Goal: Transaction & Acquisition: Download file/media

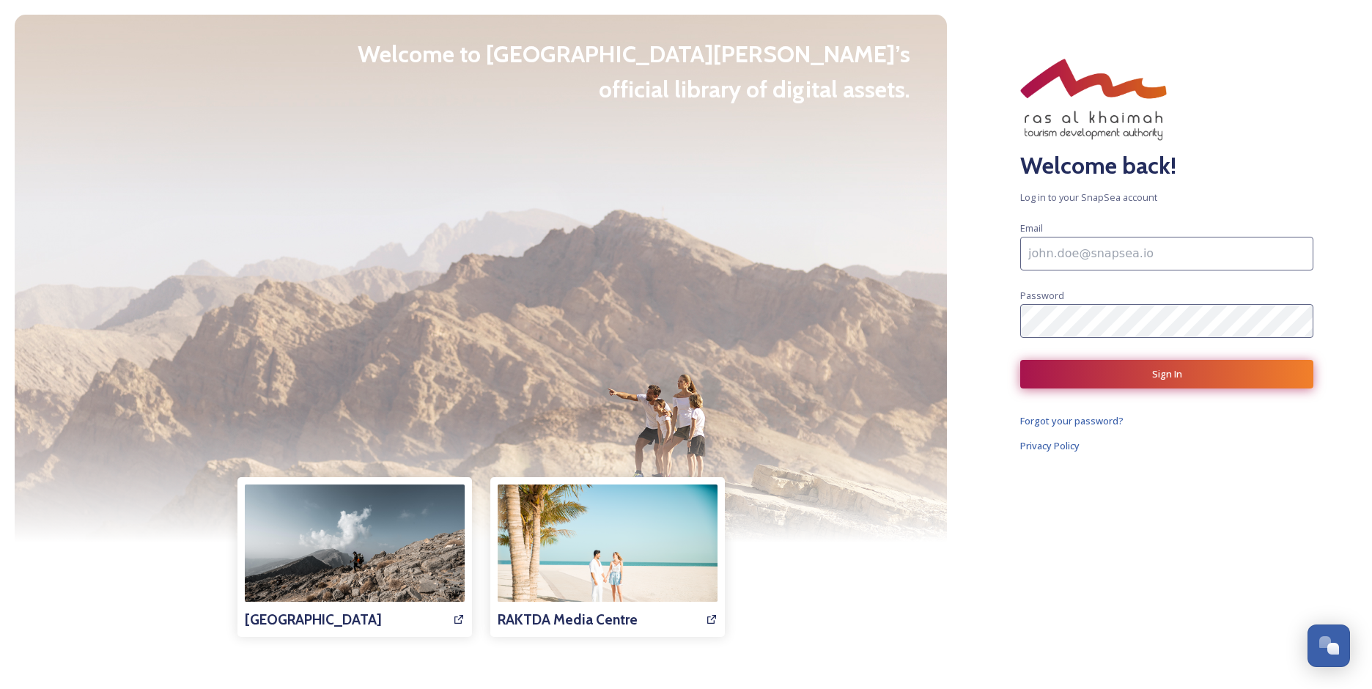
type input "[EMAIL_ADDRESS][DOMAIN_NAME]"
click at [1089, 380] on button "Sign In" at bounding box center [1166, 374] width 293 height 29
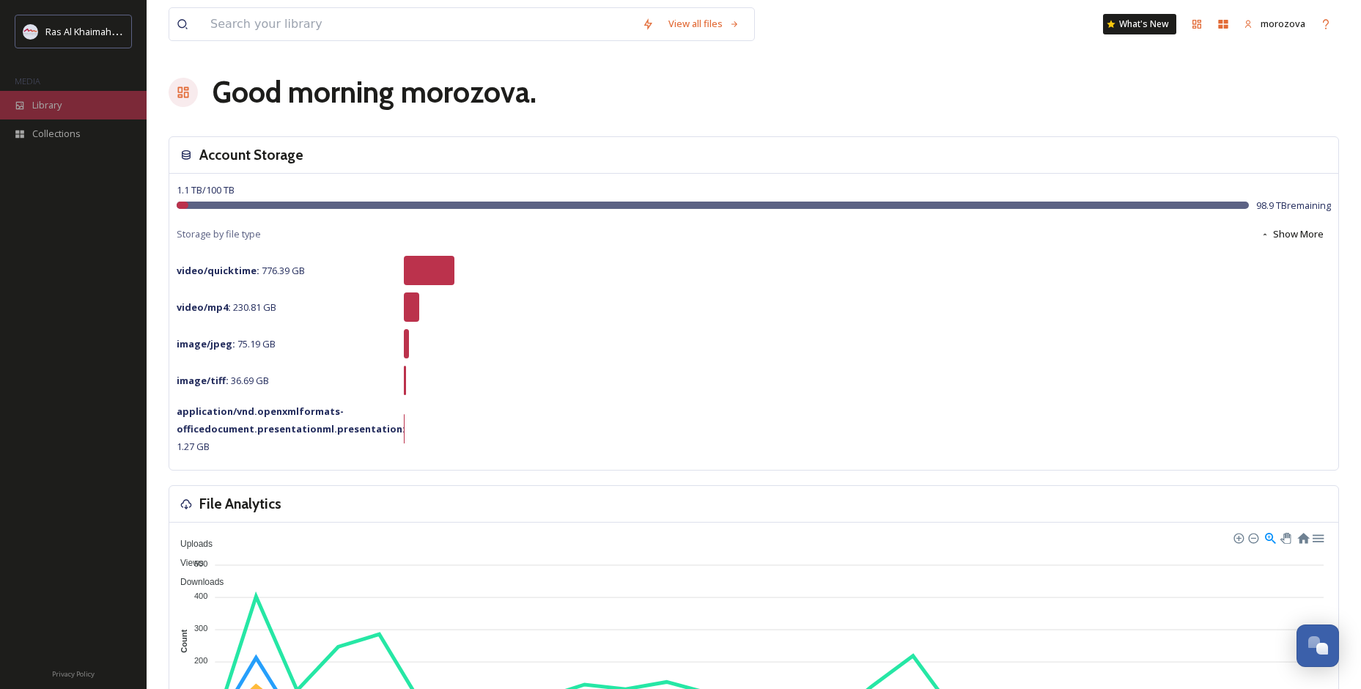
click at [43, 98] on span "Library" at bounding box center [46, 105] width 29 height 14
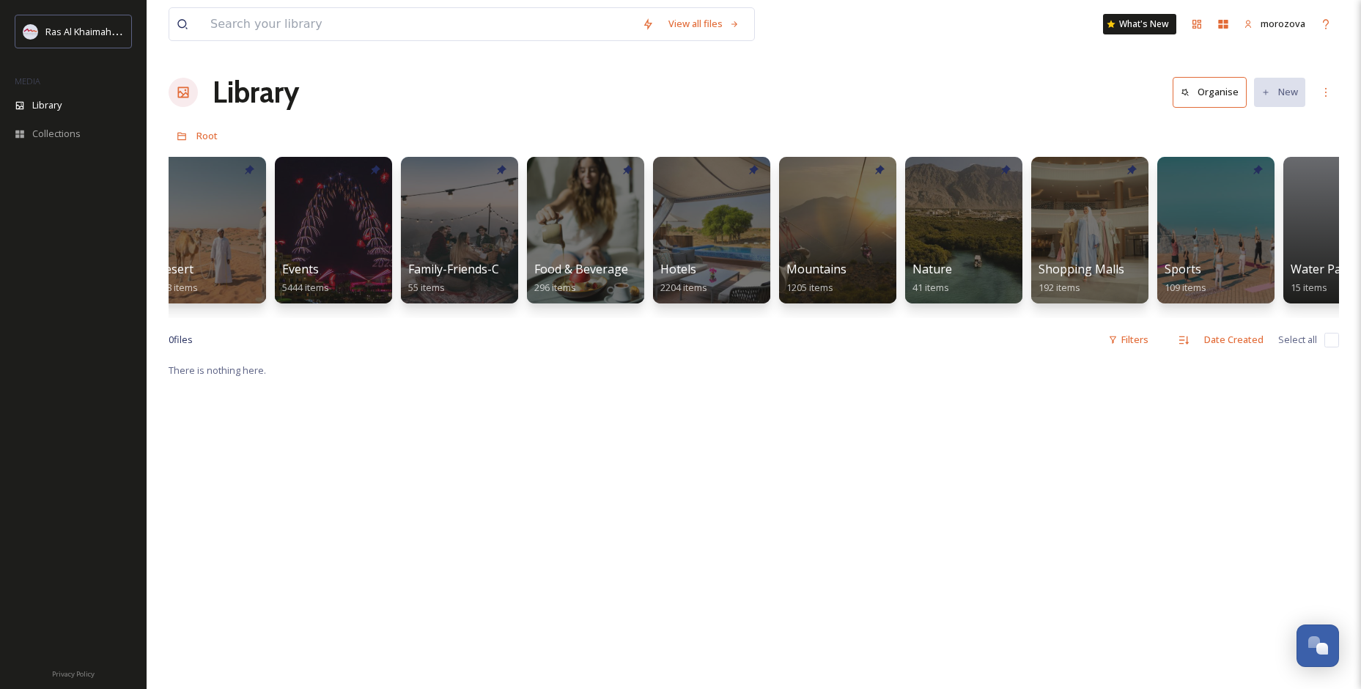
scroll to position [0, 573]
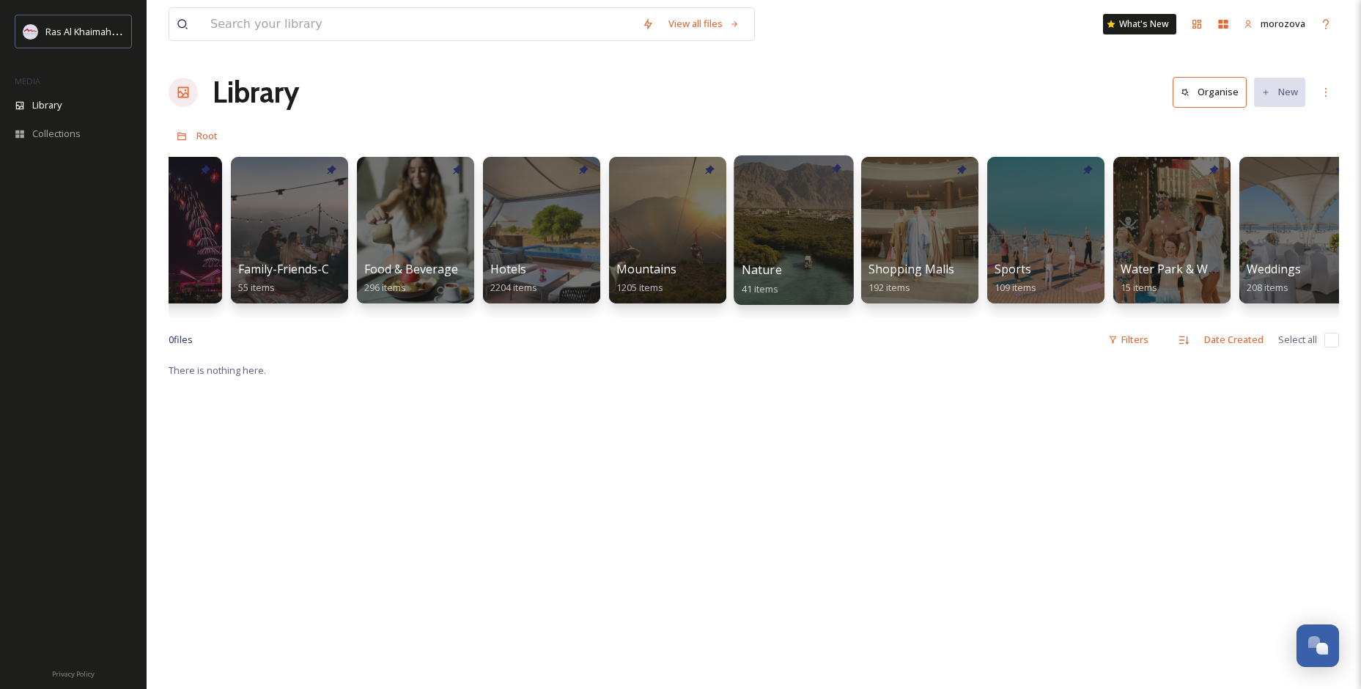
click at [758, 266] on span "Nature" at bounding box center [762, 270] width 40 height 16
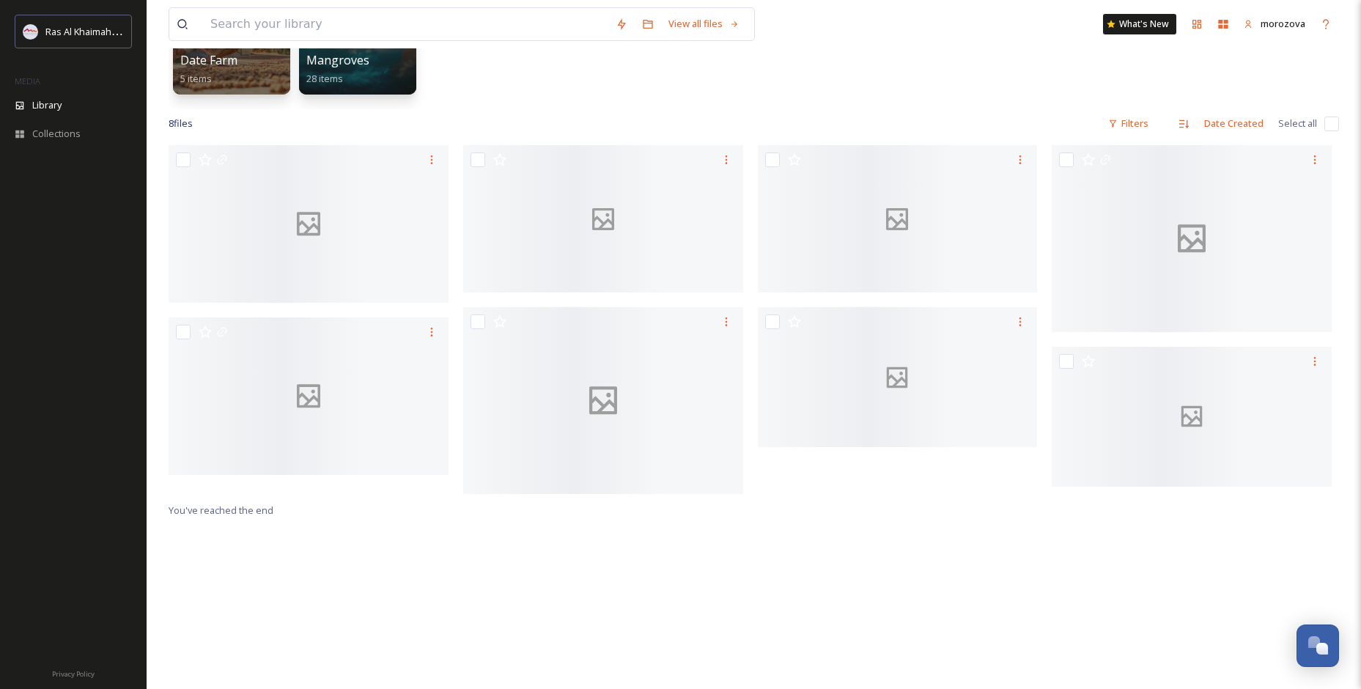
scroll to position [207, 0]
click at [979, 106] on div "Date Farm 5 items Mangroves 28 items" at bounding box center [754, 26] width 1171 height 169
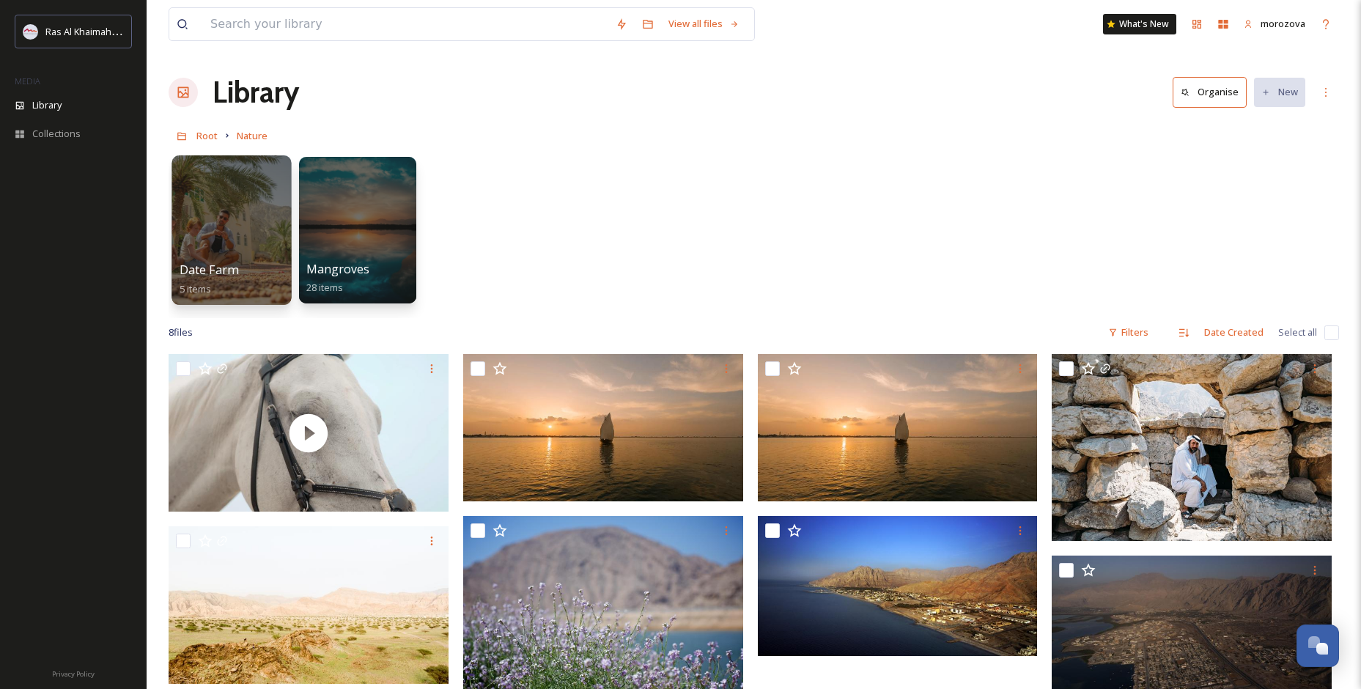
click at [216, 272] on span "Date Farm" at bounding box center [209, 270] width 59 height 16
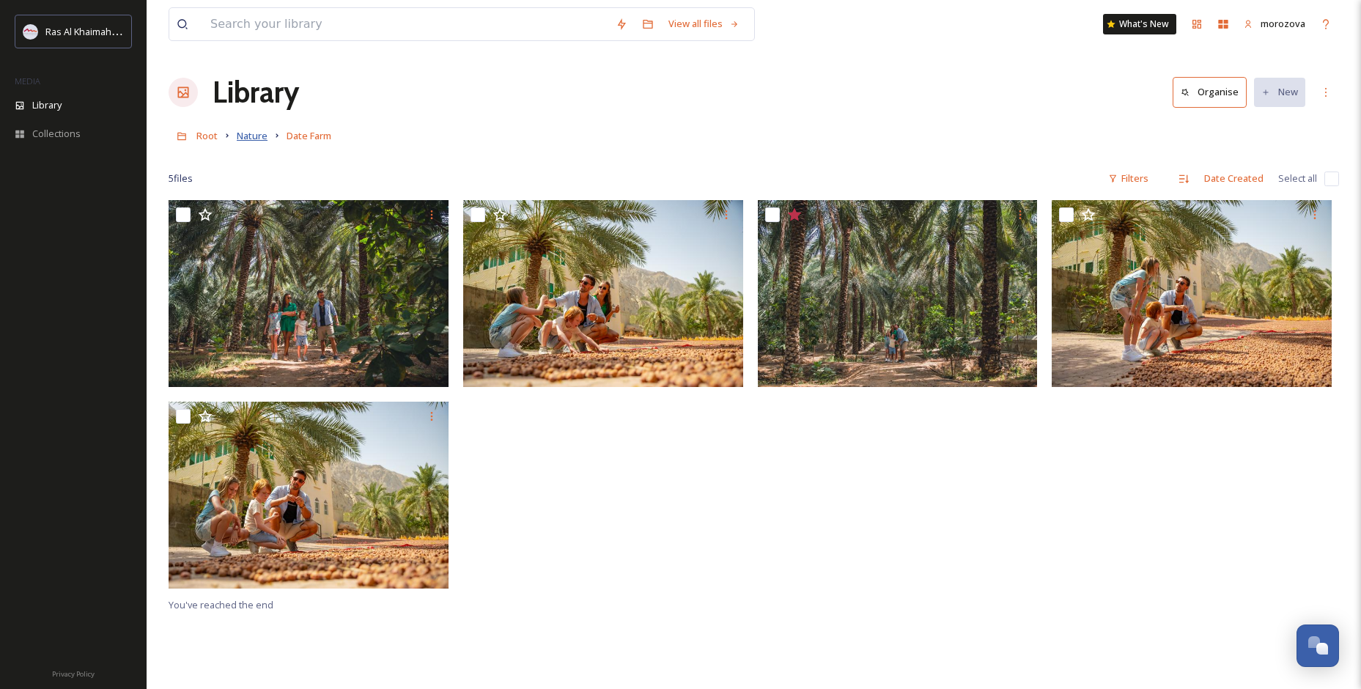
click at [257, 138] on span "Nature" at bounding box center [252, 135] width 31 height 13
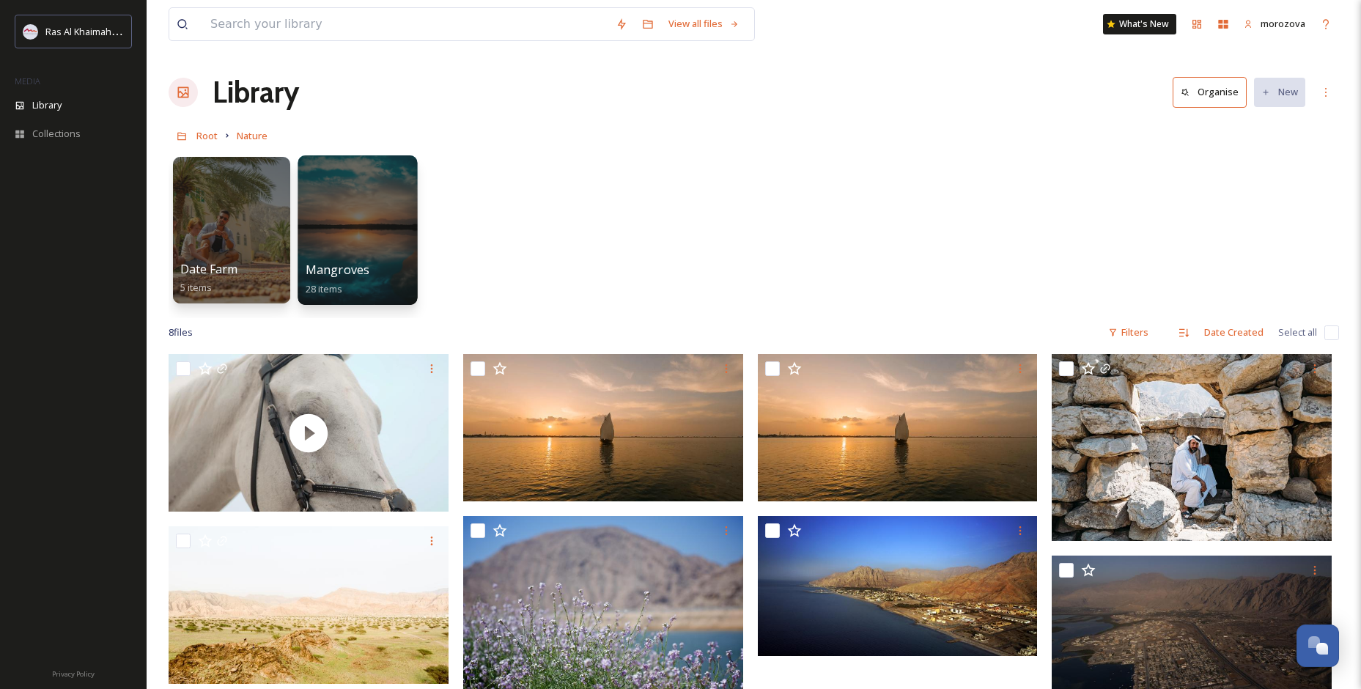
click at [346, 258] on div at bounding box center [357, 230] width 119 height 150
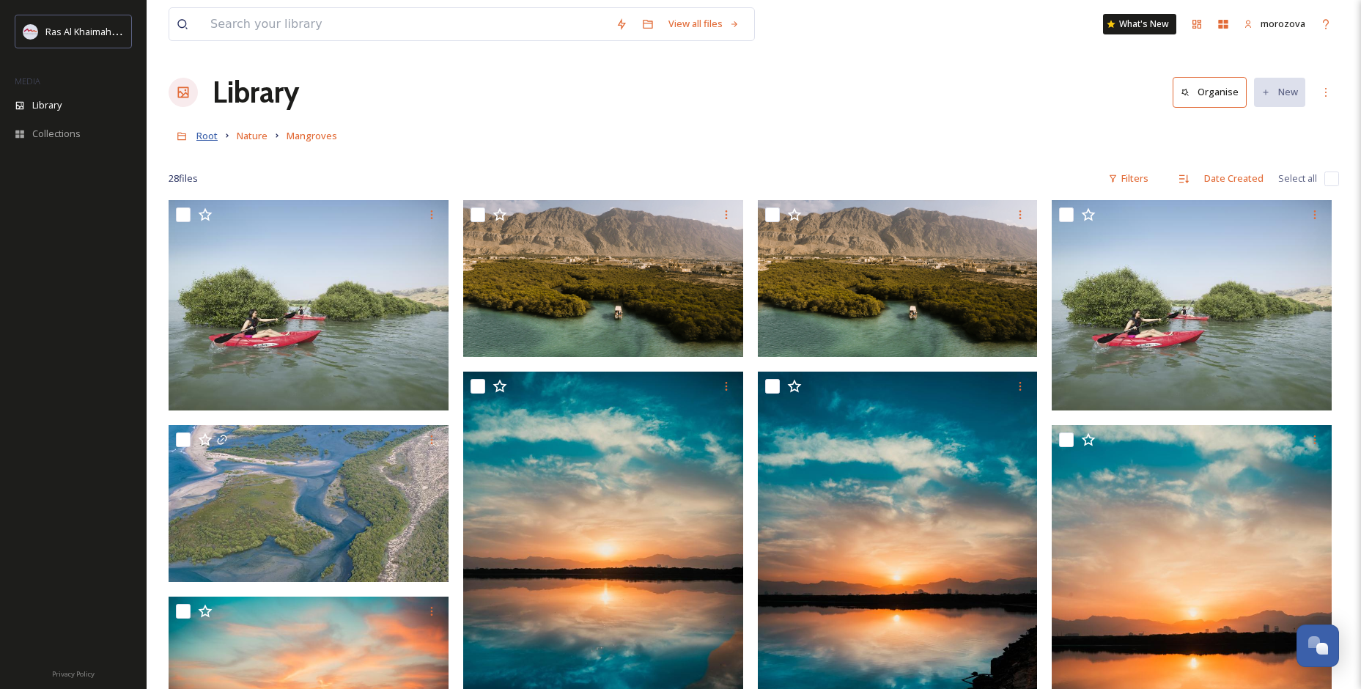
click at [215, 137] on span "Root" at bounding box center [206, 135] width 21 height 13
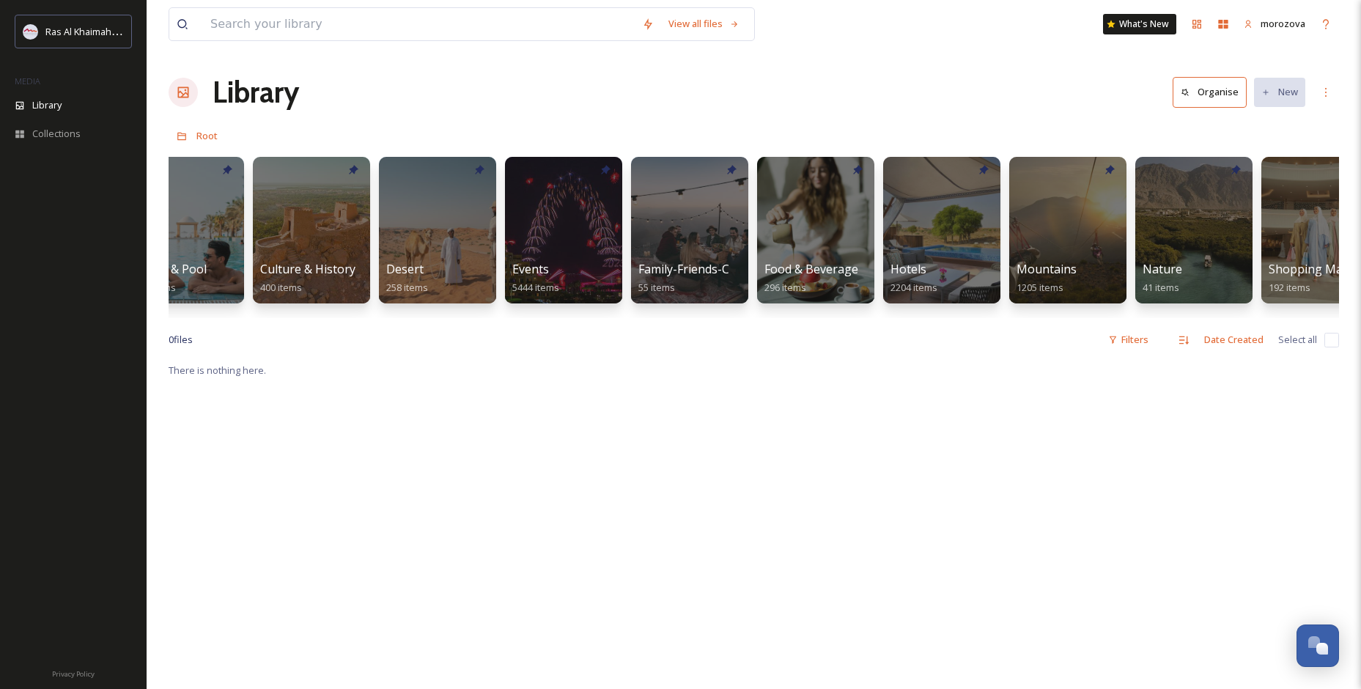
scroll to position [0, 177]
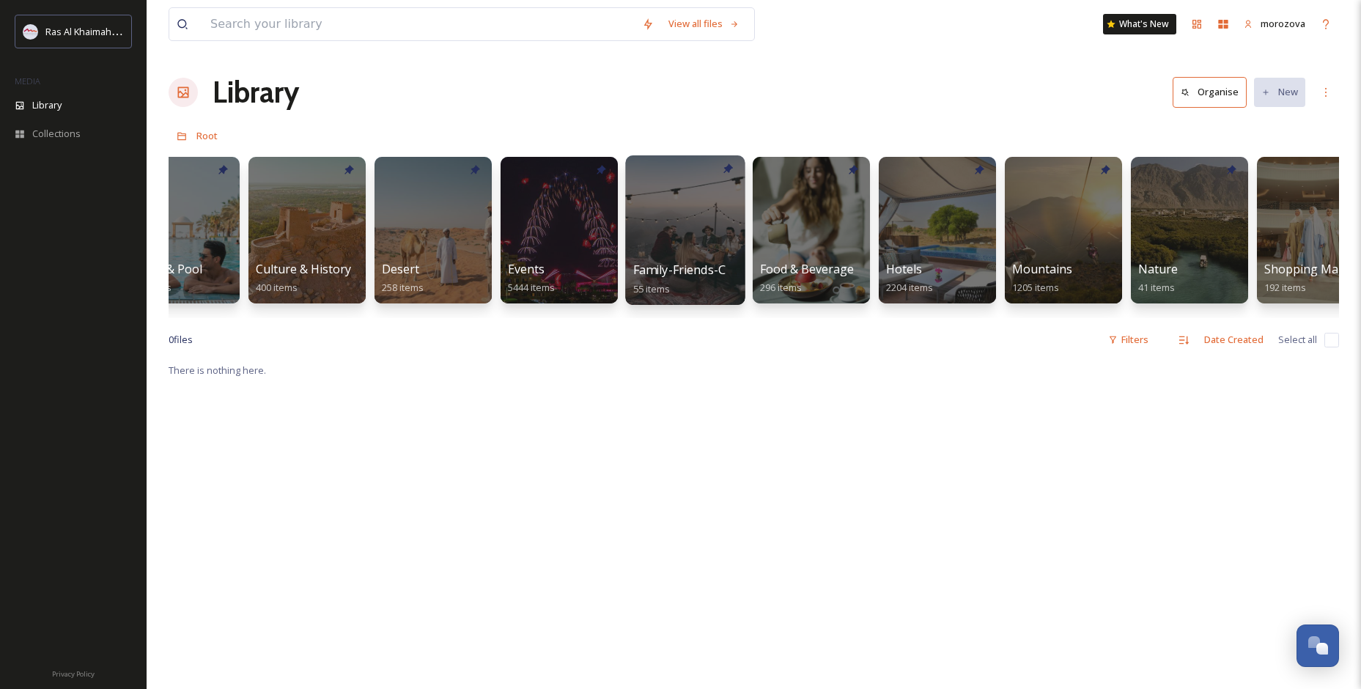
click at [706, 214] on div at bounding box center [684, 230] width 119 height 150
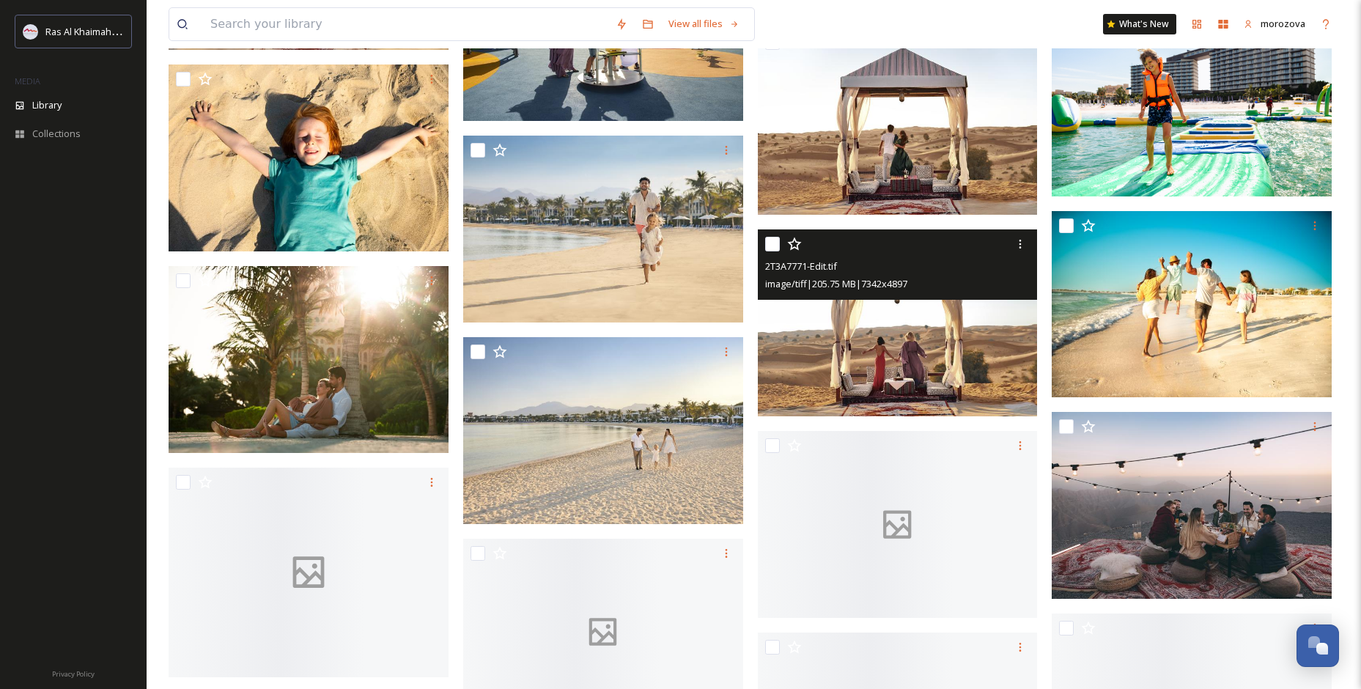
scroll to position [1975, 0]
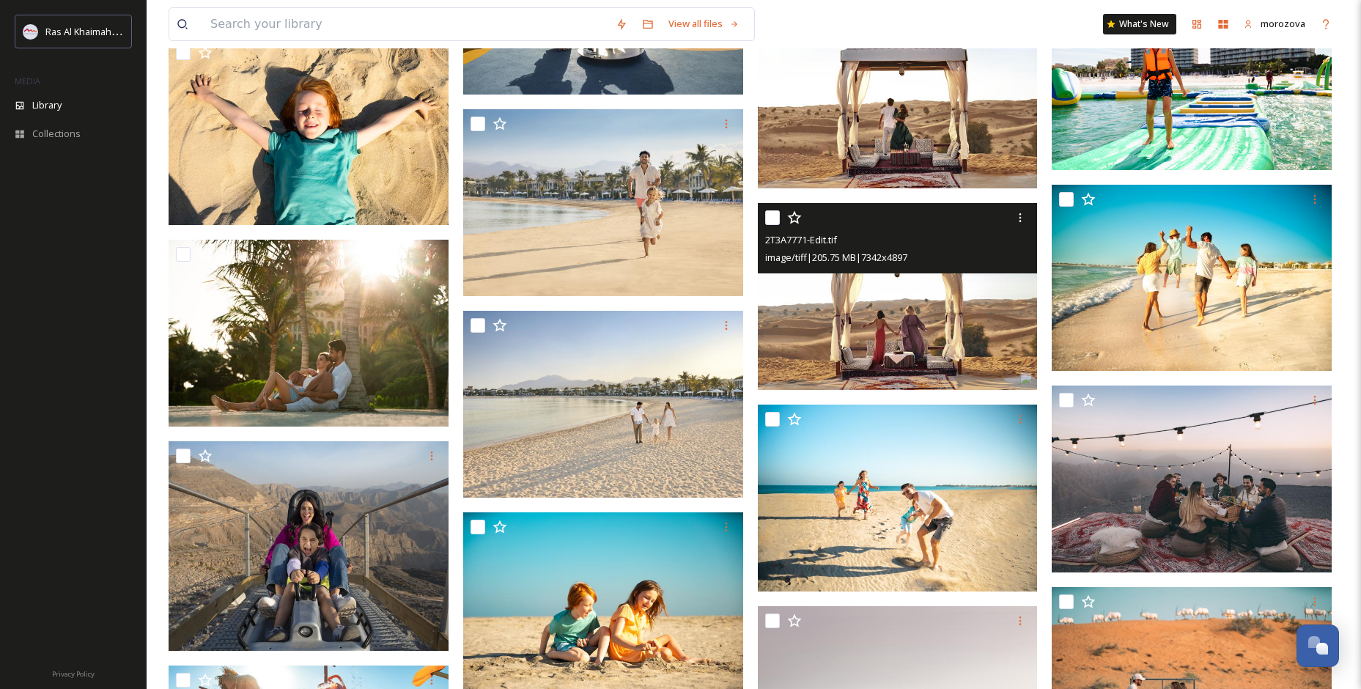
click at [968, 312] on img at bounding box center [898, 296] width 280 height 187
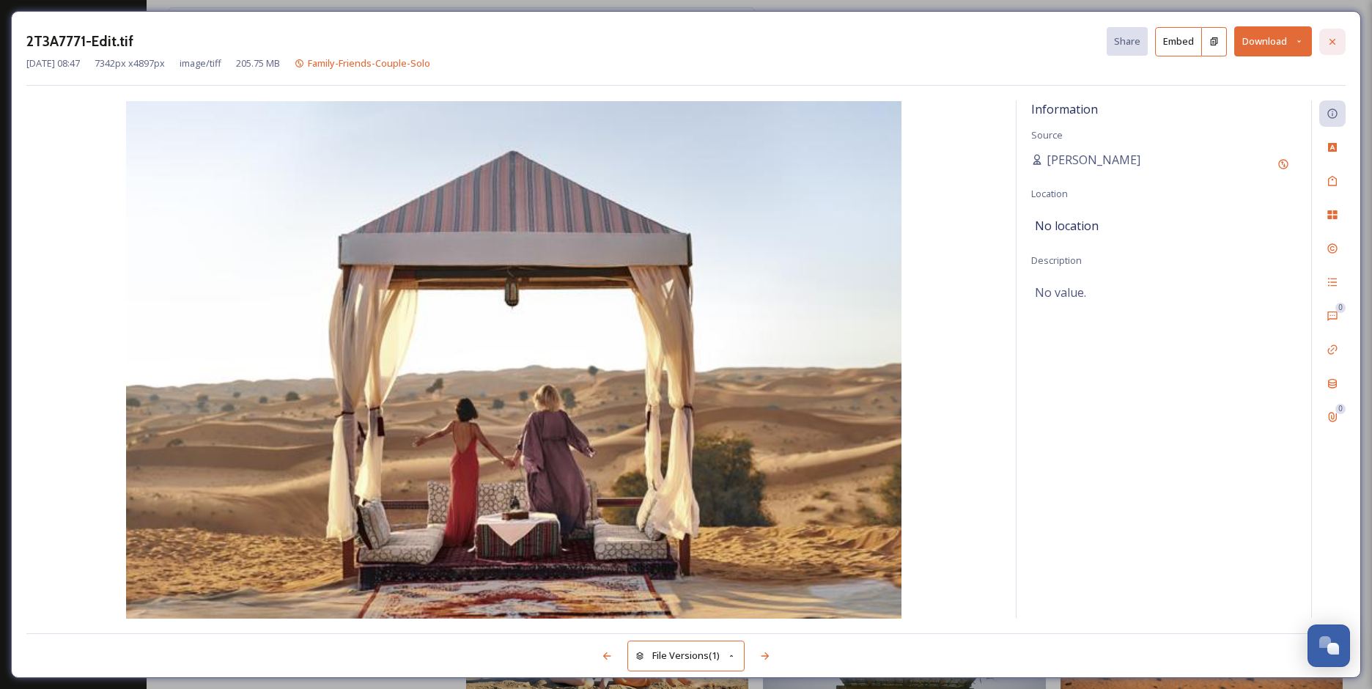
click at [1334, 39] on icon at bounding box center [1333, 42] width 12 height 12
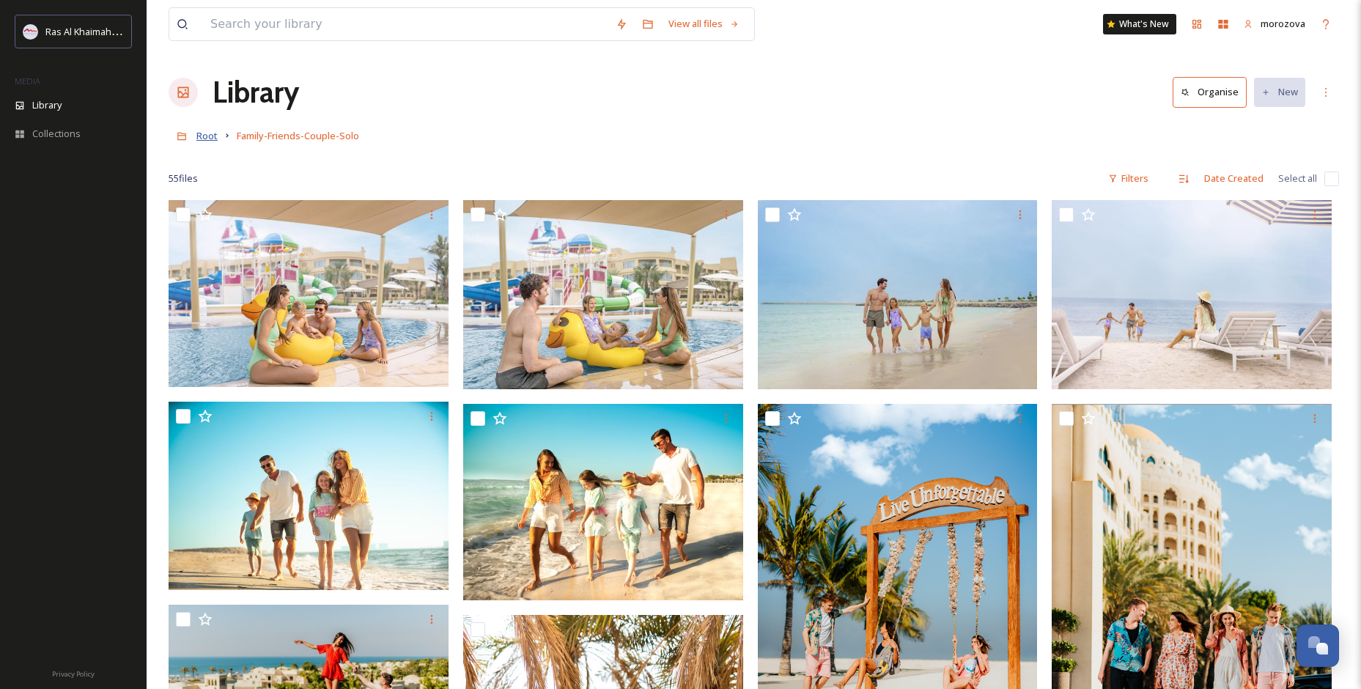
click at [207, 137] on span "Root" at bounding box center [206, 135] width 21 height 13
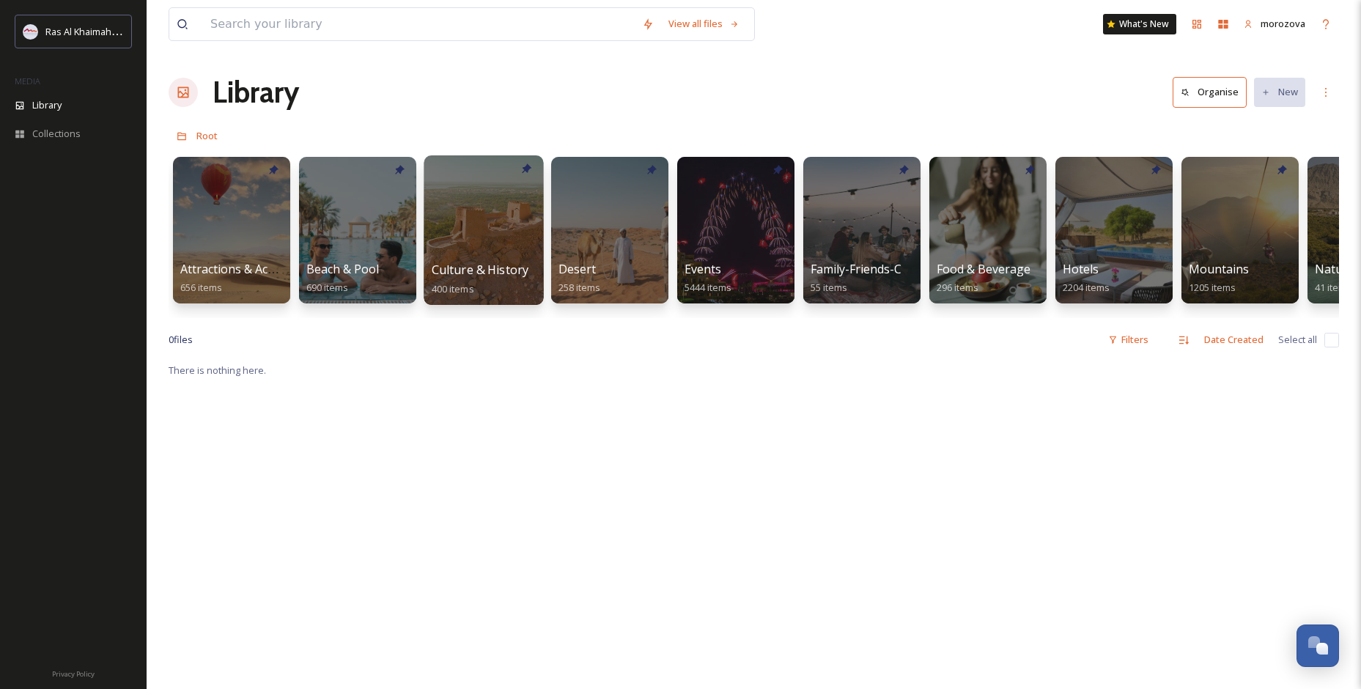
click at [498, 265] on span "Culture & History" at bounding box center [480, 270] width 97 height 16
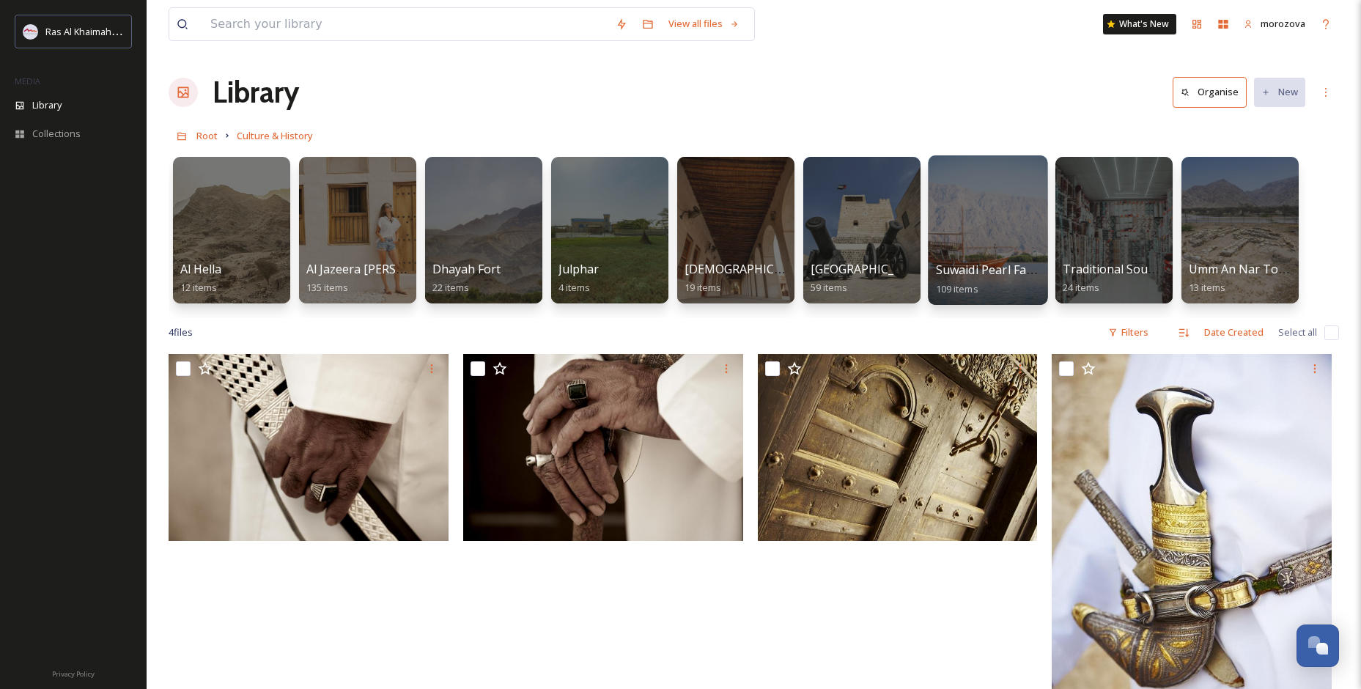
click at [1012, 234] on div at bounding box center [987, 230] width 119 height 150
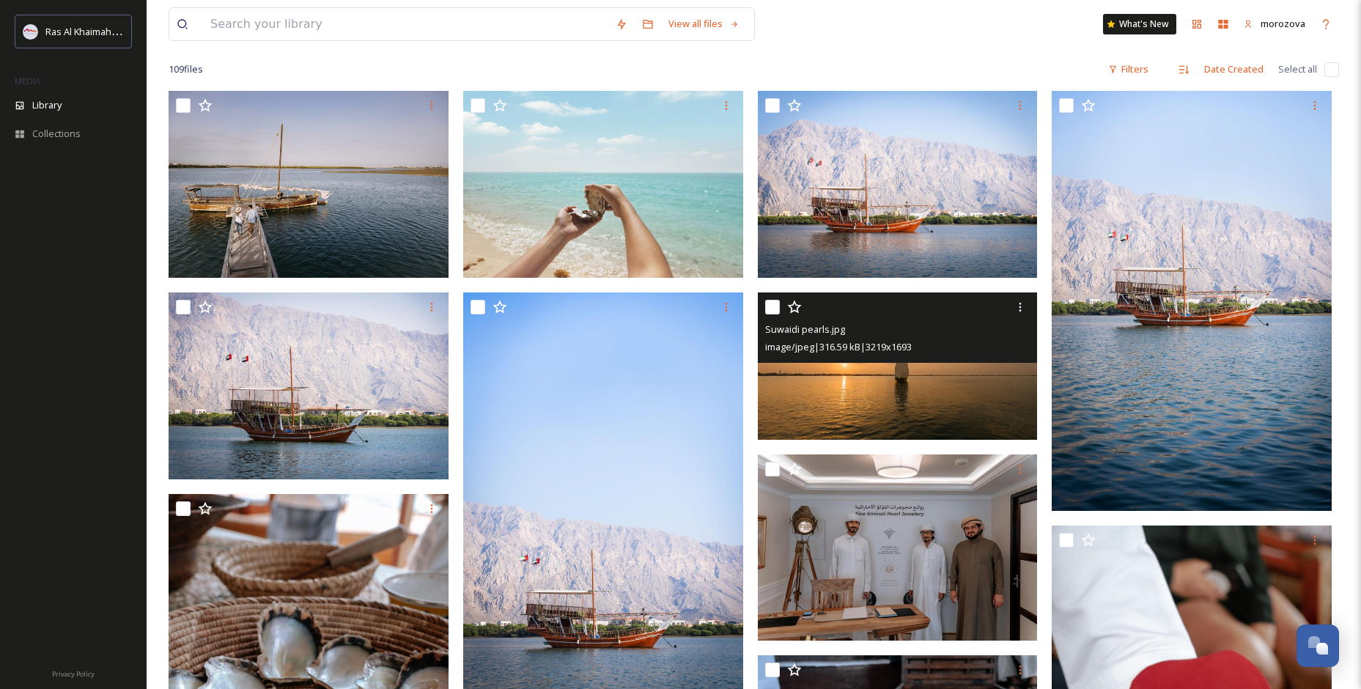
scroll to position [73, 0]
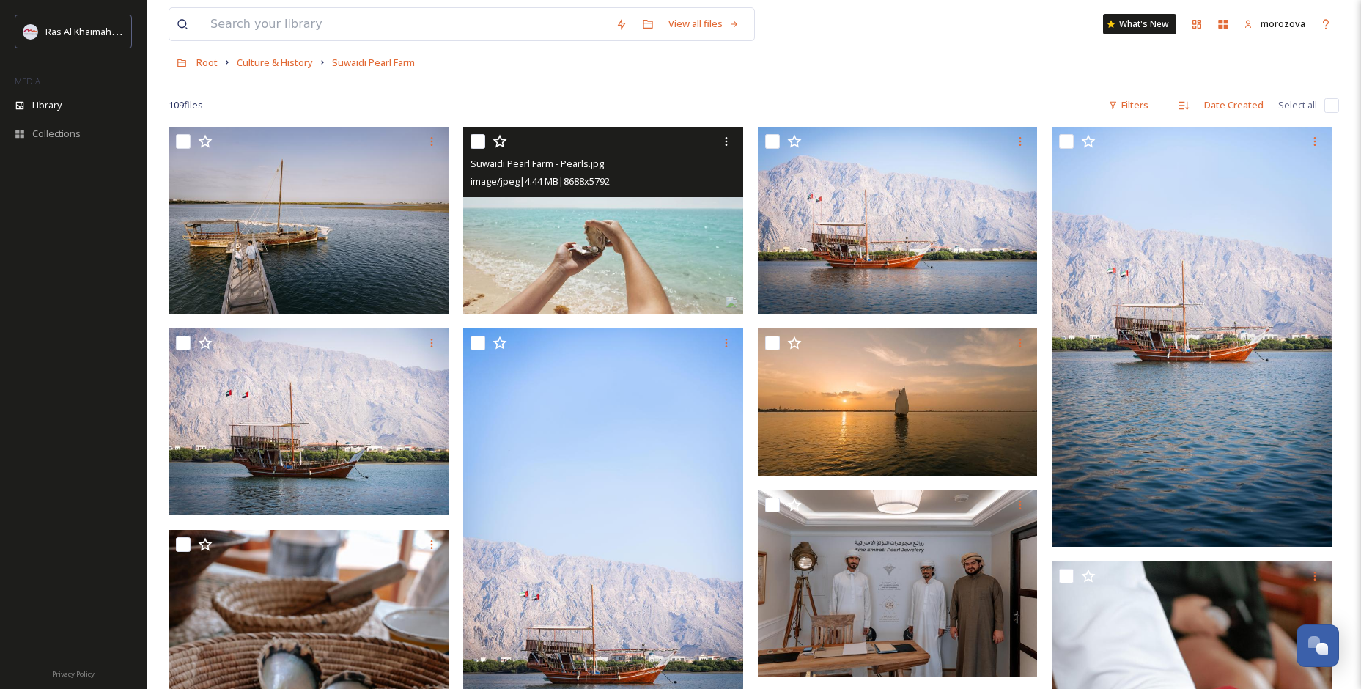
click at [641, 216] on img at bounding box center [603, 220] width 280 height 187
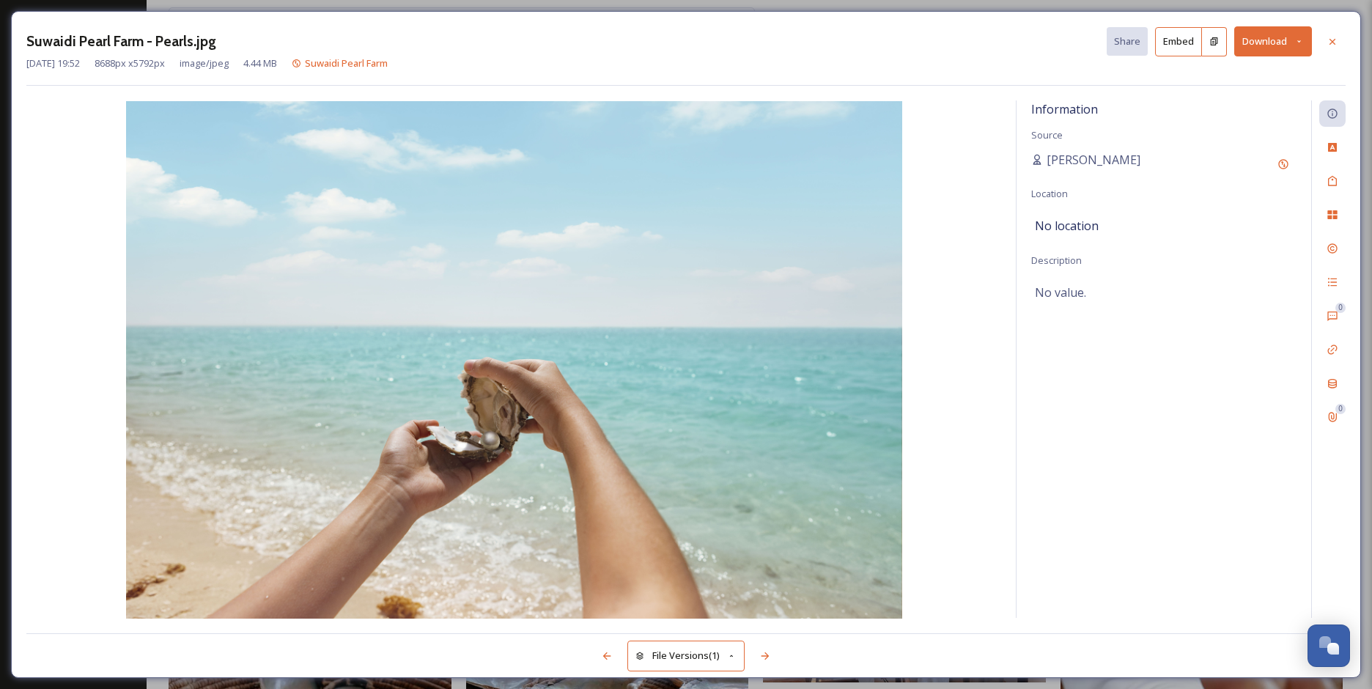
click at [1277, 45] on button "Download" at bounding box center [1273, 41] width 78 height 30
click at [1272, 78] on span "Download Original (8688 x 5792)" at bounding box center [1235, 75] width 139 height 14
click at [1335, 42] on icon at bounding box center [1333, 42] width 12 height 12
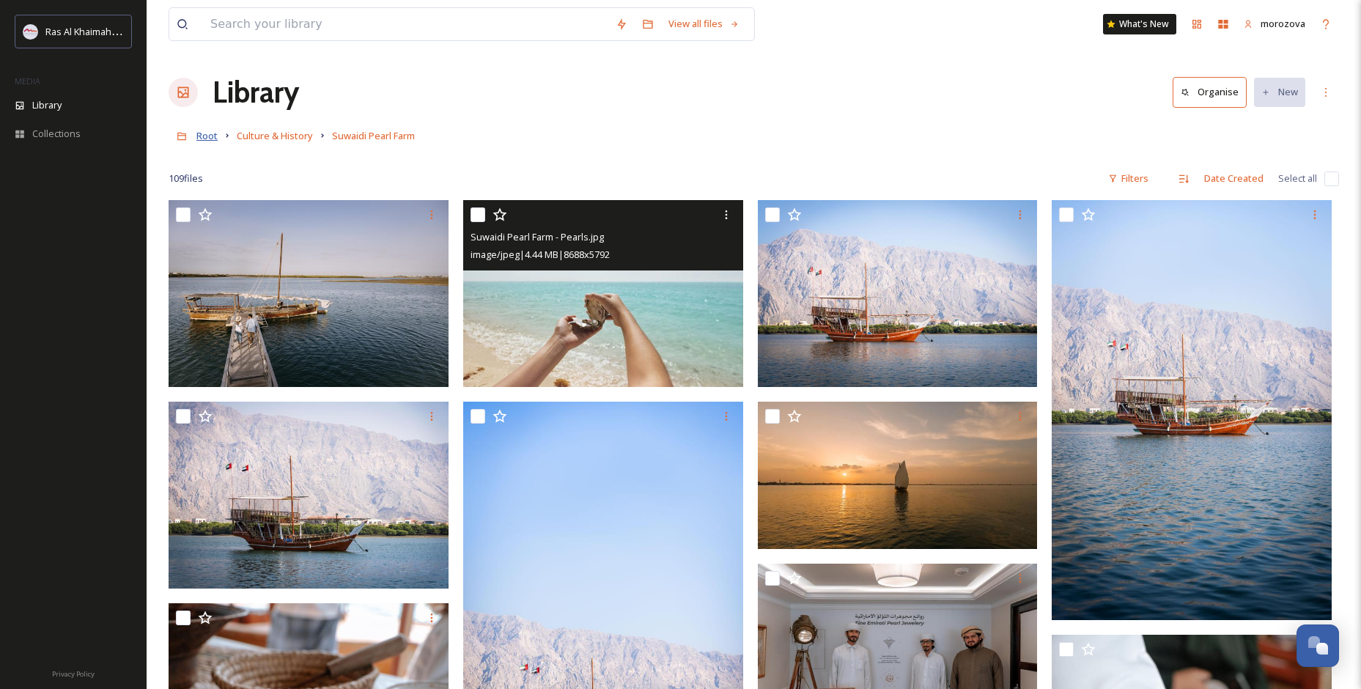
click at [207, 135] on span "Root" at bounding box center [206, 135] width 21 height 13
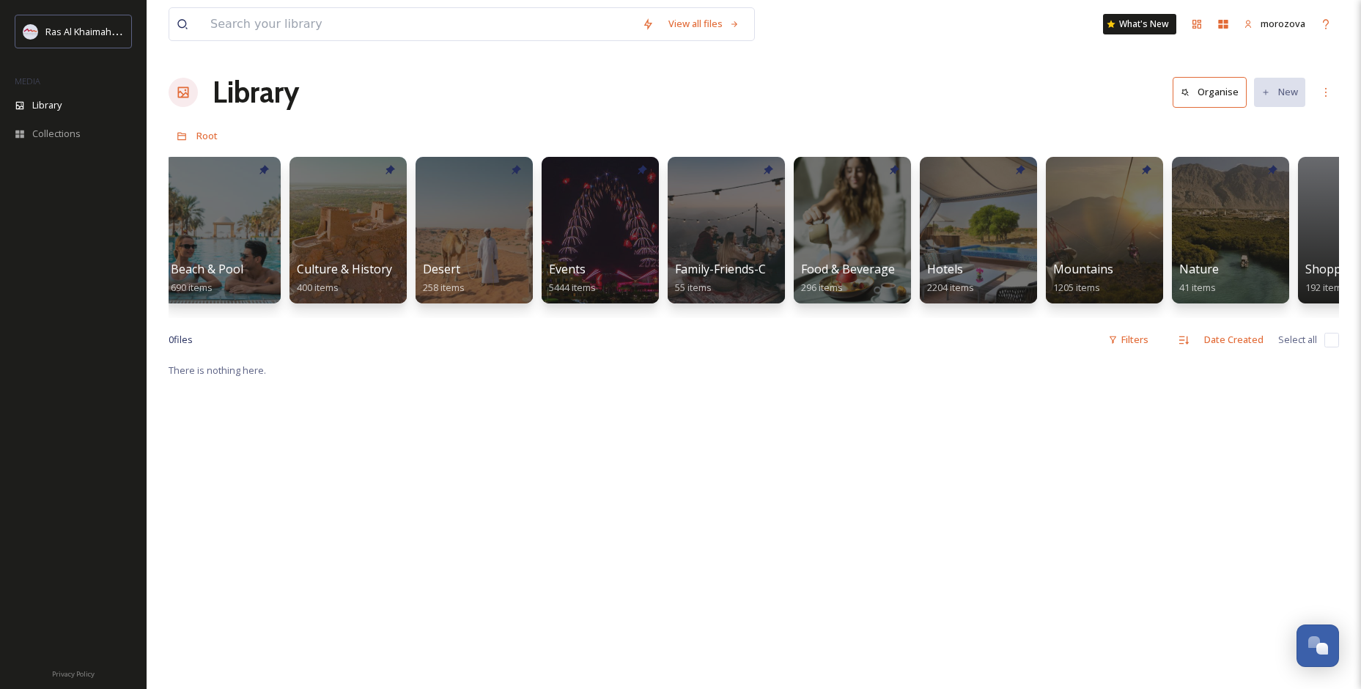
scroll to position [0, 154]
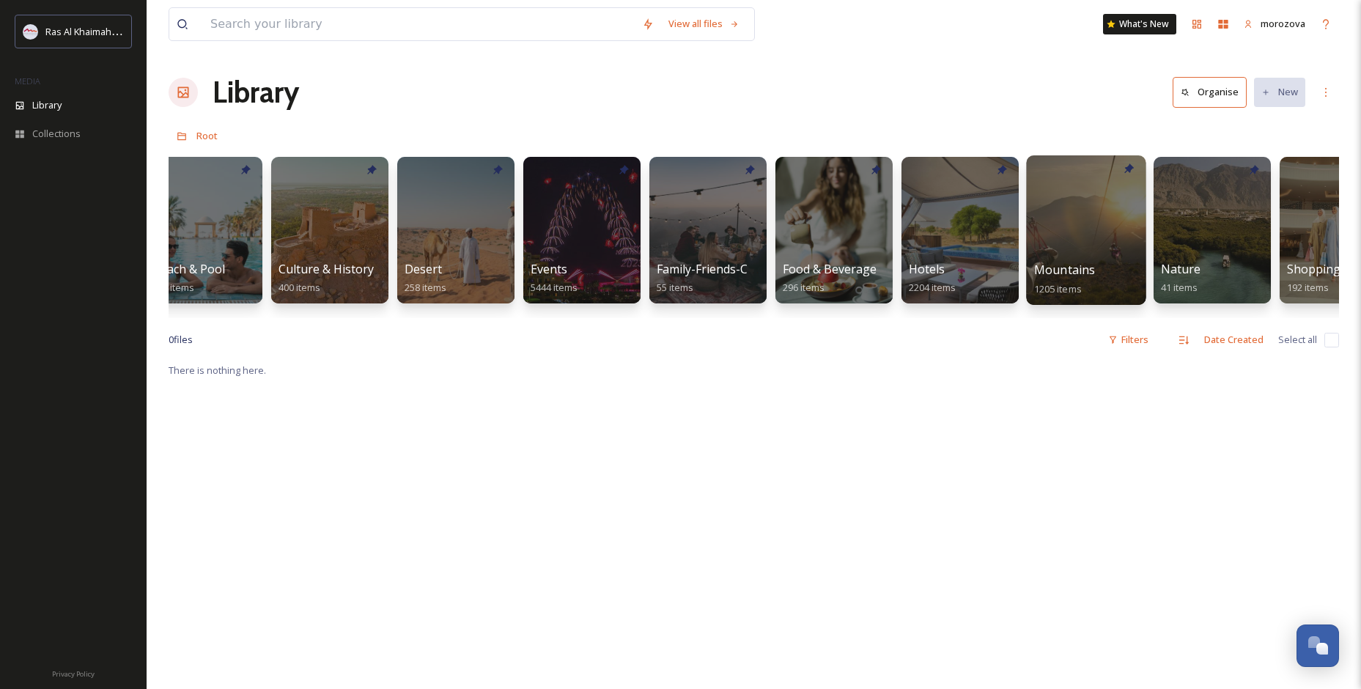
click at [1074, 262] on span "Mountains" at bounding box center [1065, 270] width 62 height 16
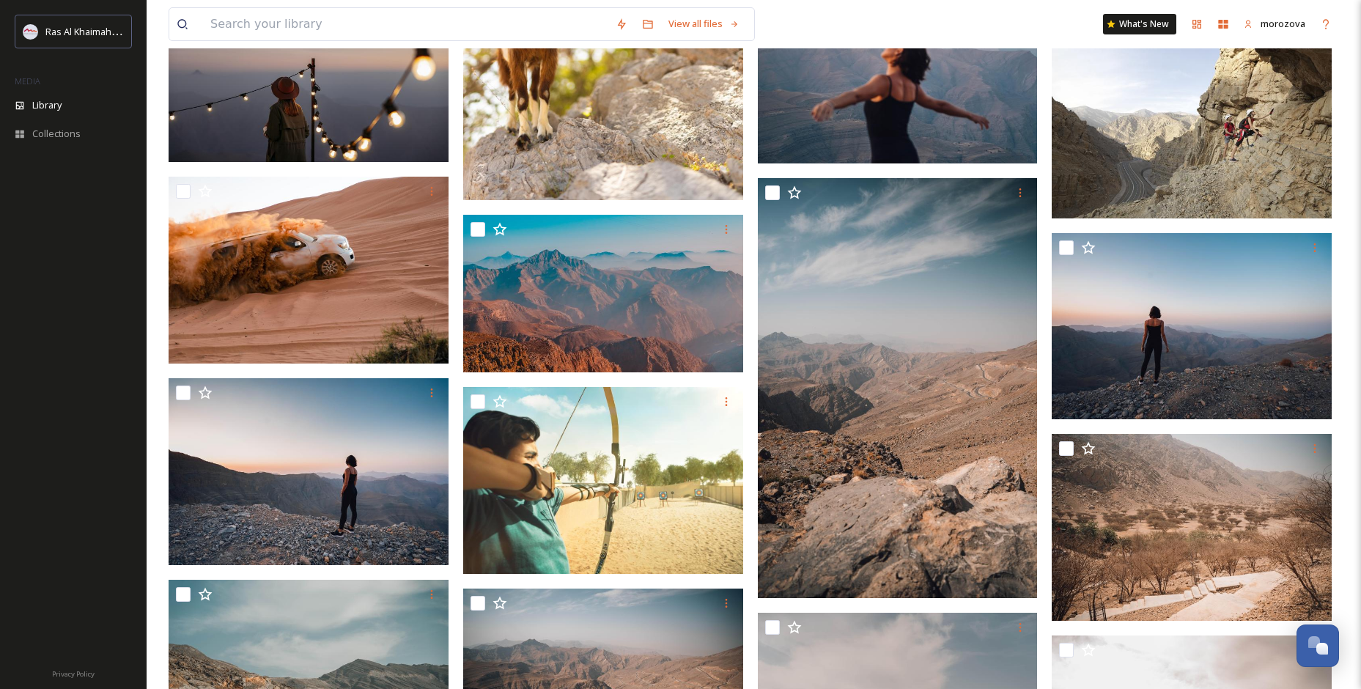
scroll to position [1534, 0]
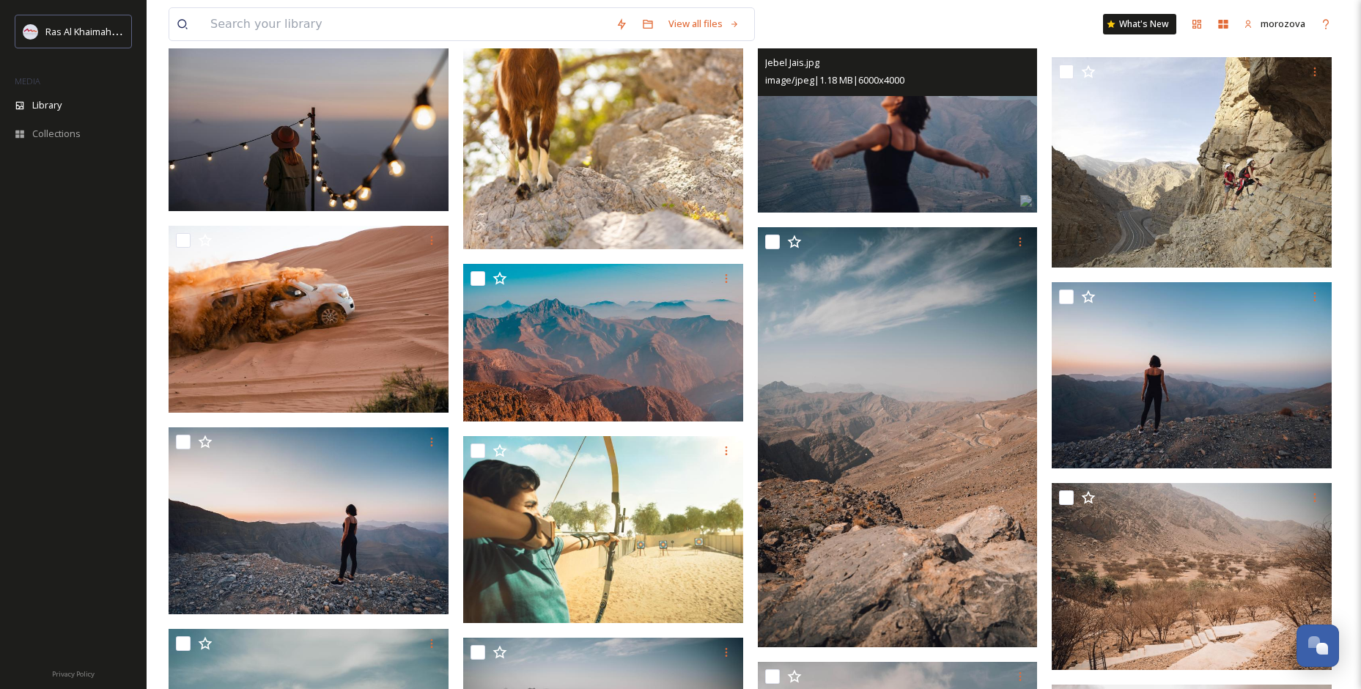
click at [932, 136] on img at bounding box center [898, 119] width 280 height 187
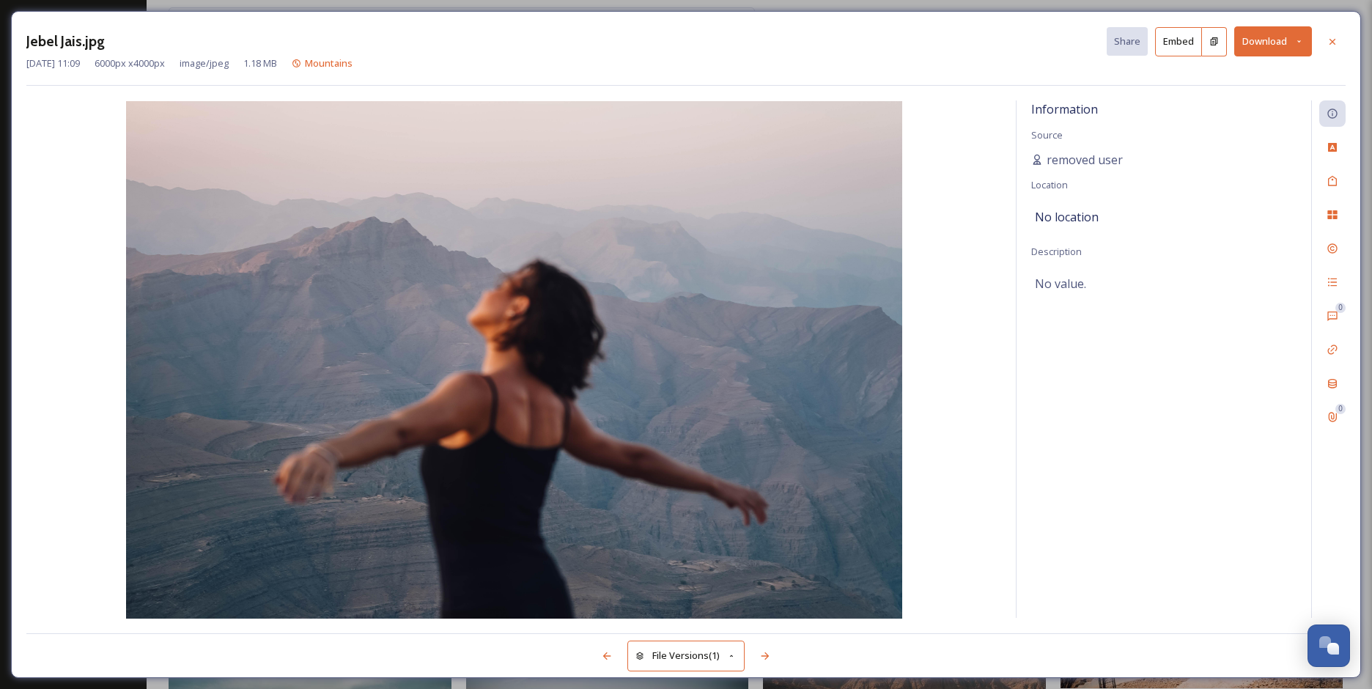
click at [1277, 50] on button "Download" at bounding box center [1273, 41] width 78 height 30
click at [1256, 74] on span "Download Original (6000 x 4000)" at bounding box center [1235, 75] width 139 height 14
click at [1334, 38] on icon at bounding box center [1333, 42] width 12 height 12
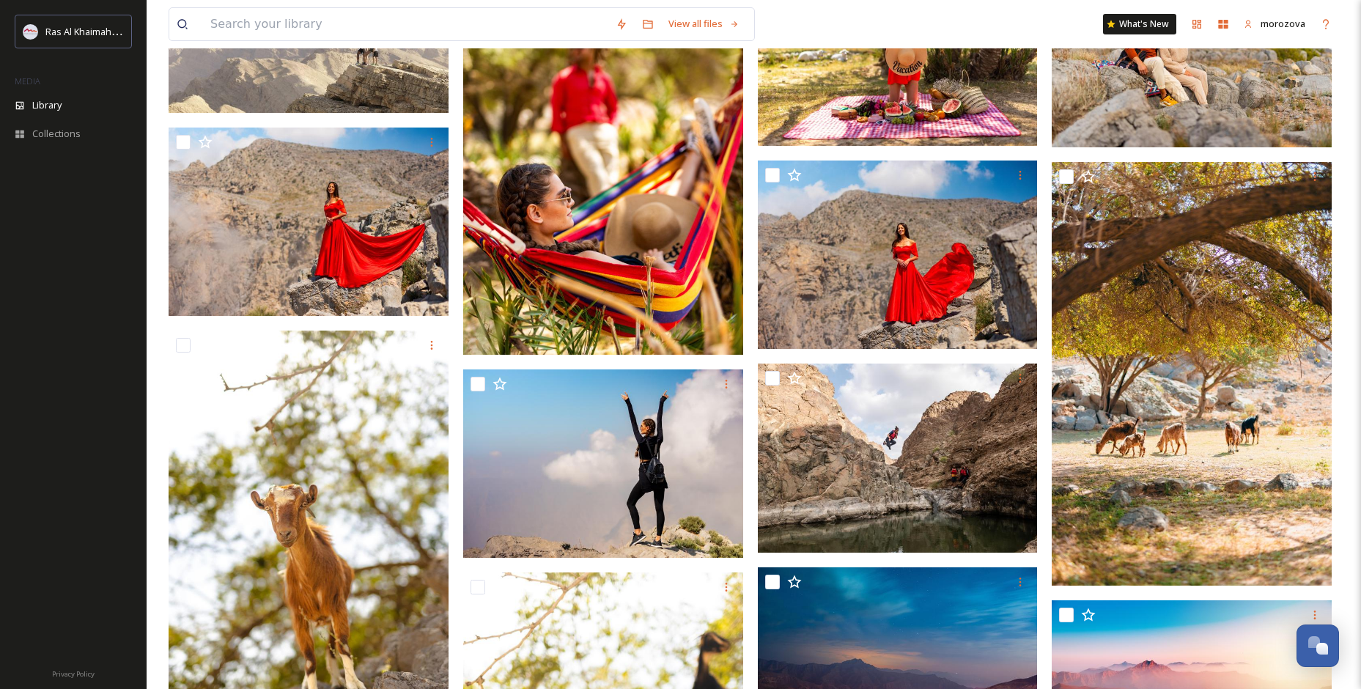
scroll to position [508, 0]
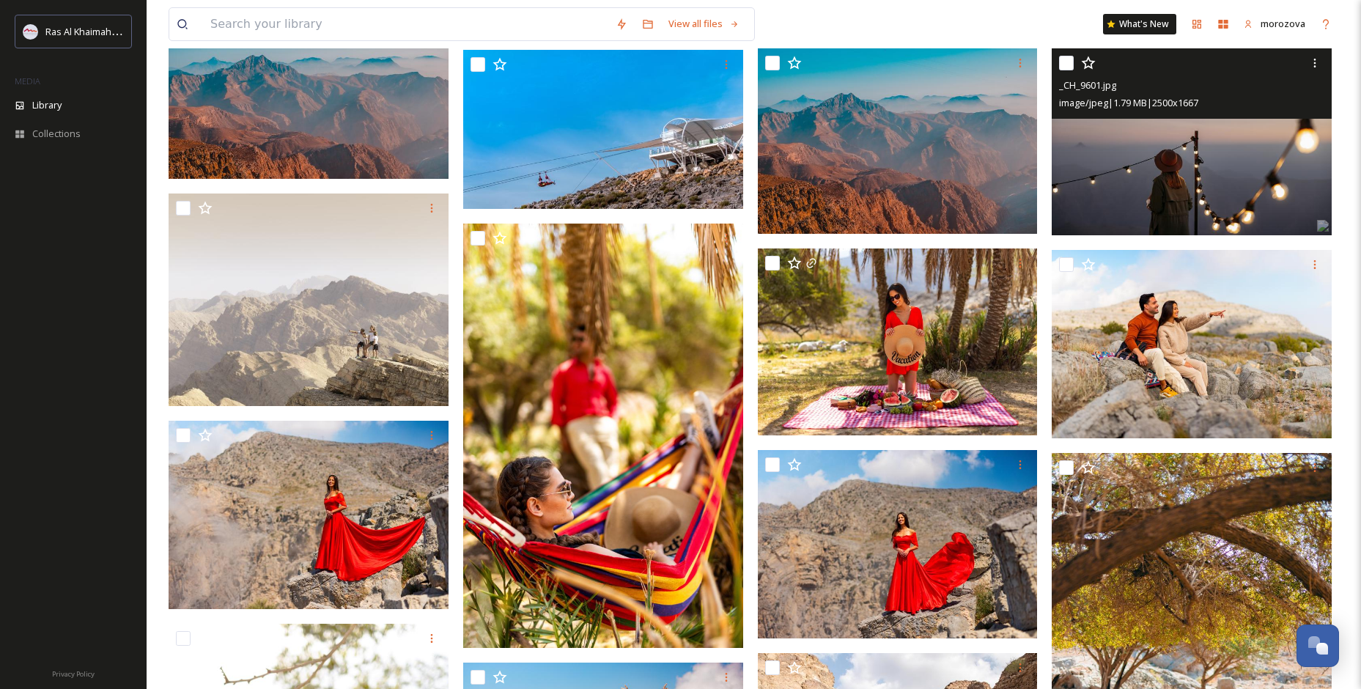
click at [1164, 161] on img at bounding box center [1192, 141] width 280 height 187
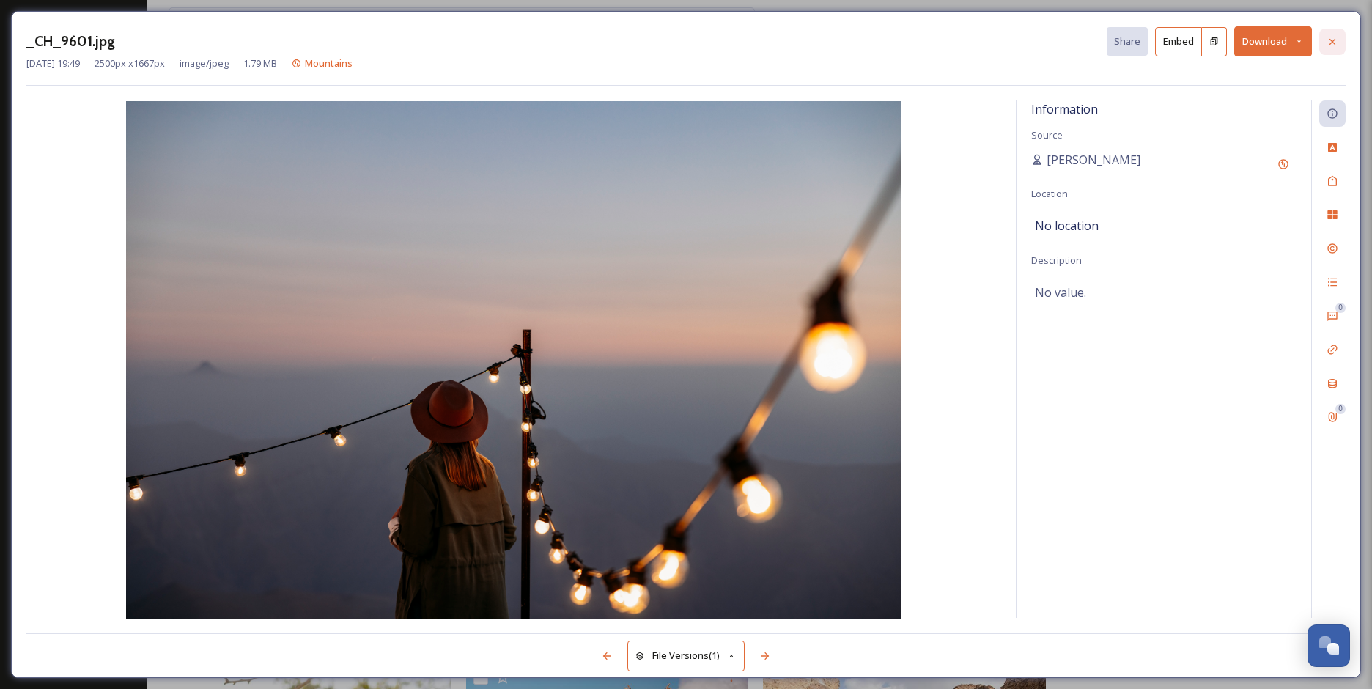
click at [1335, 45] on icon at bounding box center [1333, 42] width 12 height 12
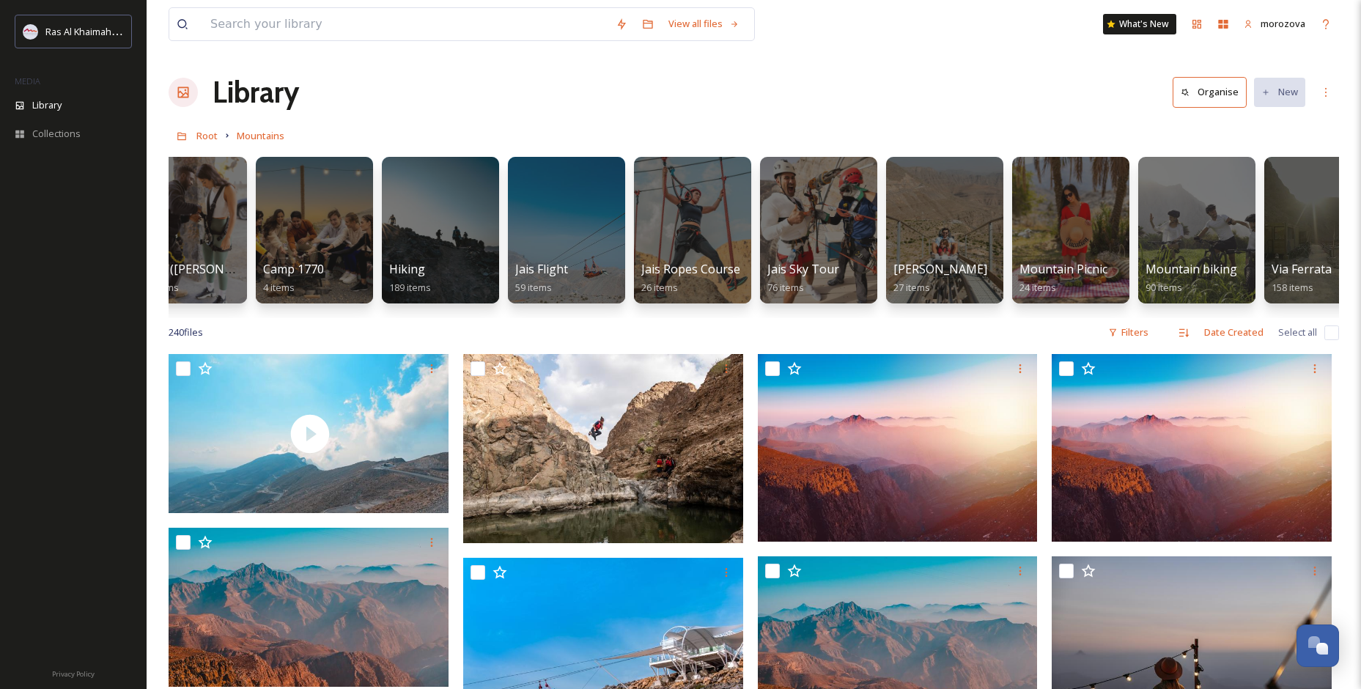
scroll to position [0, 216]
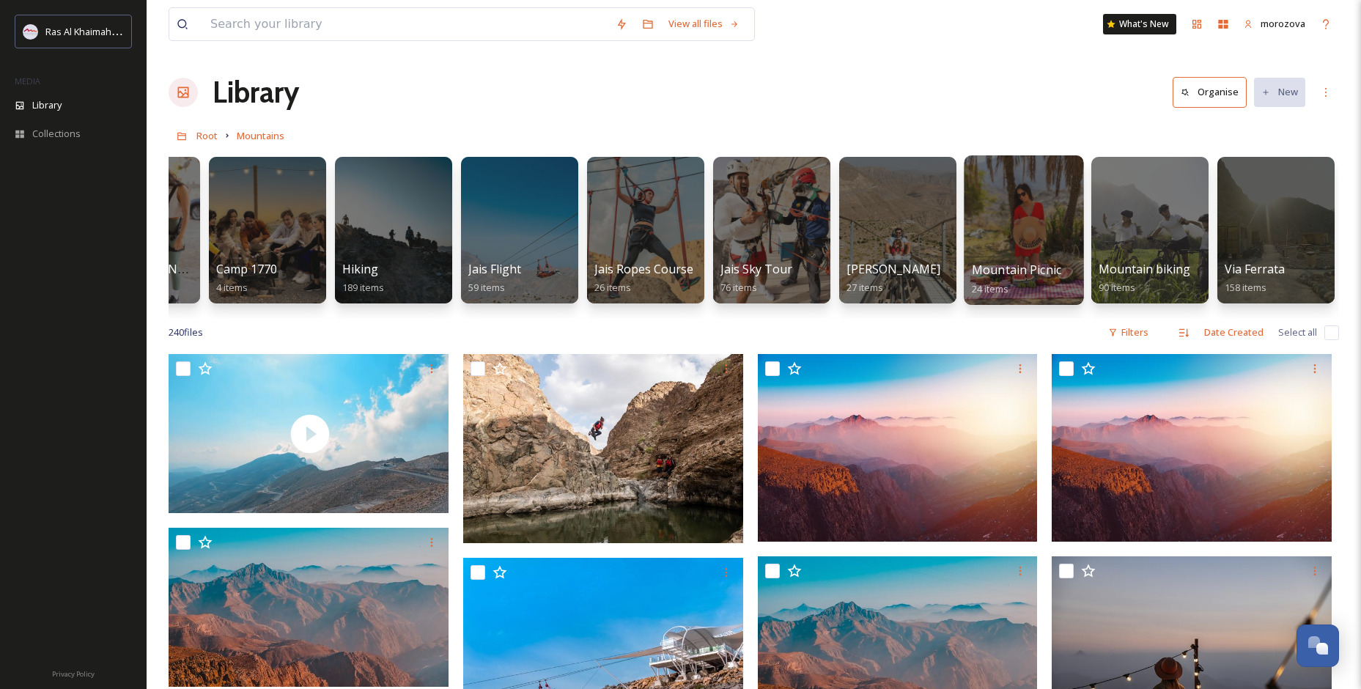
click at [1007, 237] on div at bounding box center [1023, 230] width 119 height 150
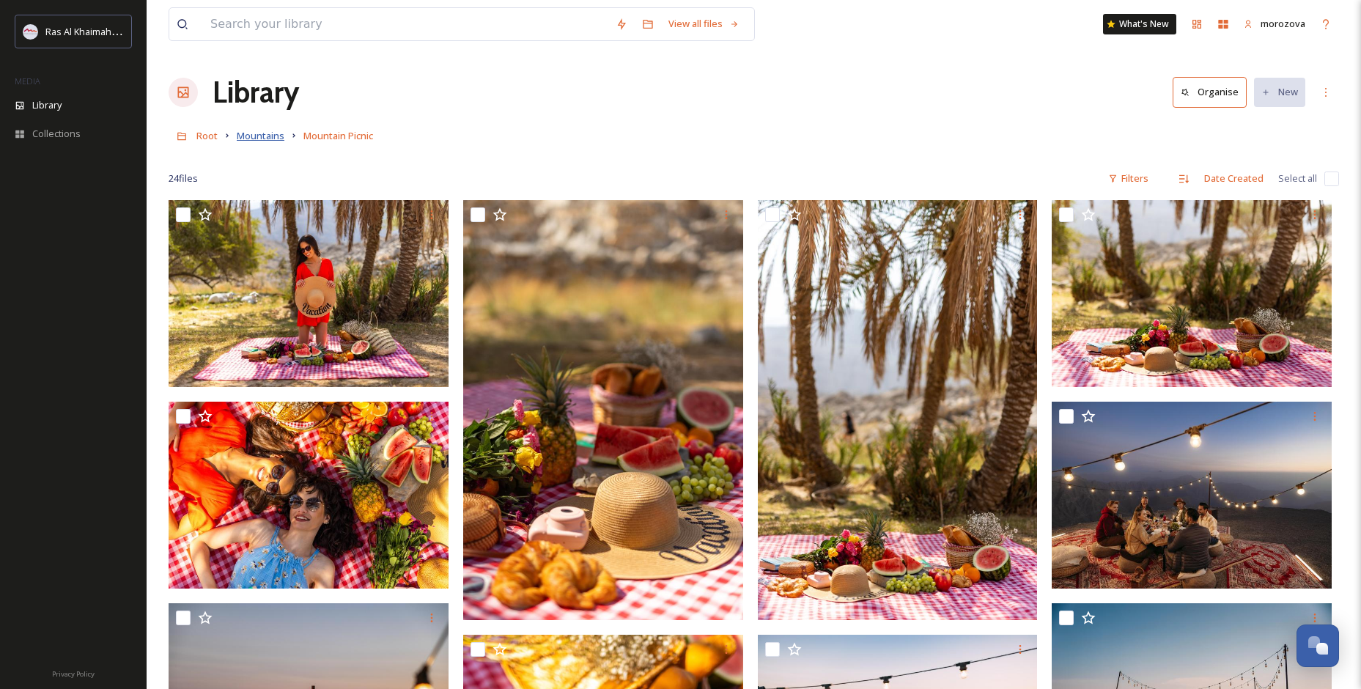
click at [267, 139] on span "Mountains" at bounding box center [261, 135] width 48 height 13
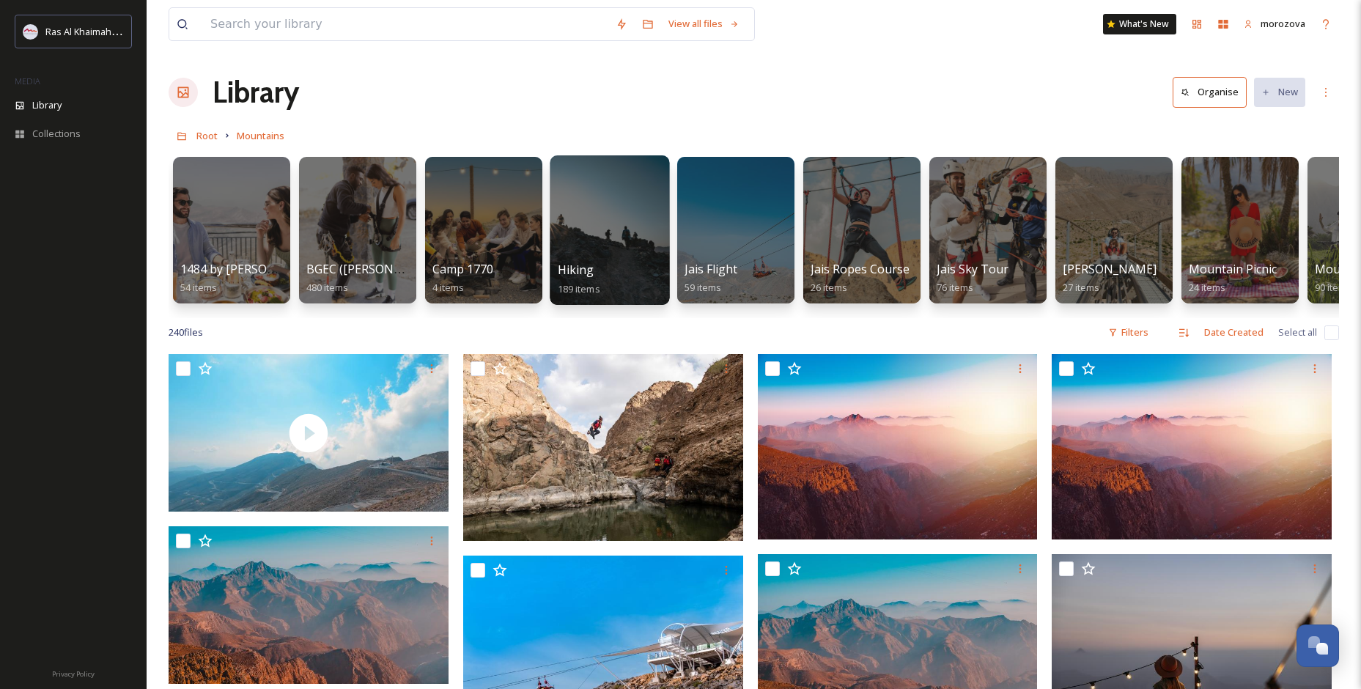
click at [629, 242] on div at bounding box center [609, 230] width 119 height 150
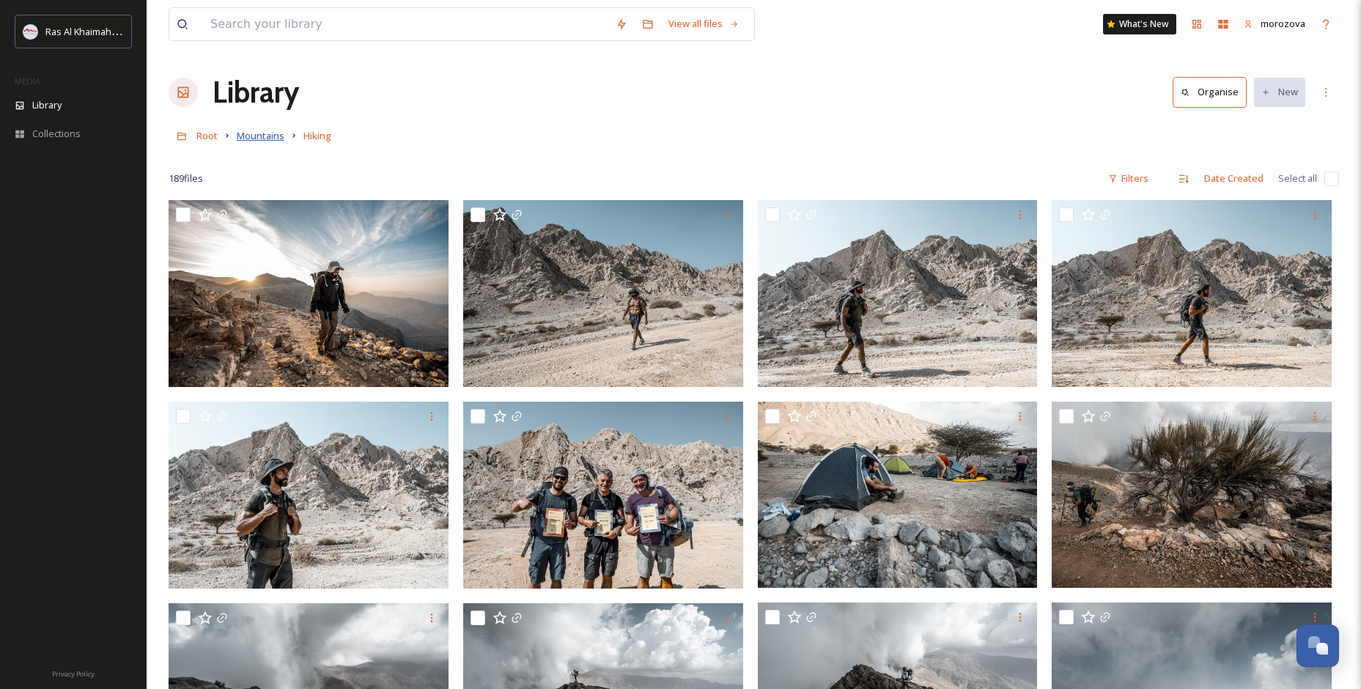
click at [268, 137] on span "Mountains" at bounding box center [261, 135] width 48 height 13
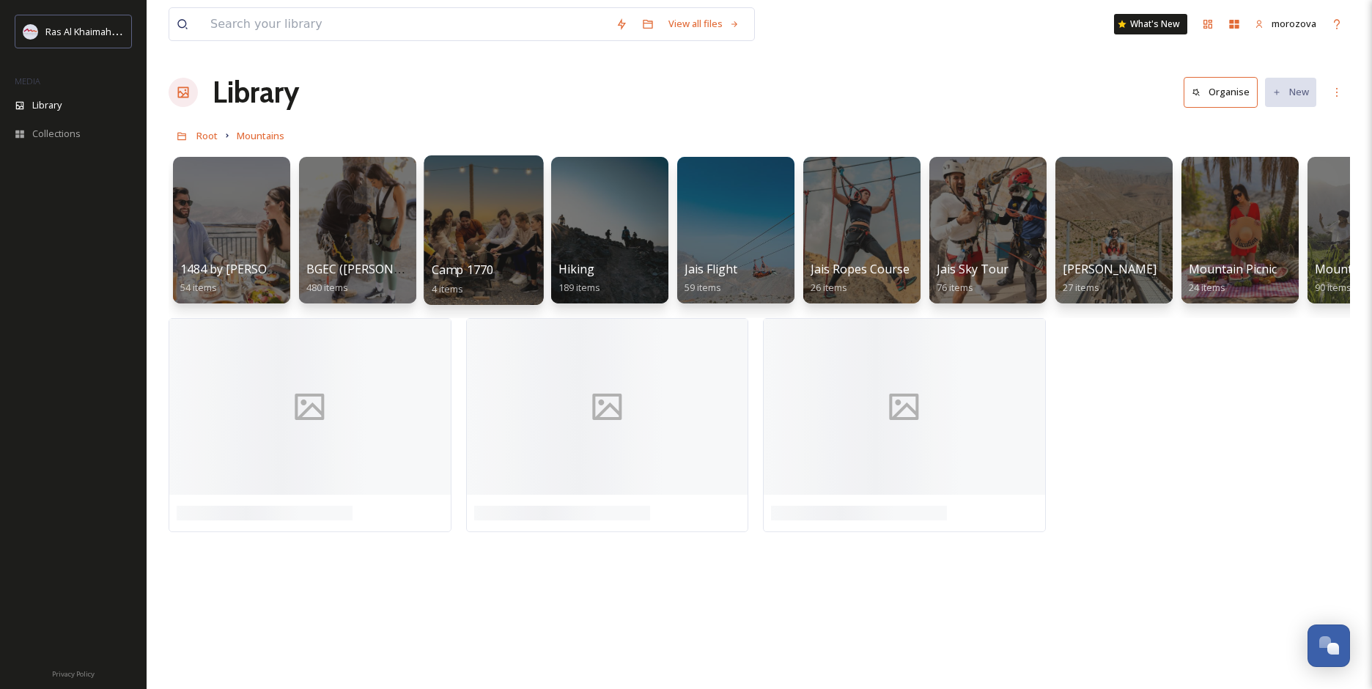
click at [469, 263] on span "Camp 1770" at bounding box center [463, 270] width 62 height 16
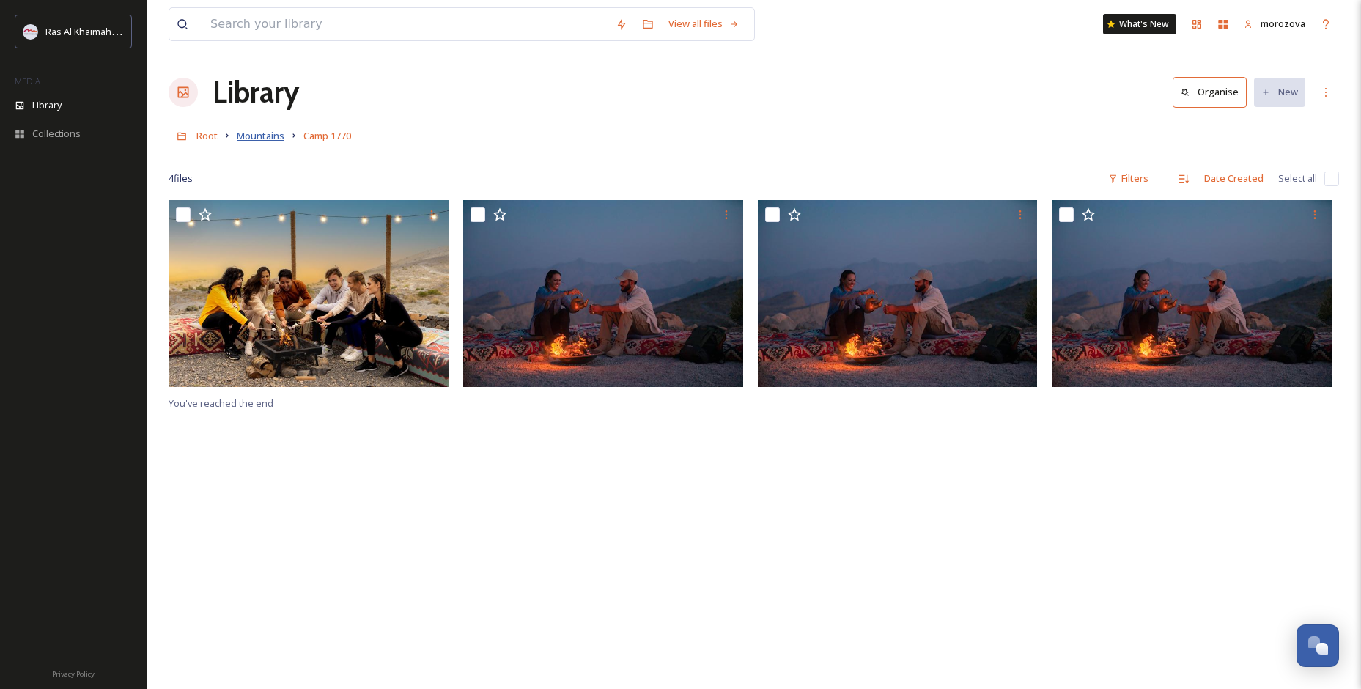
click at [266, 136] on span "Mountains" at bounding box center [261, 135] width 48 height 13
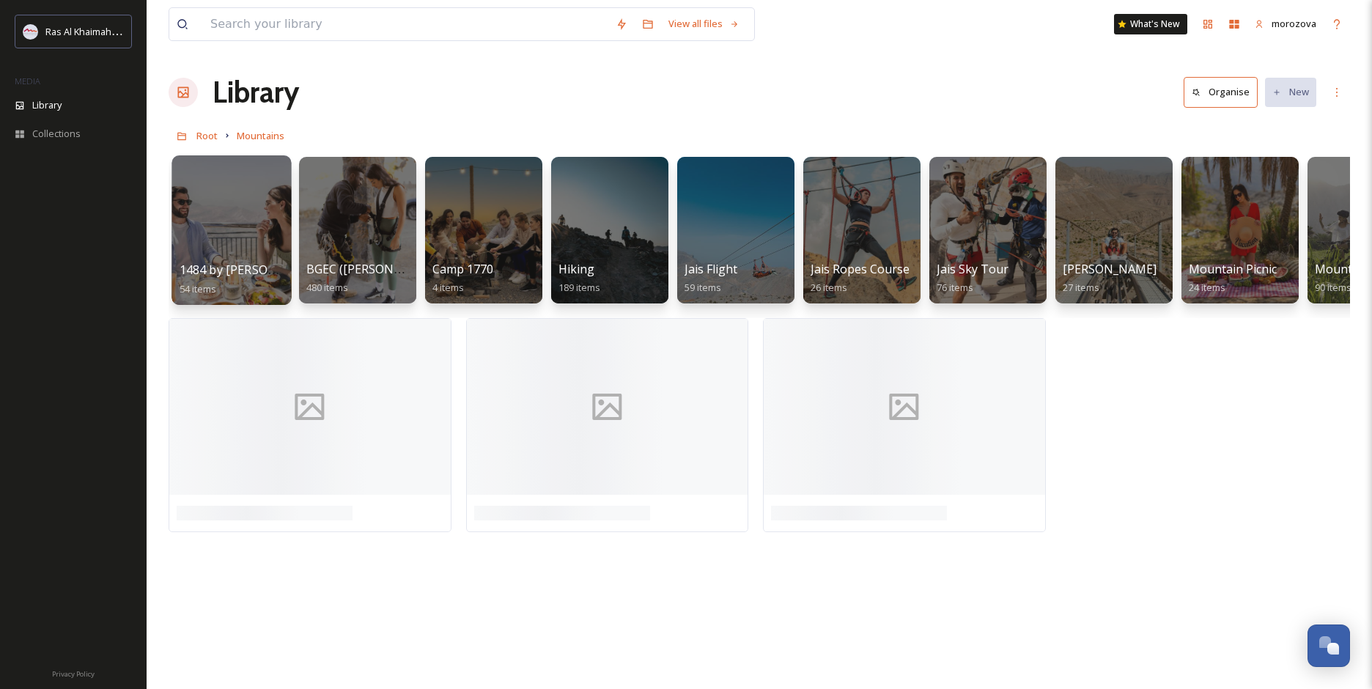
click at [241, 247] on div at bounding box center [231, 230] width 119 height 150
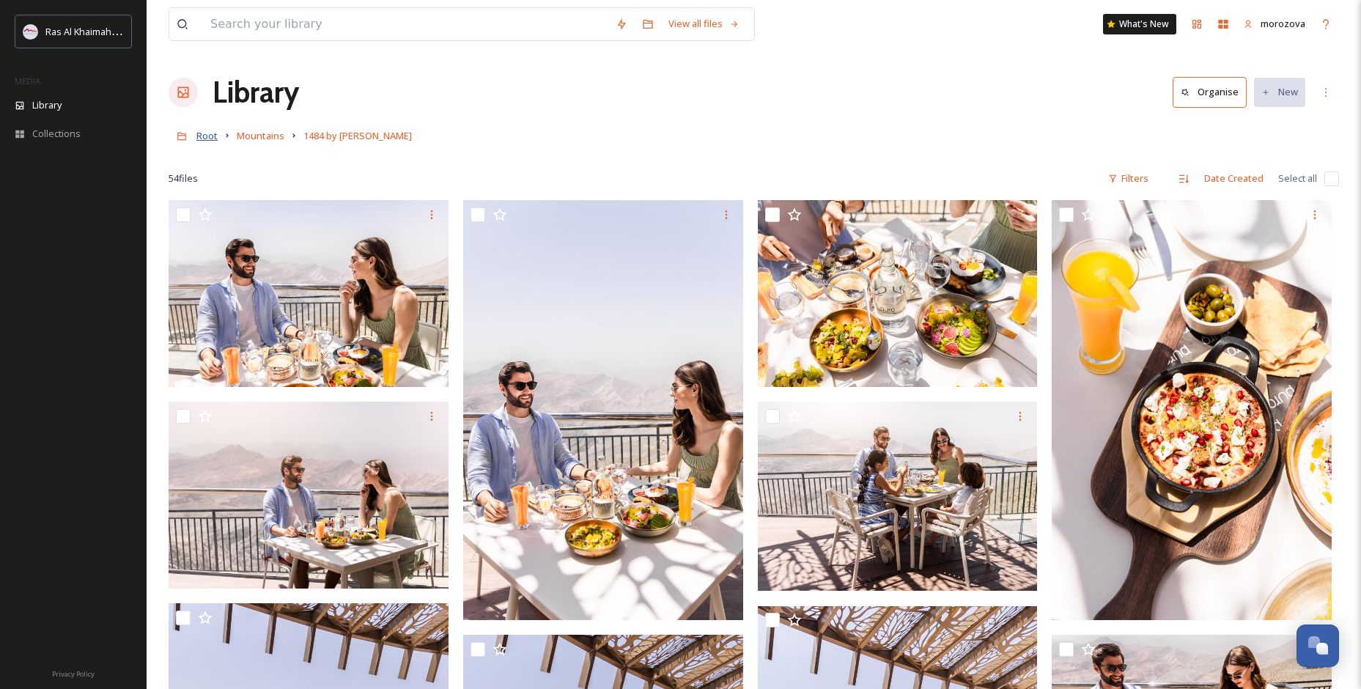
click at [210, 133] on span "Root" at bounding box center [206, 135] width 21 height 13
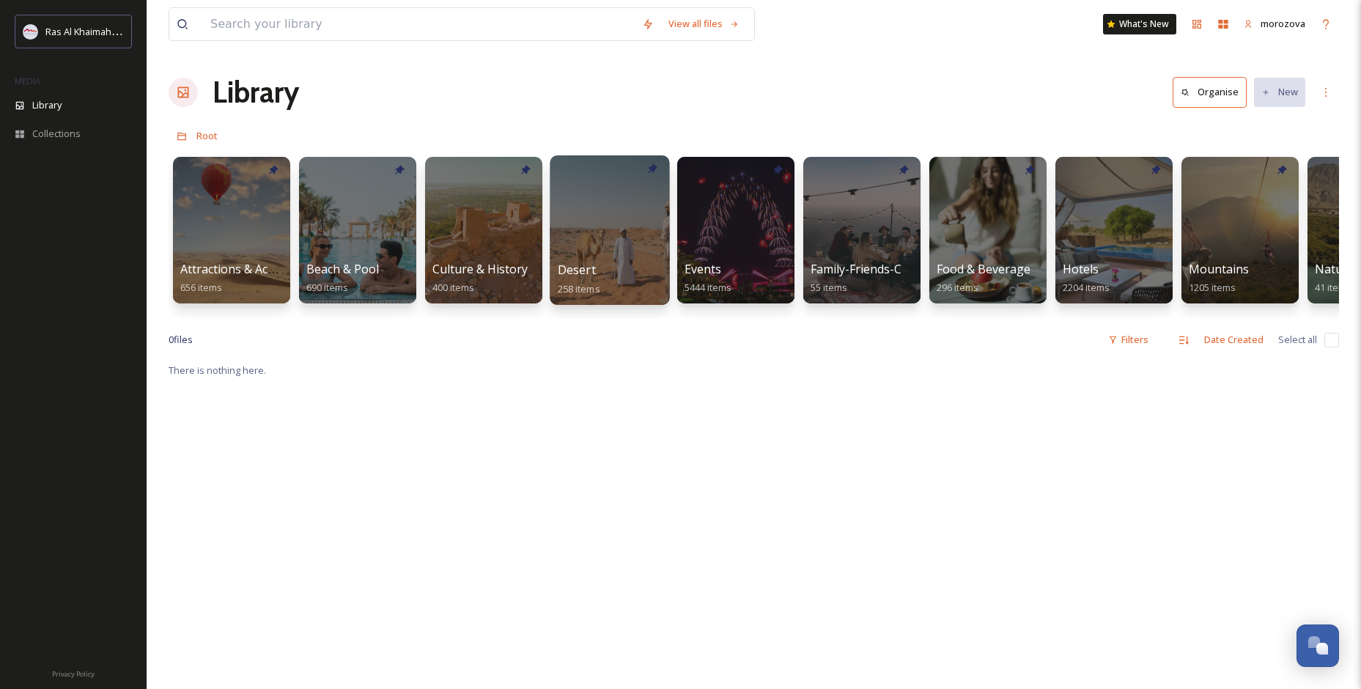
click at [597, 241] on div at bounding box center [609, 230] width 119 height 150
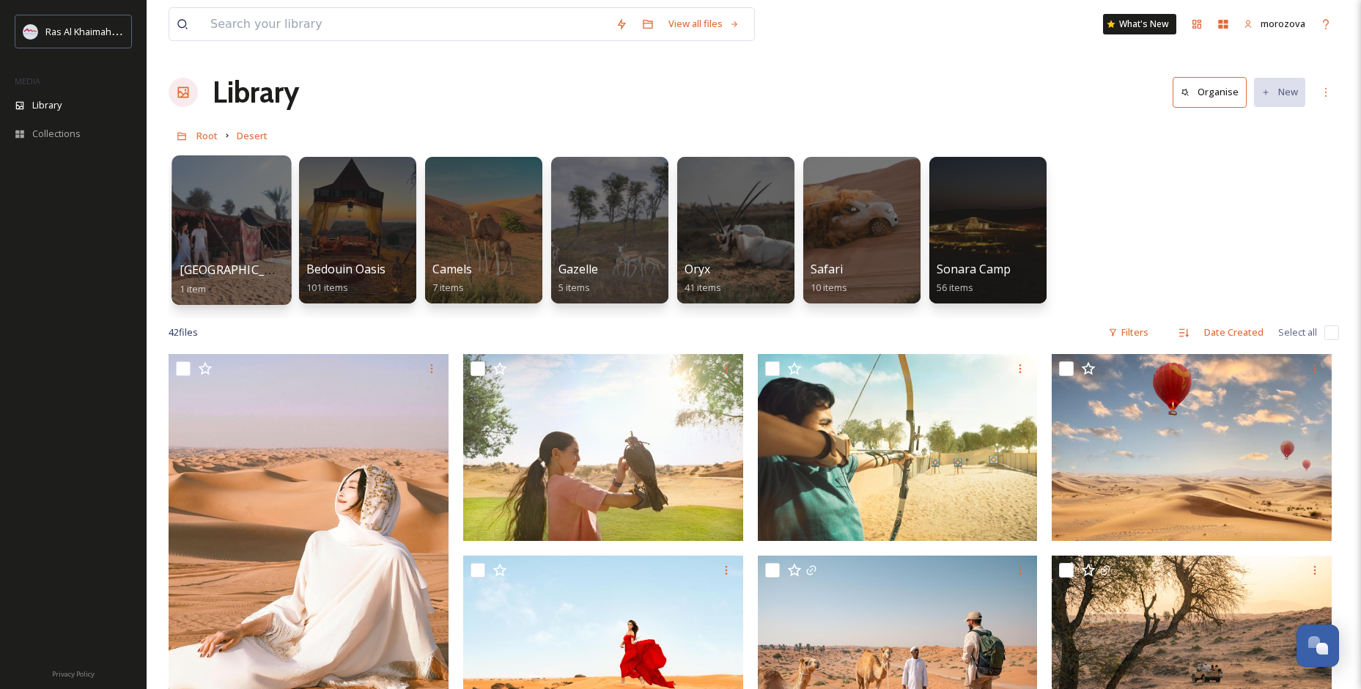
click at [232, 256] on div at bounding box center [231, 230] width 119 height 150
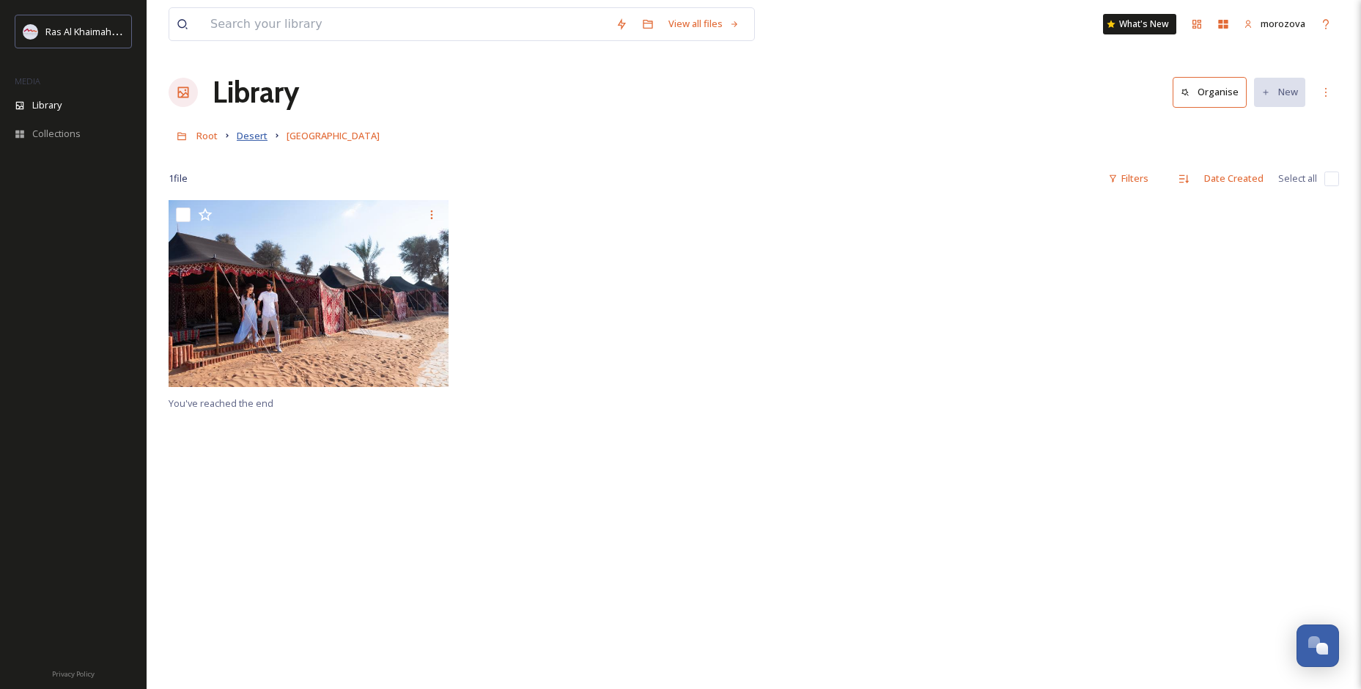
click at [253, 137] on span "Desert" at bounding box center [252, 135] width 31 height 13
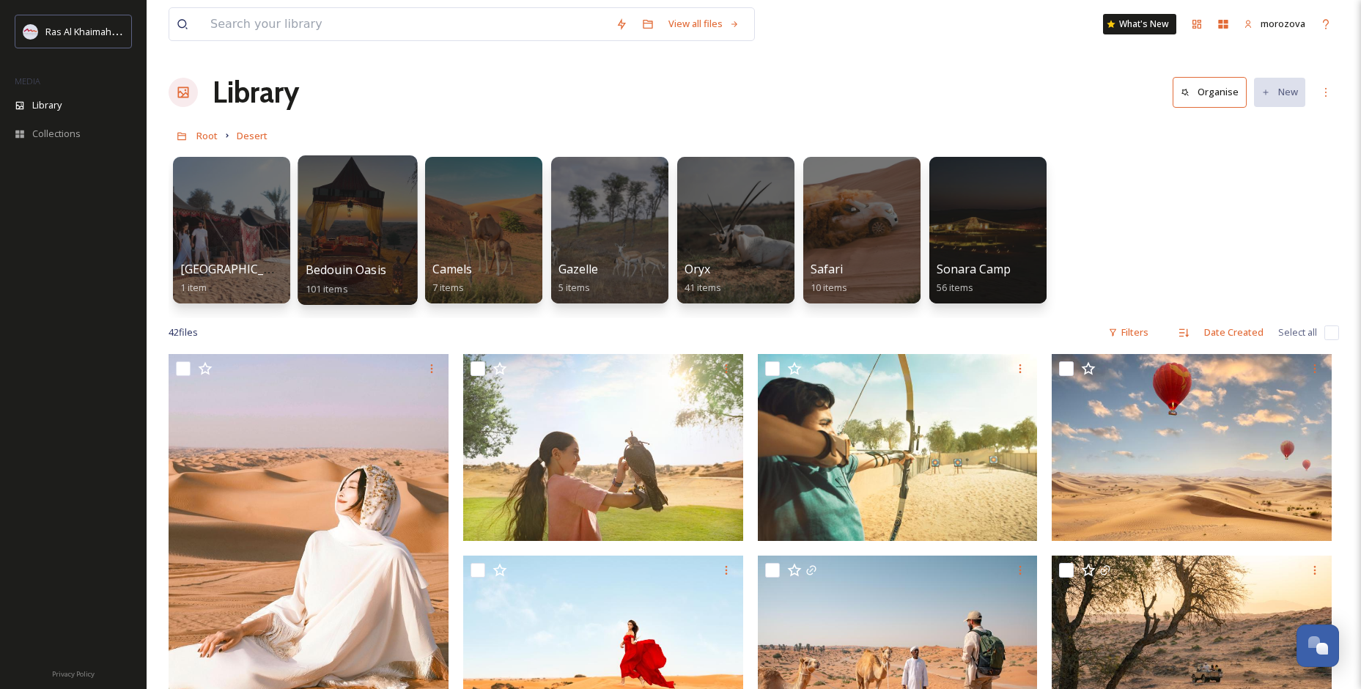
click at [362, 271] on span "Bedouin Oasis" at bounding box center [346, 270] width 81 height 16
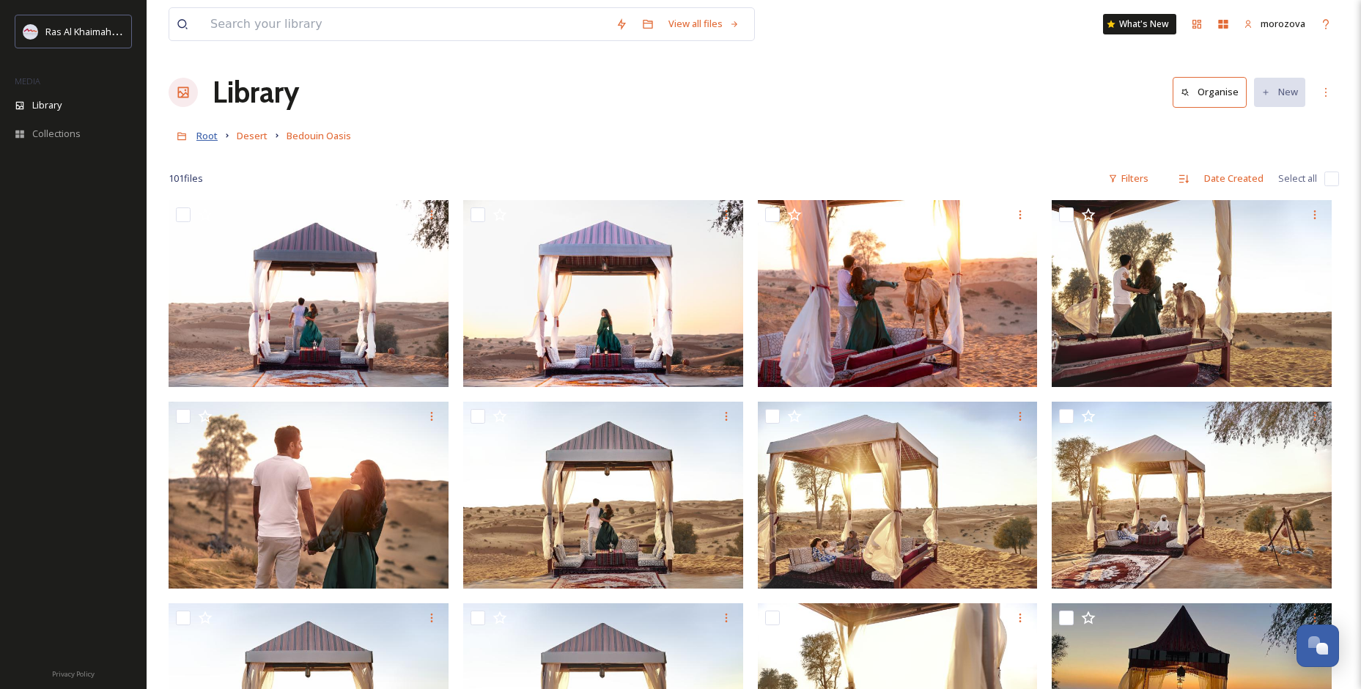
click at [209, 135] on span "Root" at bounding box center [206, 135] width 21 height 13
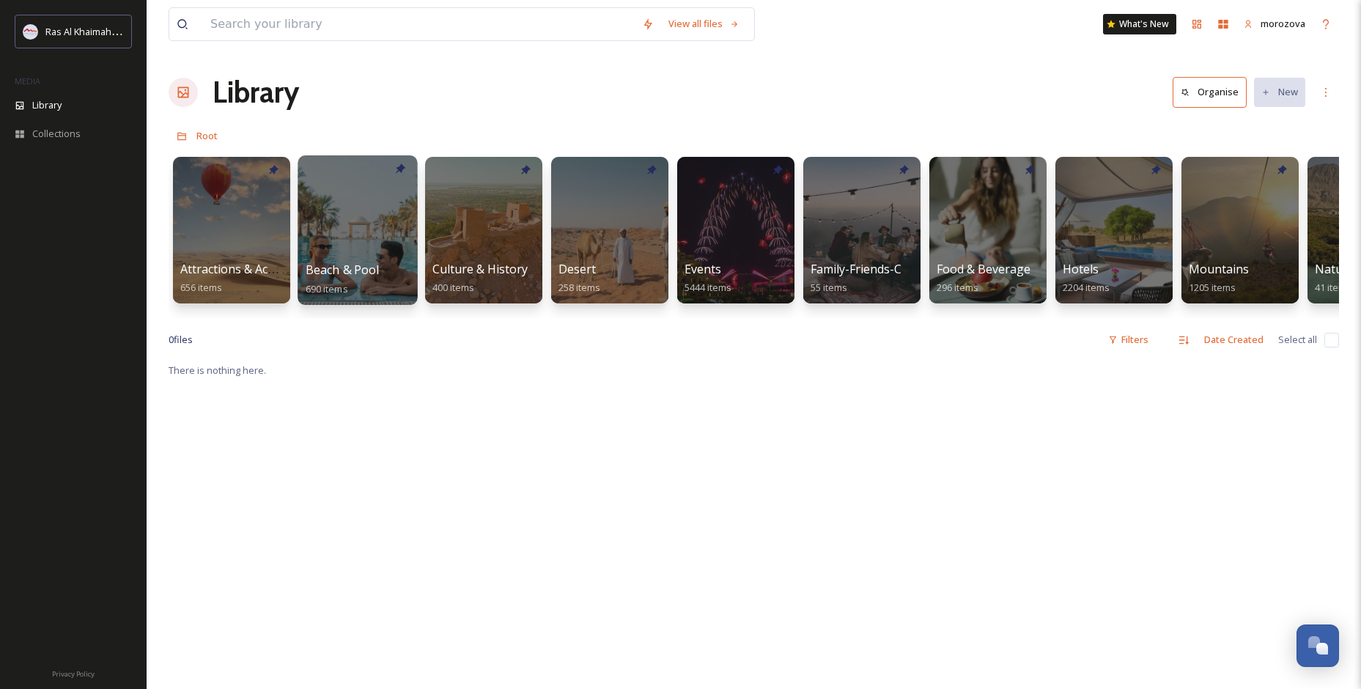
click at [323, 265] on span "Beach & Pool" at bounding box center [343, 270] width 74 height 16
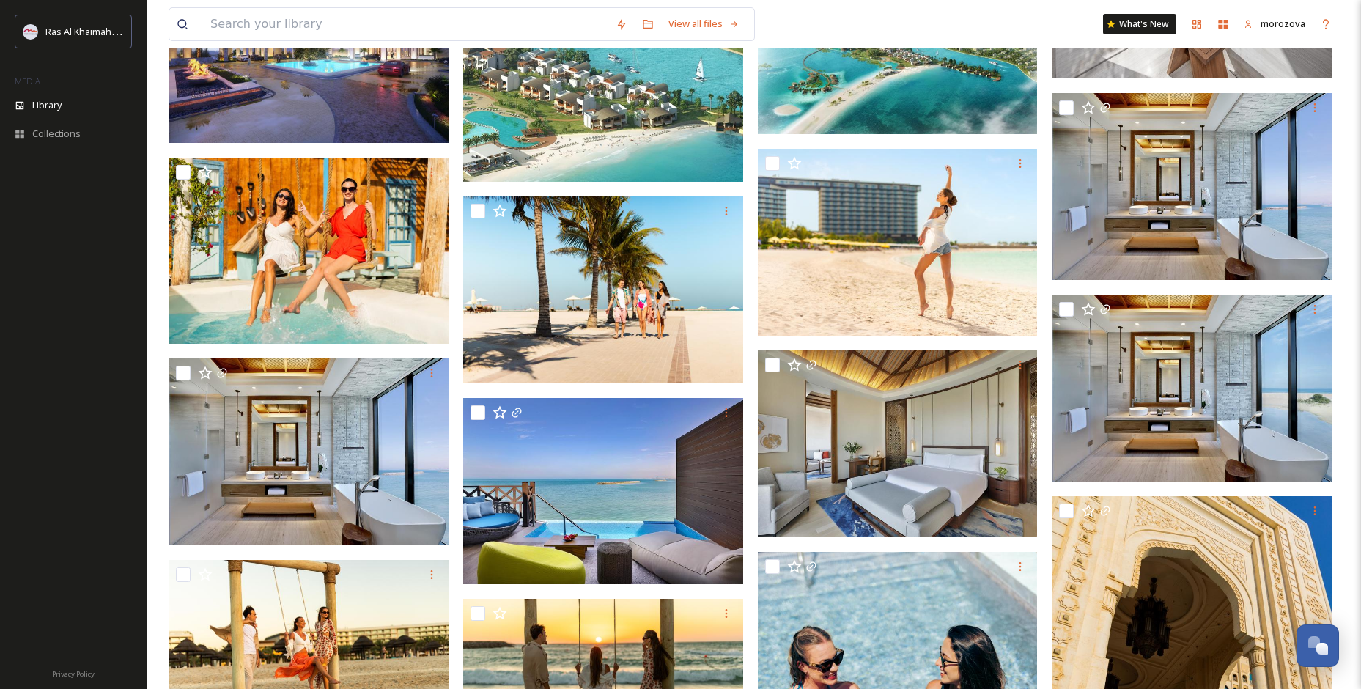
scroll to position [4179, 0]
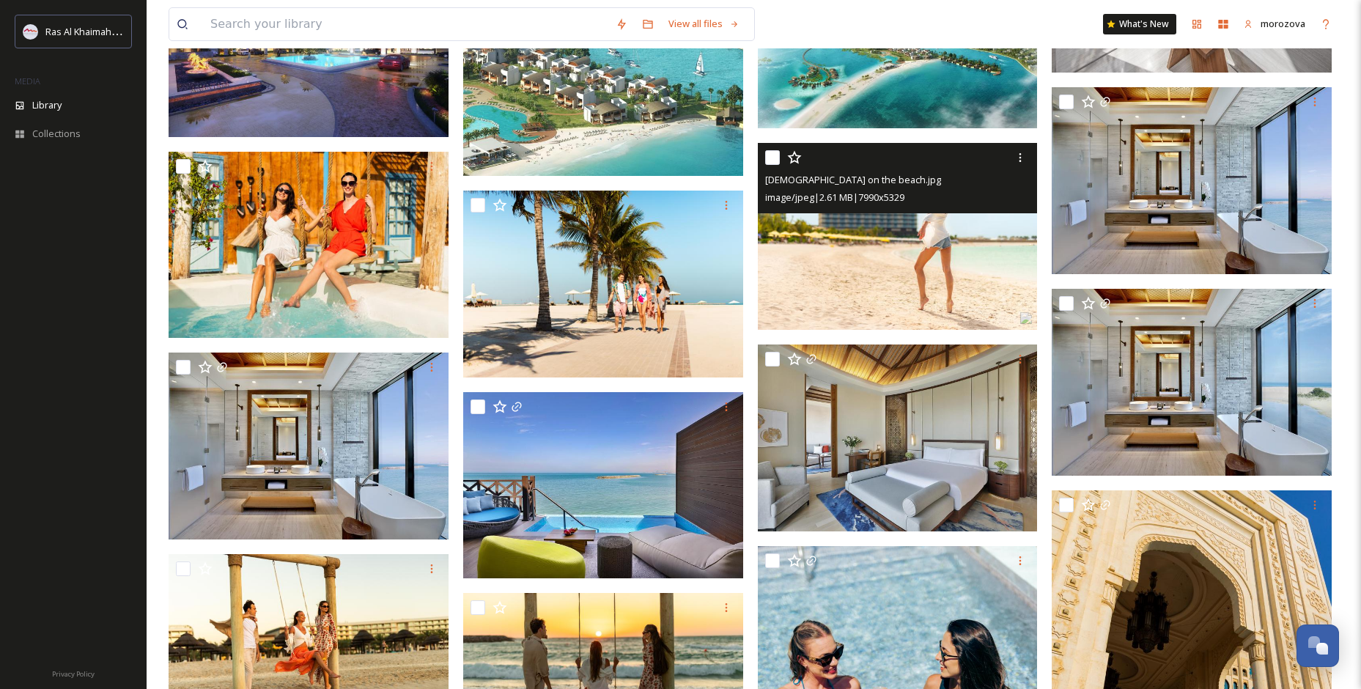
click at [910, 256] on img at bounding box center [898, 236] width 280 height 187
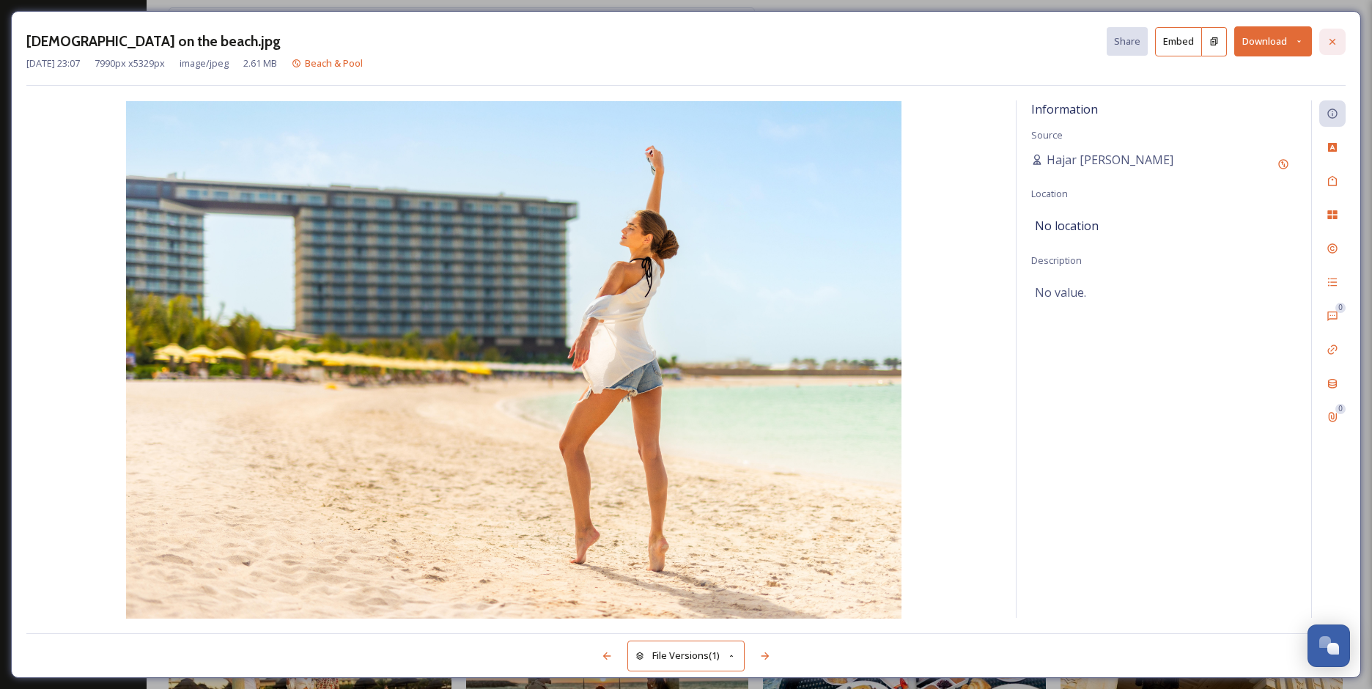
click at [1330, 40] on icon at bounding box center [1333, 42] width 12 height 12
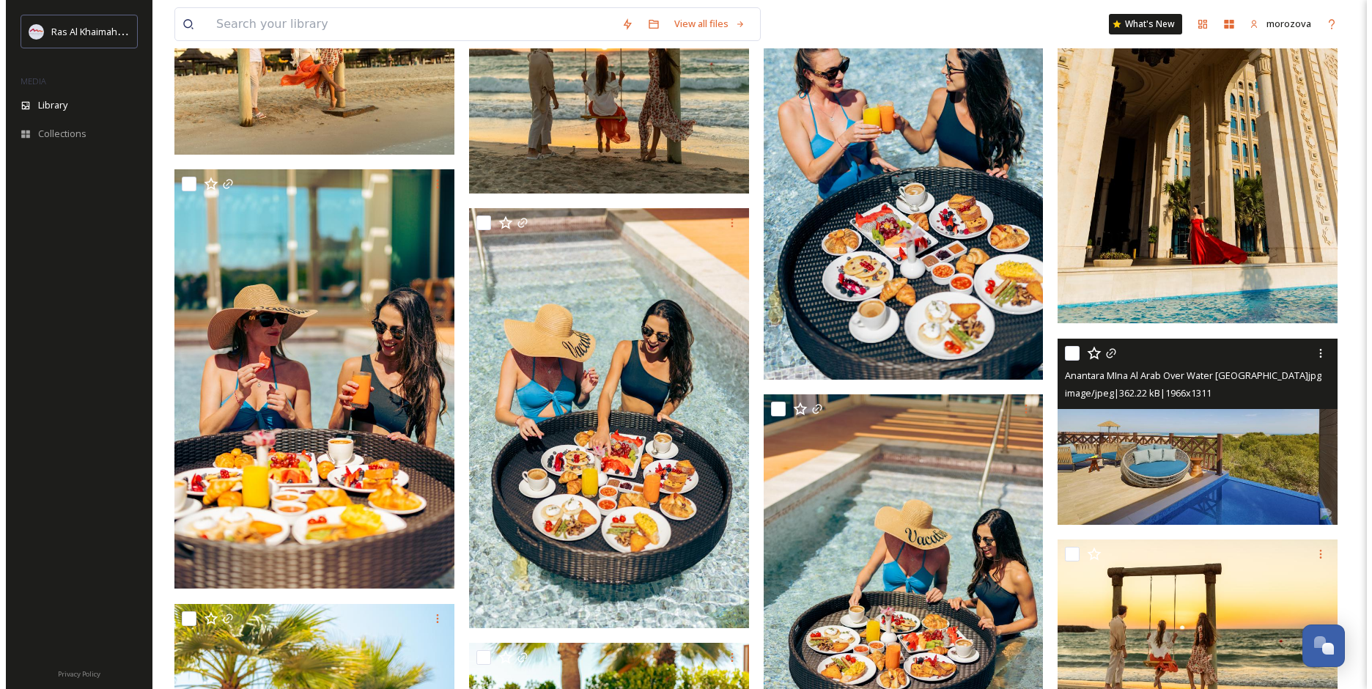
scroll to position [4721, 0]
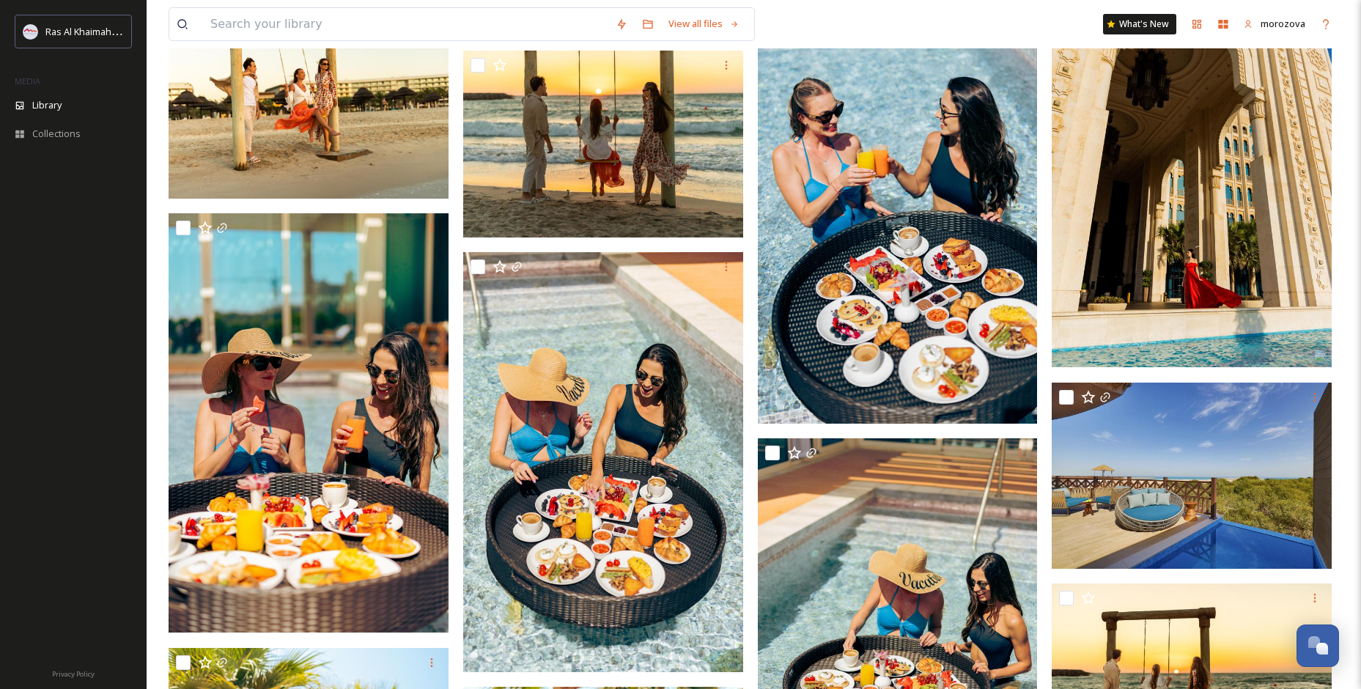
click at [1215, 265] on img at bounding box center [1192, 157] width 280 height 419
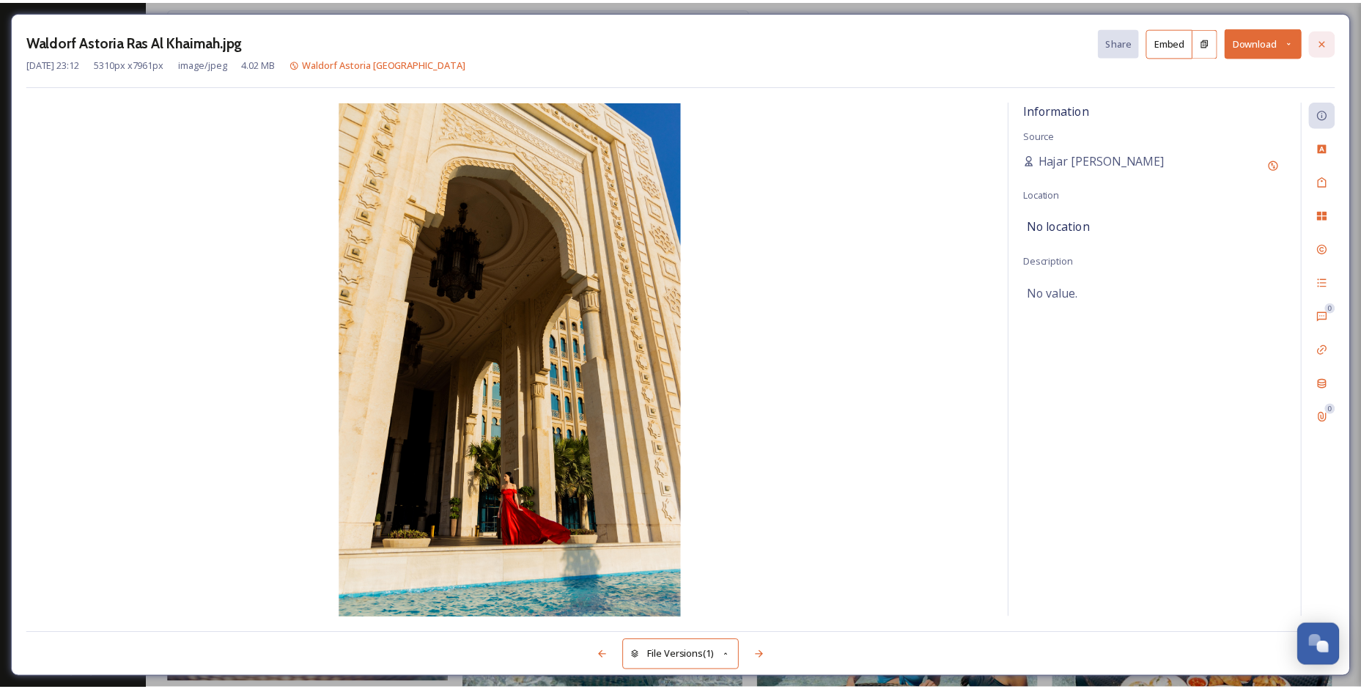
scroll to position [4765, 0]
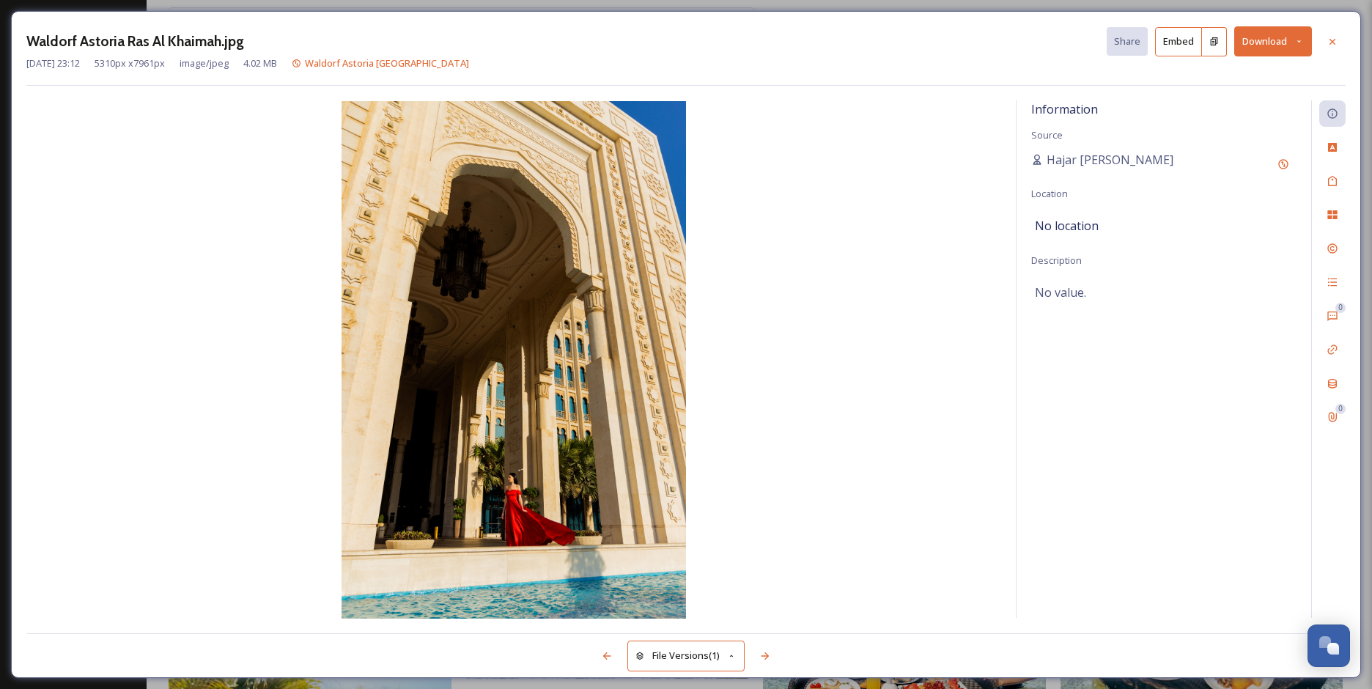
click at [1303, 43] on icon at bounding box center [1300, 42] width 10 height 10
click at [1277, 73] on span "Download Original (5310 x 7961)" at bounding box center [1235, 75] width 139 height 14
click at [1336, 41] on icon at bounding box center [1333, 42] width 12 height 12
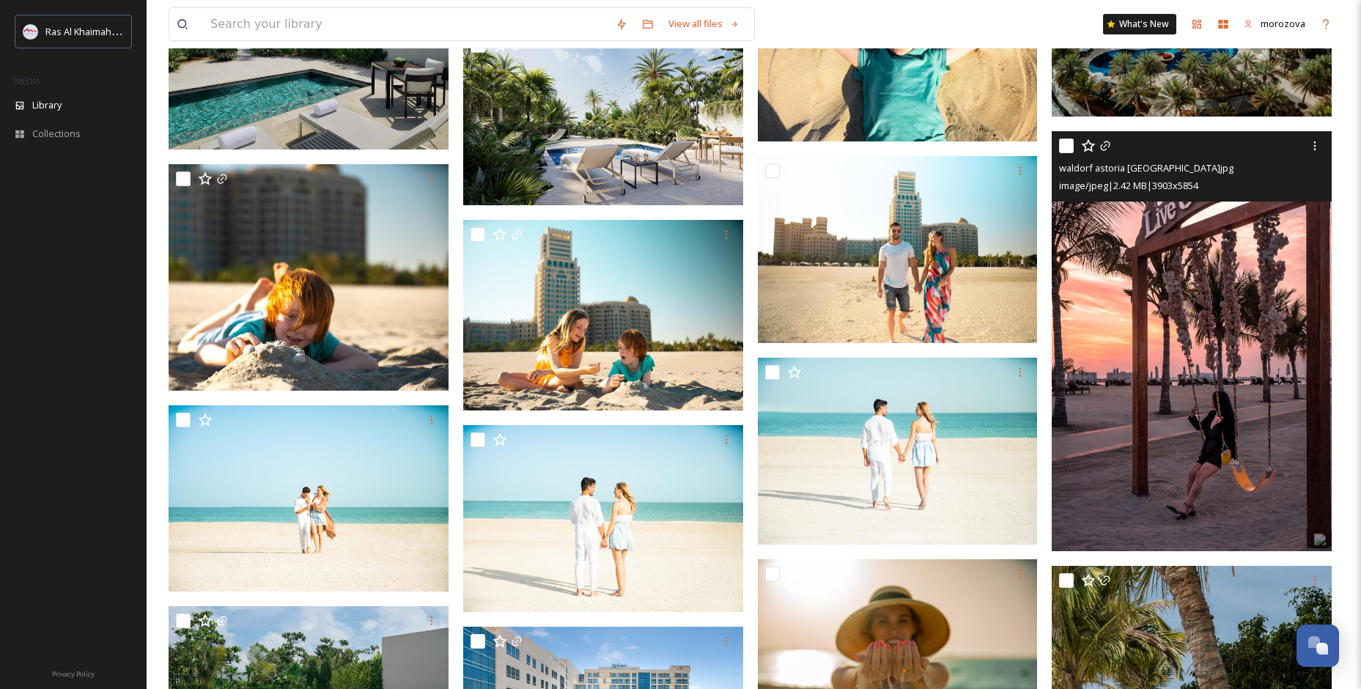
scroll to position [14441, 0]
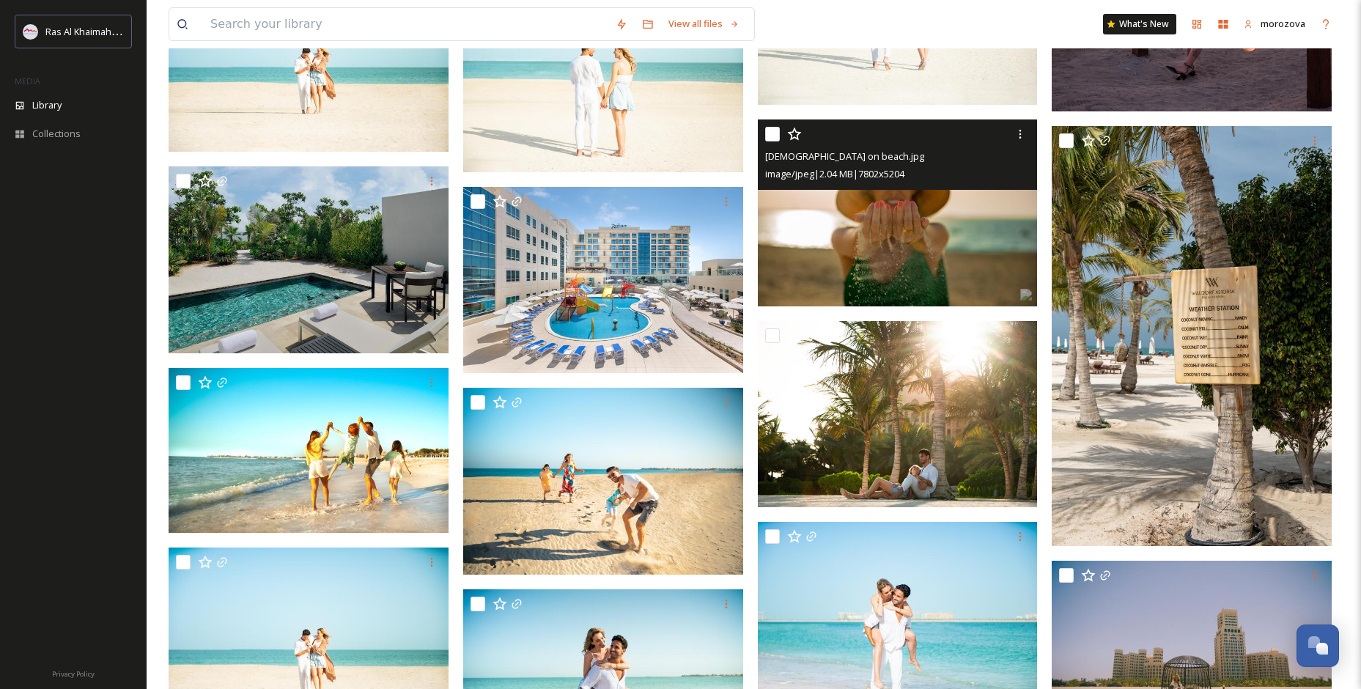
click at [963, 246] on img at bounding box center [898, 212] width 280 height 187
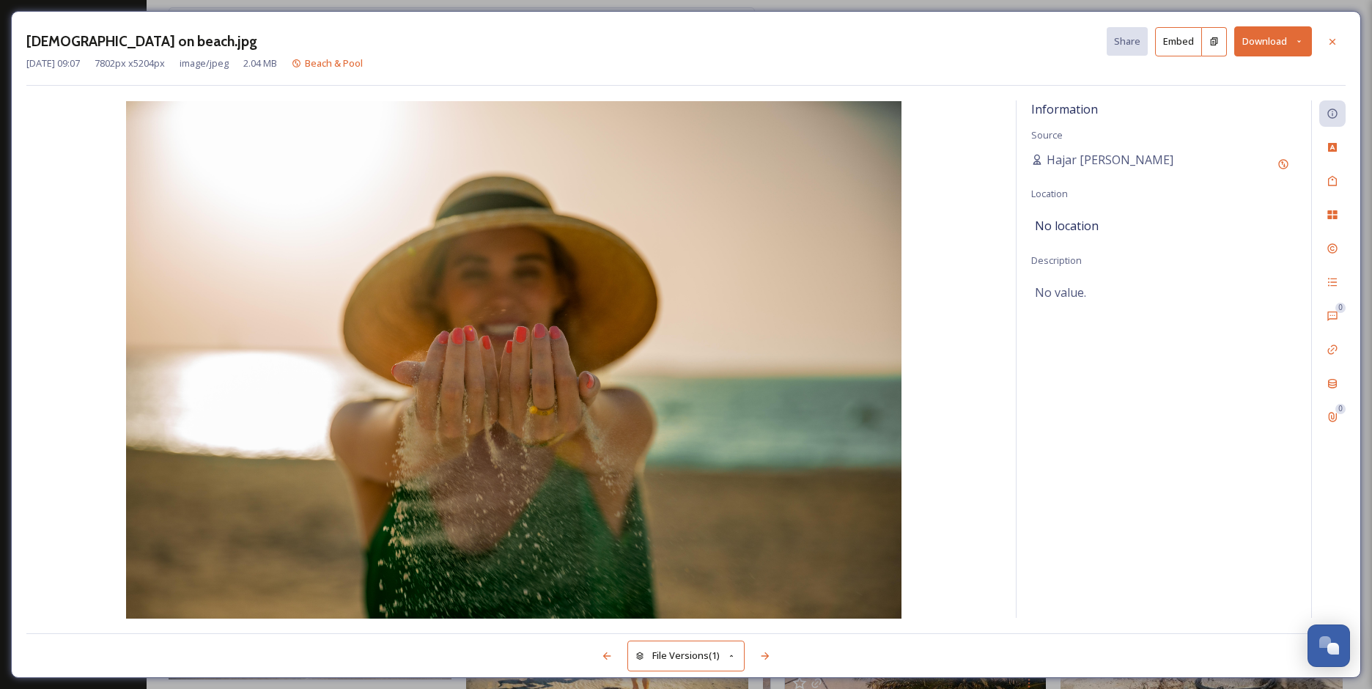
click at [1303, 43] on icon at bounding box center [1300, 42] width 10 height 10
click at [1264, 74] on span "Download Original (7802 x 5204)" at bounding box center [1235, 75] width 139 height 14
click at [1335, 41] on icon at bounding box center [1333, 42] width 12 height 12
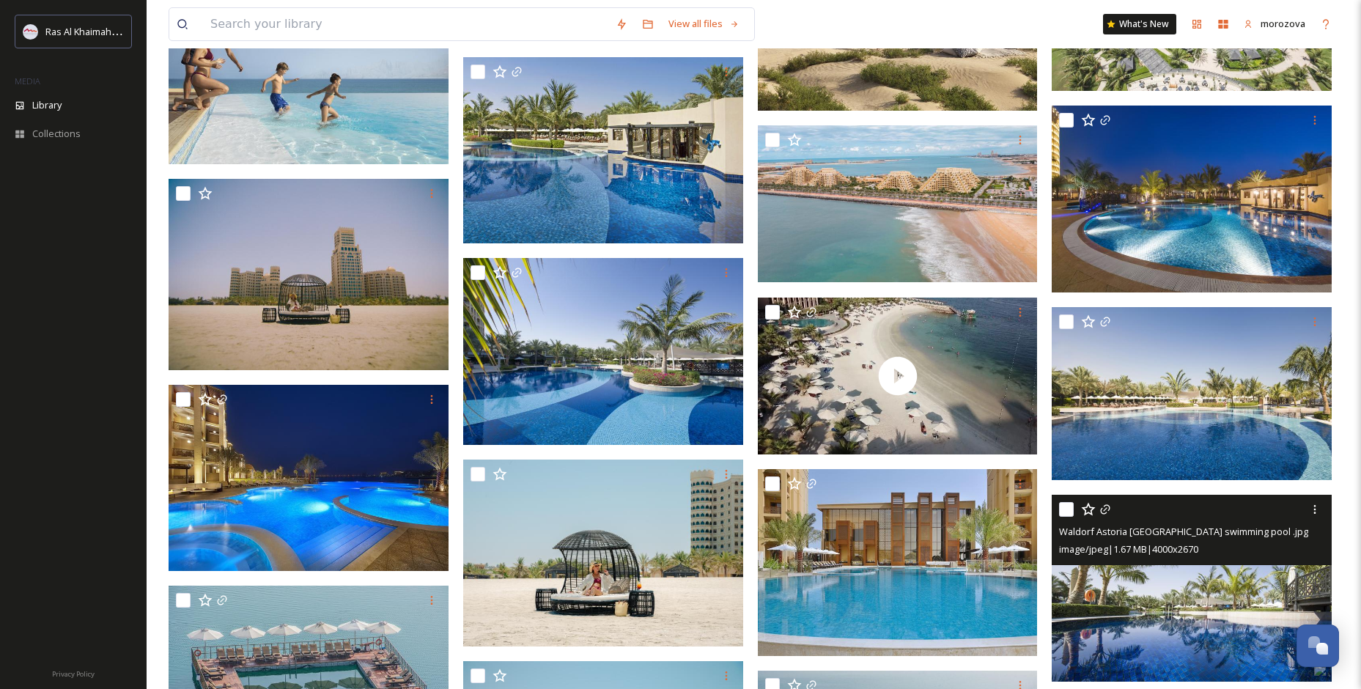
scroll to position [20526, 0]
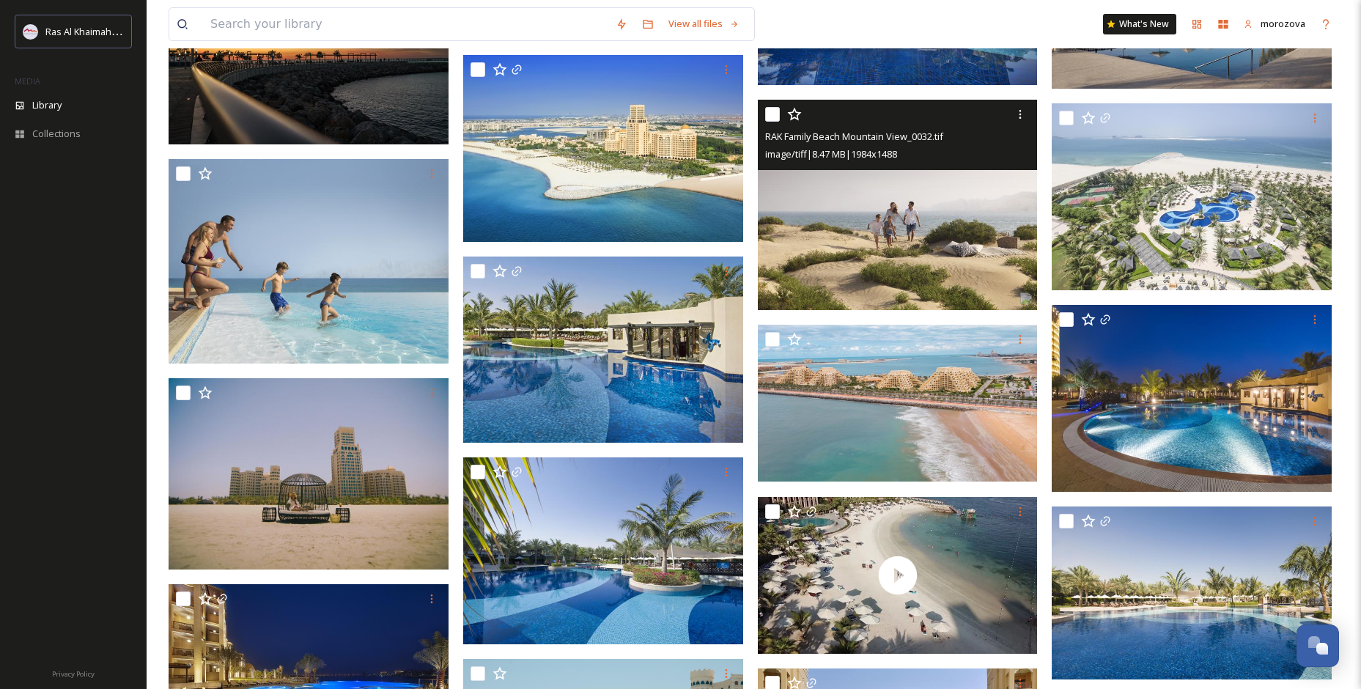
click at [974, 262] on img at bounding box center [898, 205] width 280 height 210
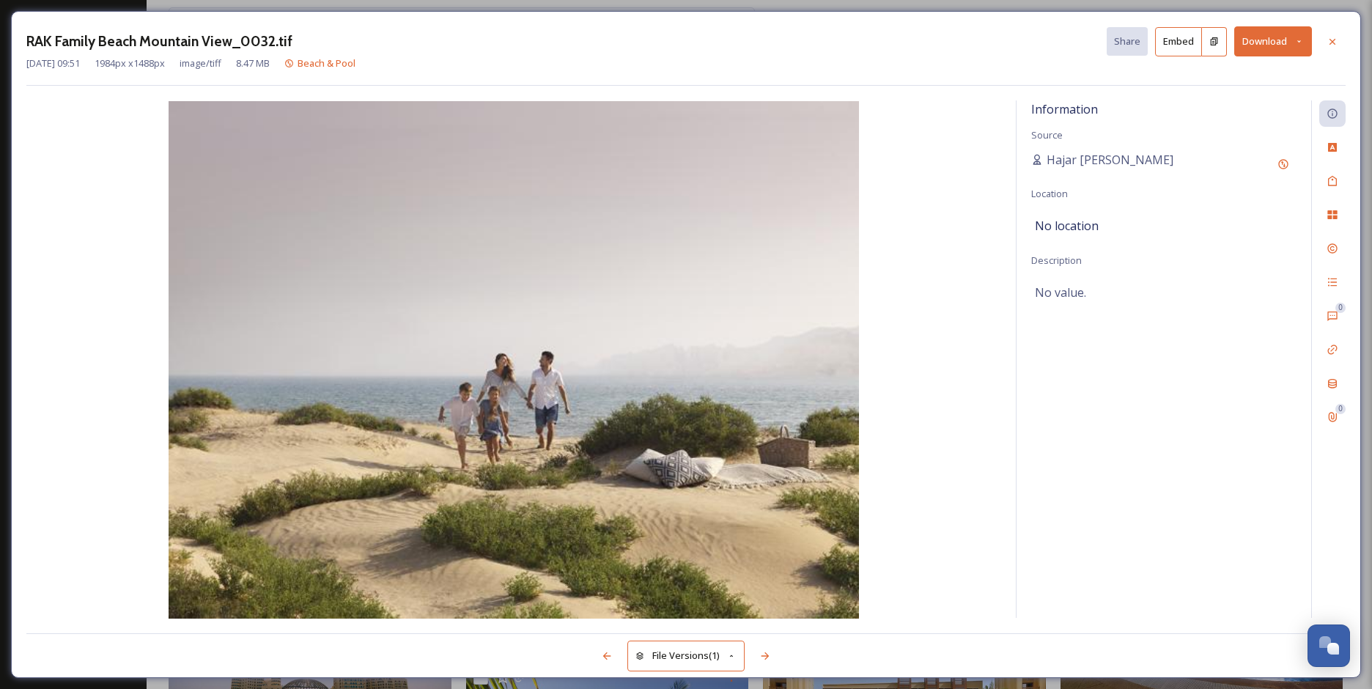
click at [1302, 42] on icon at bounding box center [1300, 42] width 10 height 10
click at [1240, 79] on span "Download Original (1984 x 1488)" at bounding box center [1235, 75] width 139 height 14
click at [1300, 41] on icon at bounding box center [1300, 41] width 4 height 2
click at [1048, 46] on div "RAK Family Beach Mountain View_0032.tif Share Embed Download Download Original …" at bounding box center [686, 41] width 1320 height 30
click at [1331, 37] on icon at bounding box center [1333, 42] width 12 height 12
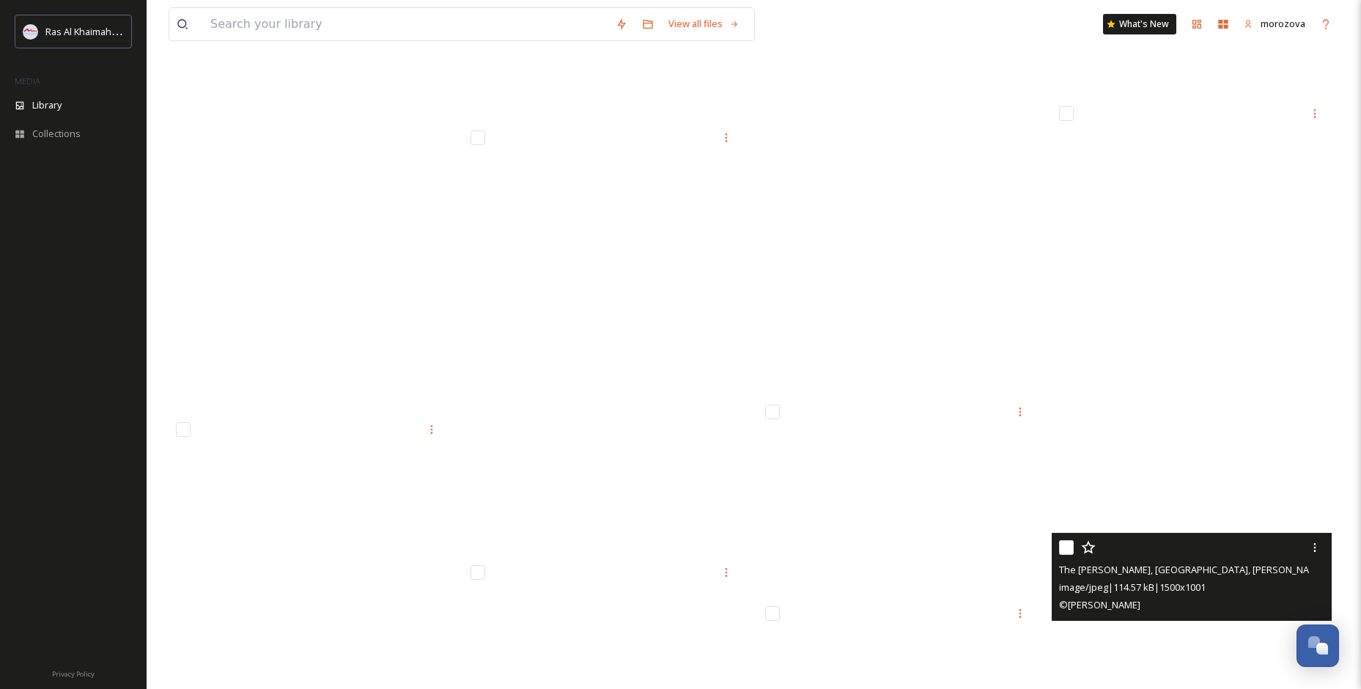
scroll to position [36800, 0]
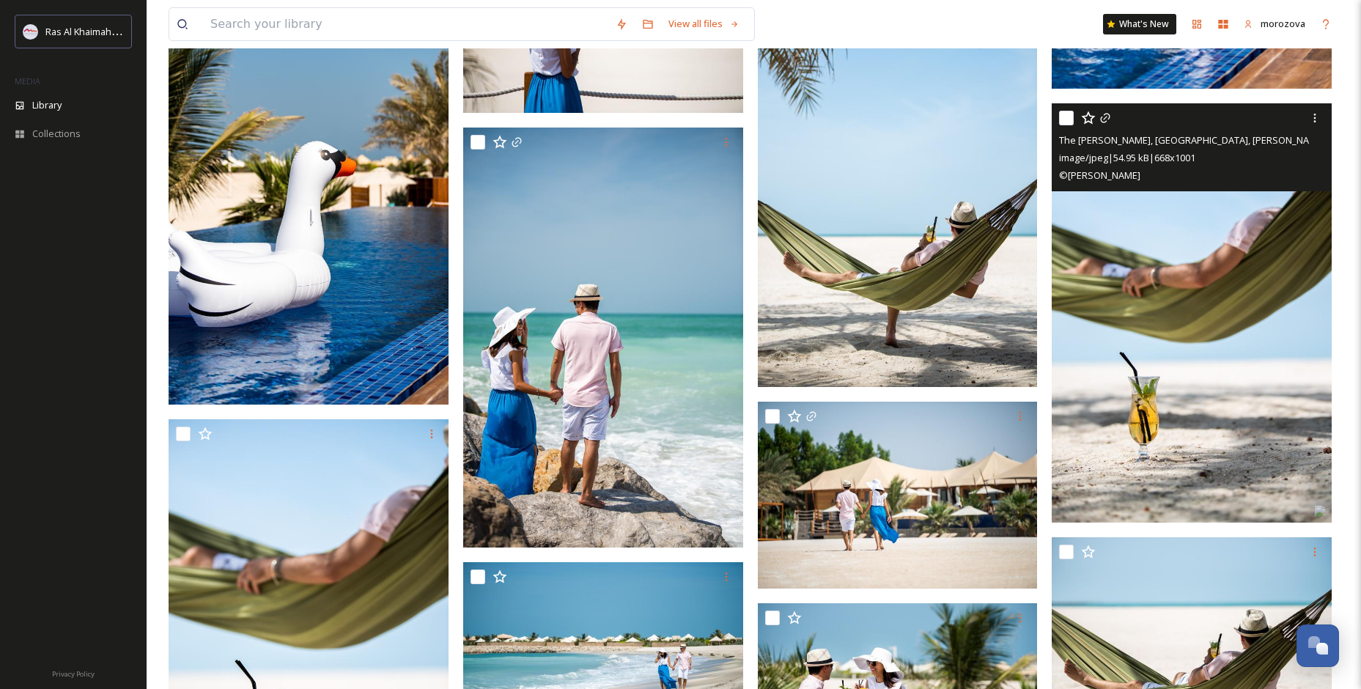
click at [1242, 325] on img at bounding box center [1192, 312] width 280 height 419
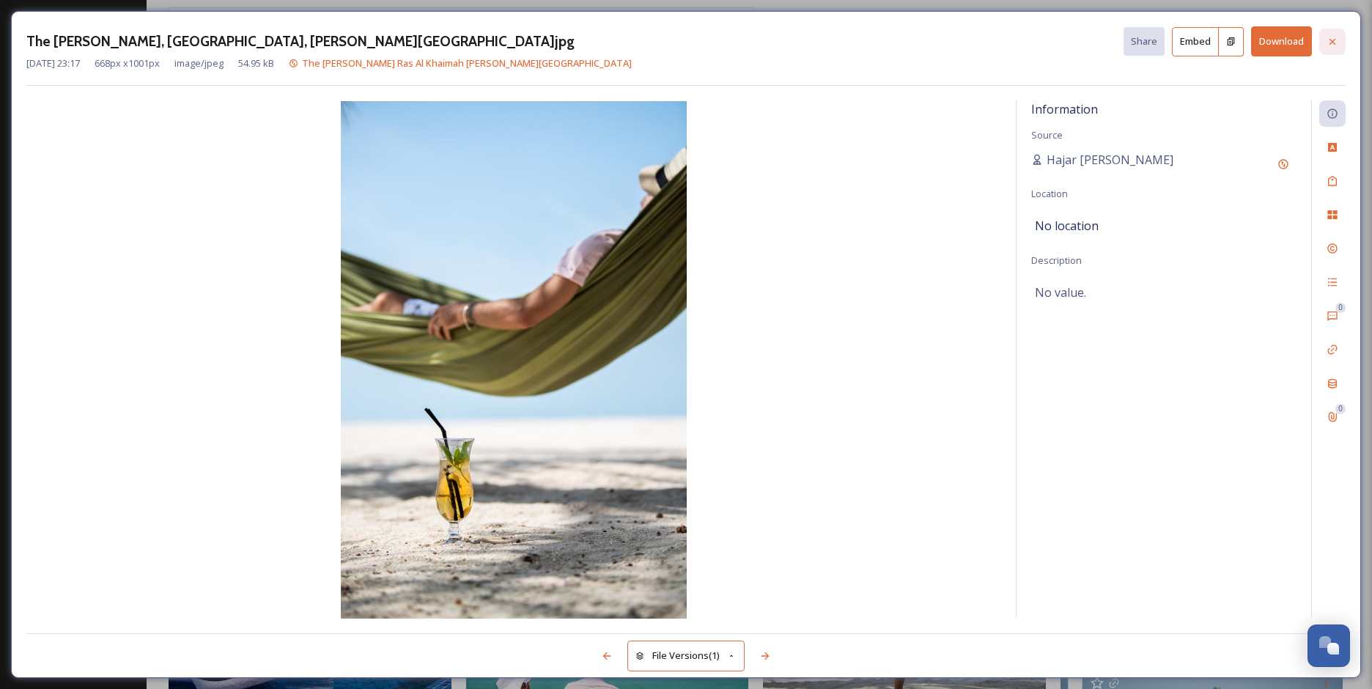
click at [1334, 40] on icon at bounding box center [1333, 41] width 6 height 6
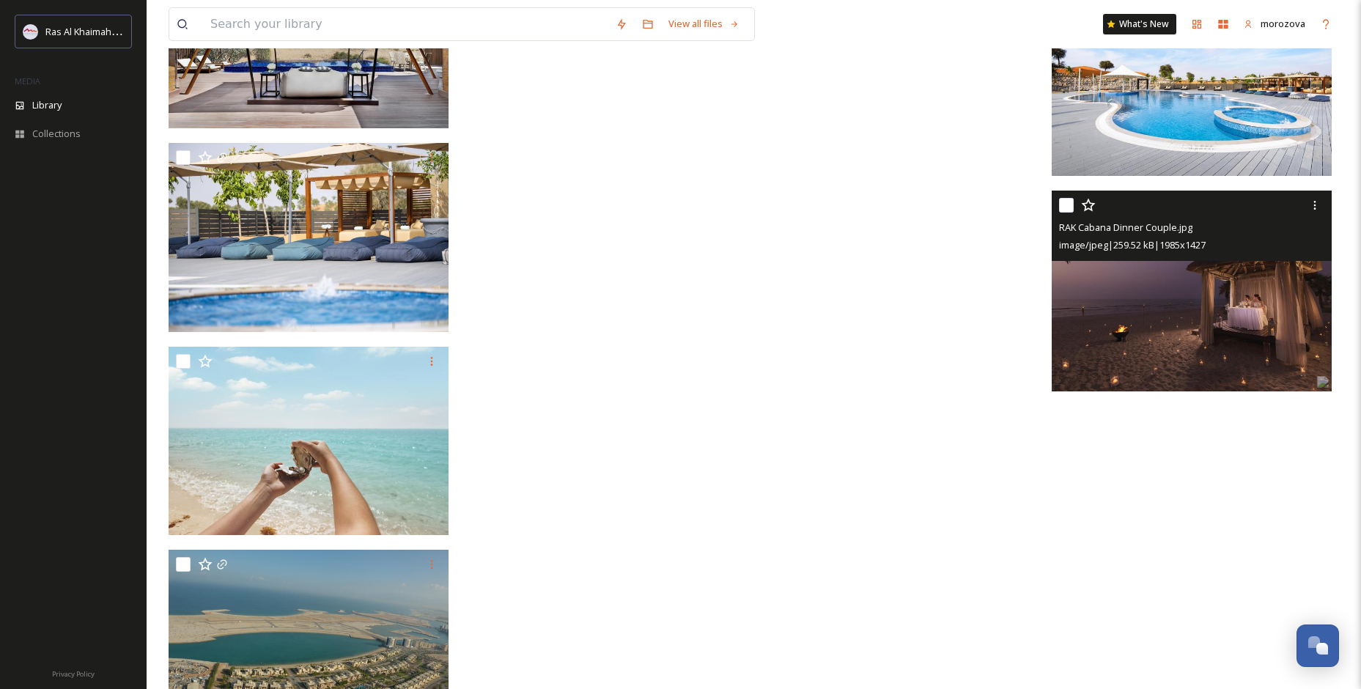
scroll to position [42806, 0]
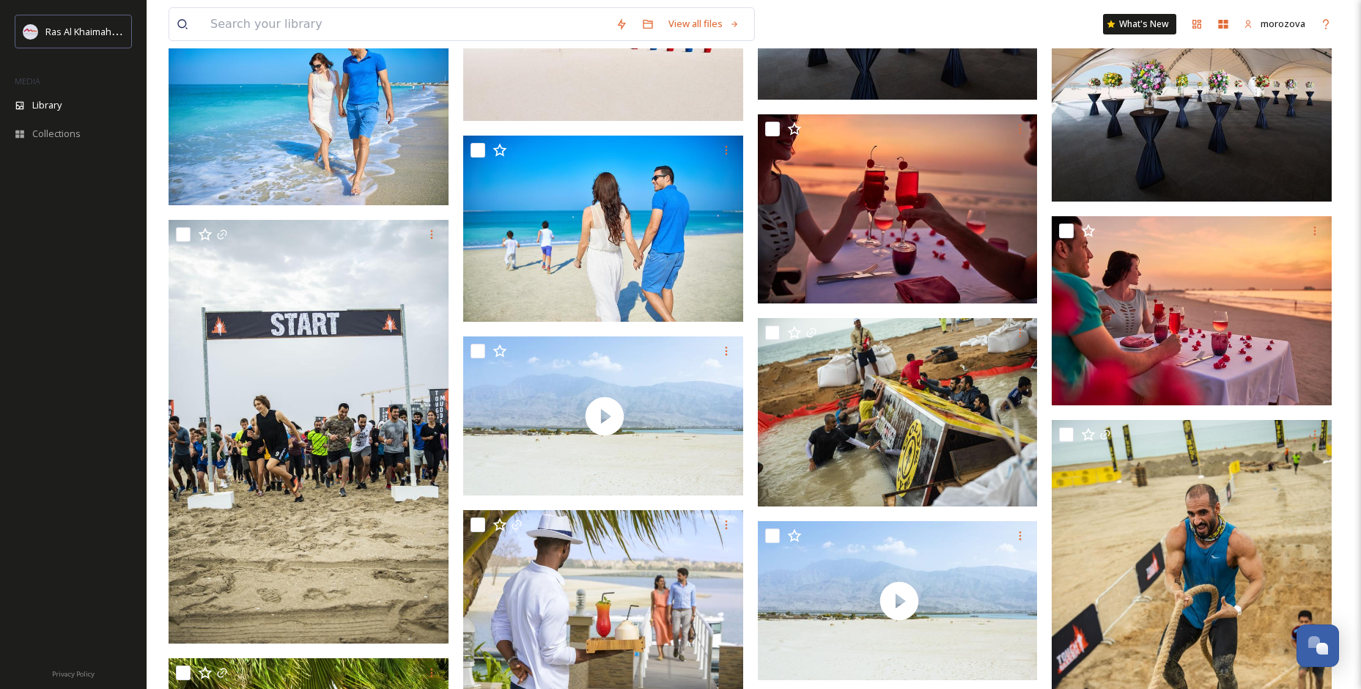
scroll to position [27705, 0]
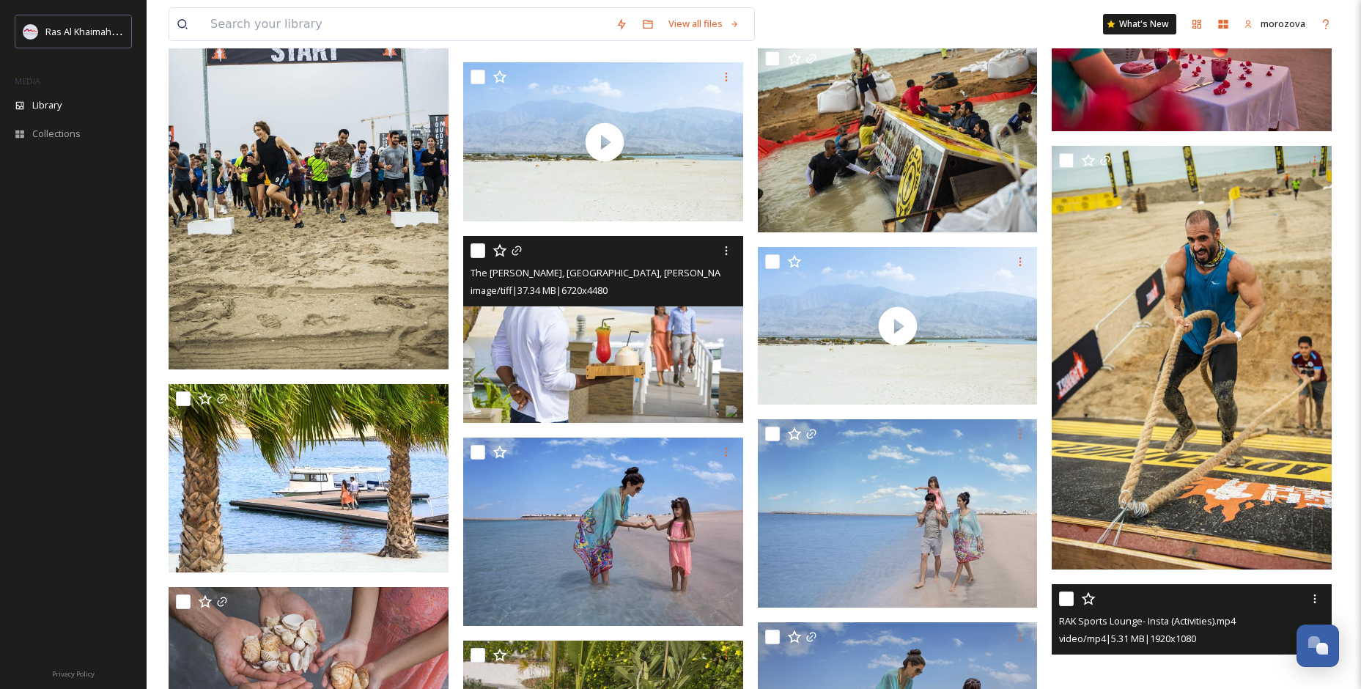
click at [629, 332] on img at bounding box center [603, 329] width 280 height 187
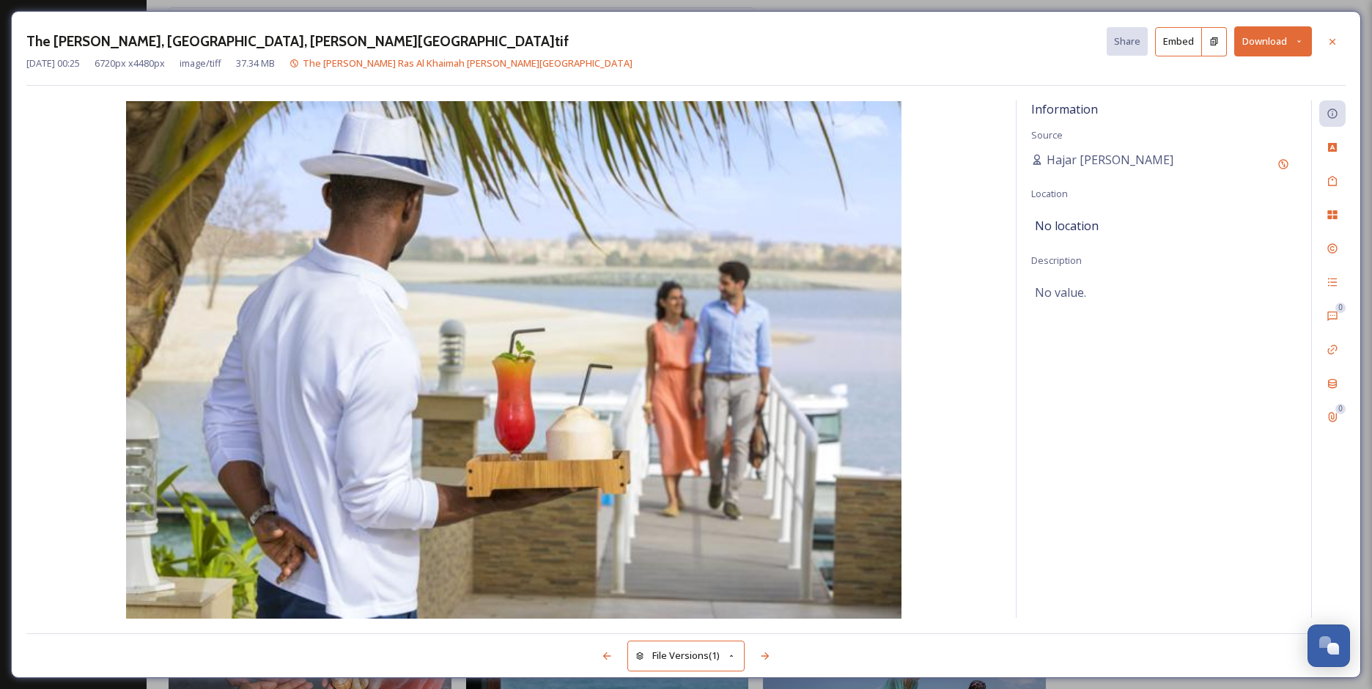
drag, startPoint x: 1335, startPoint y: 34, endPoint x: 1334, endPoint y: 57, distance: 22.7
click at [1336, 34] on div at bounding box center [1333, 42] width 26 height 26
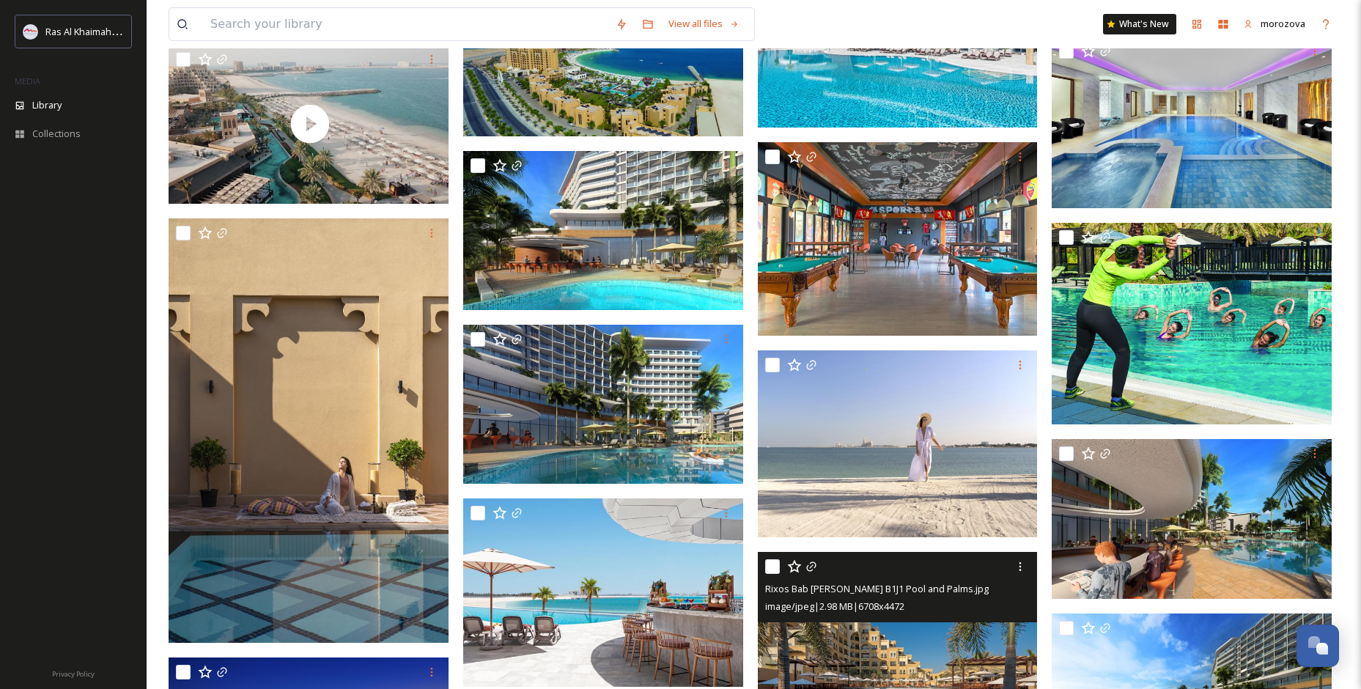
scroll to position [22647, 0]
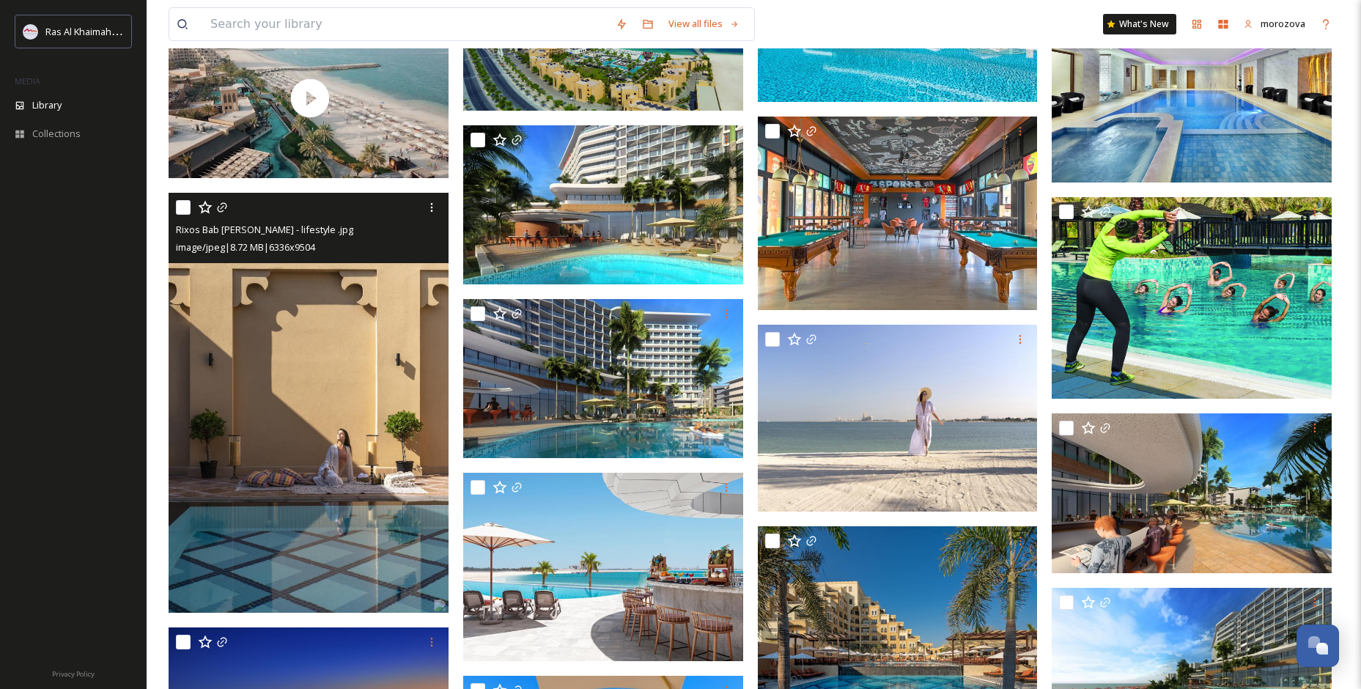
click at [251, 435] on img at bounding box center [309, 403] width 280 height 420
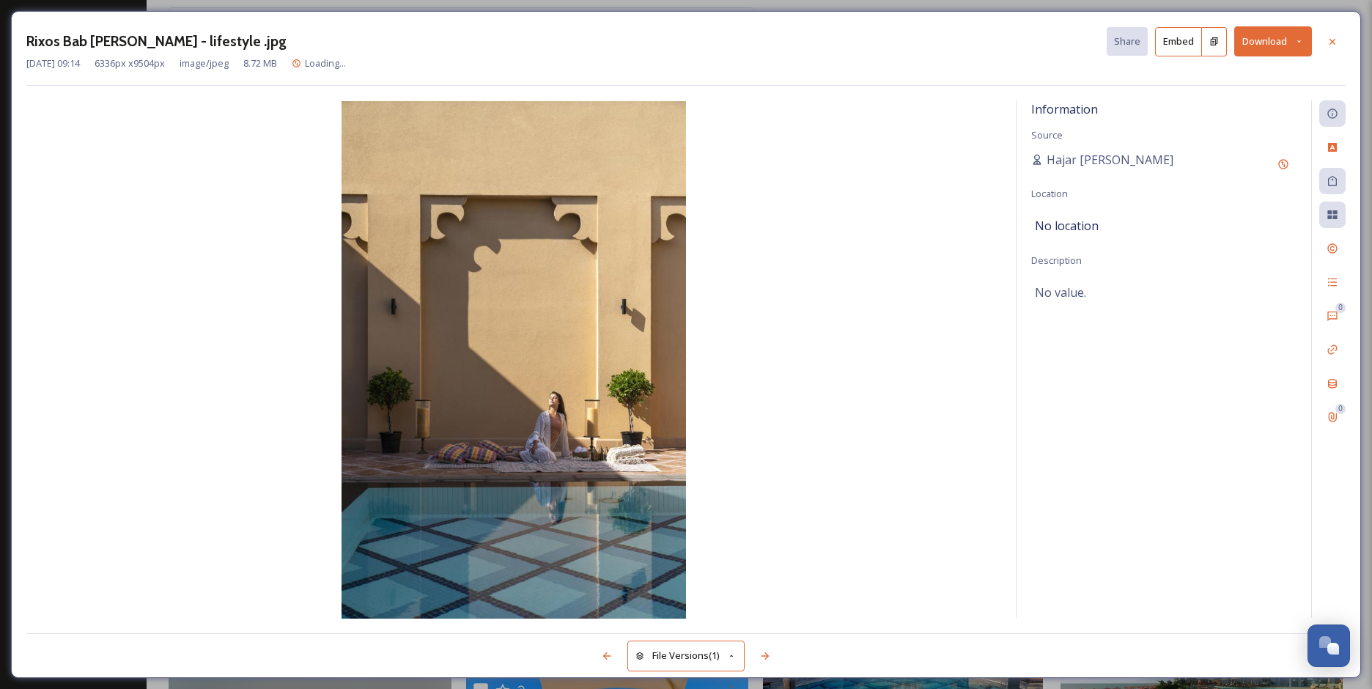
click at [1301, 37] on icon at bounding box center [1300, 42] width 10 height 10
click at [1279, 67] on div "Download Original (6336 x 9504)" at bounding box center [1234, 75] width 153 height 29
click at [1331, 45] on icon at bounding box center [1333, 42] width 12 height 12
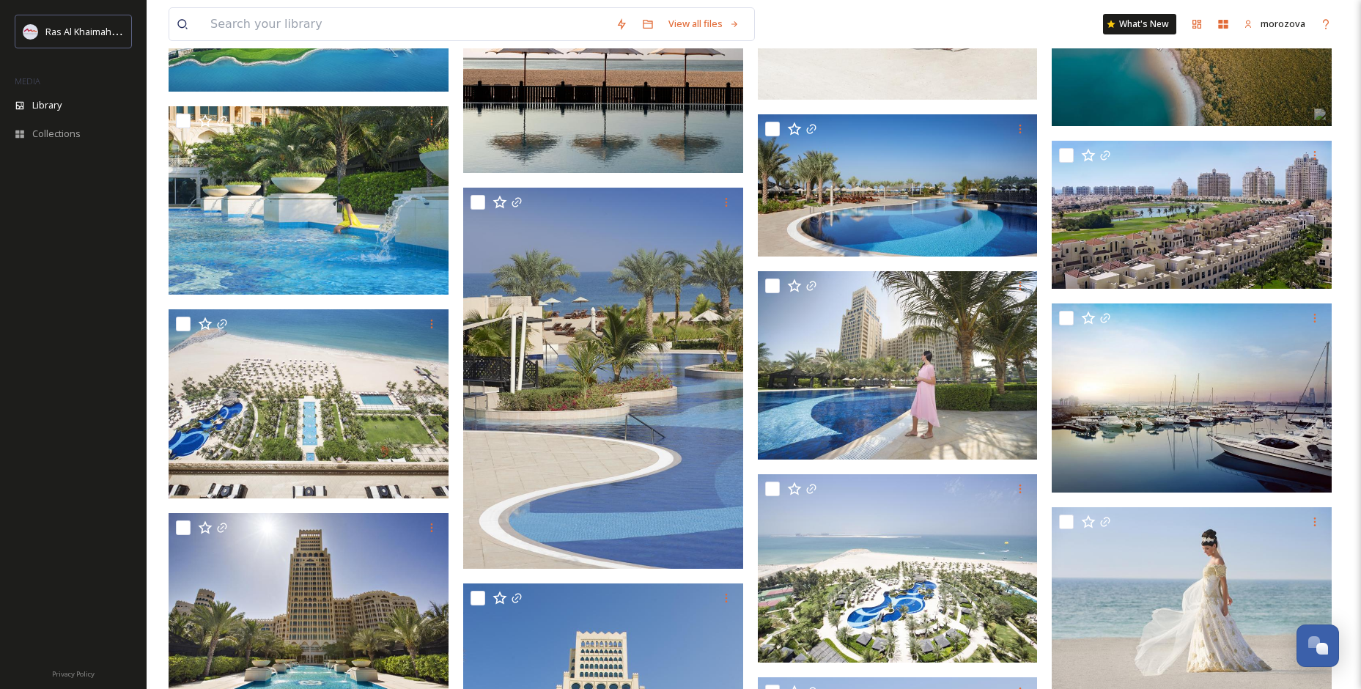
scroll to position [19788, 0]
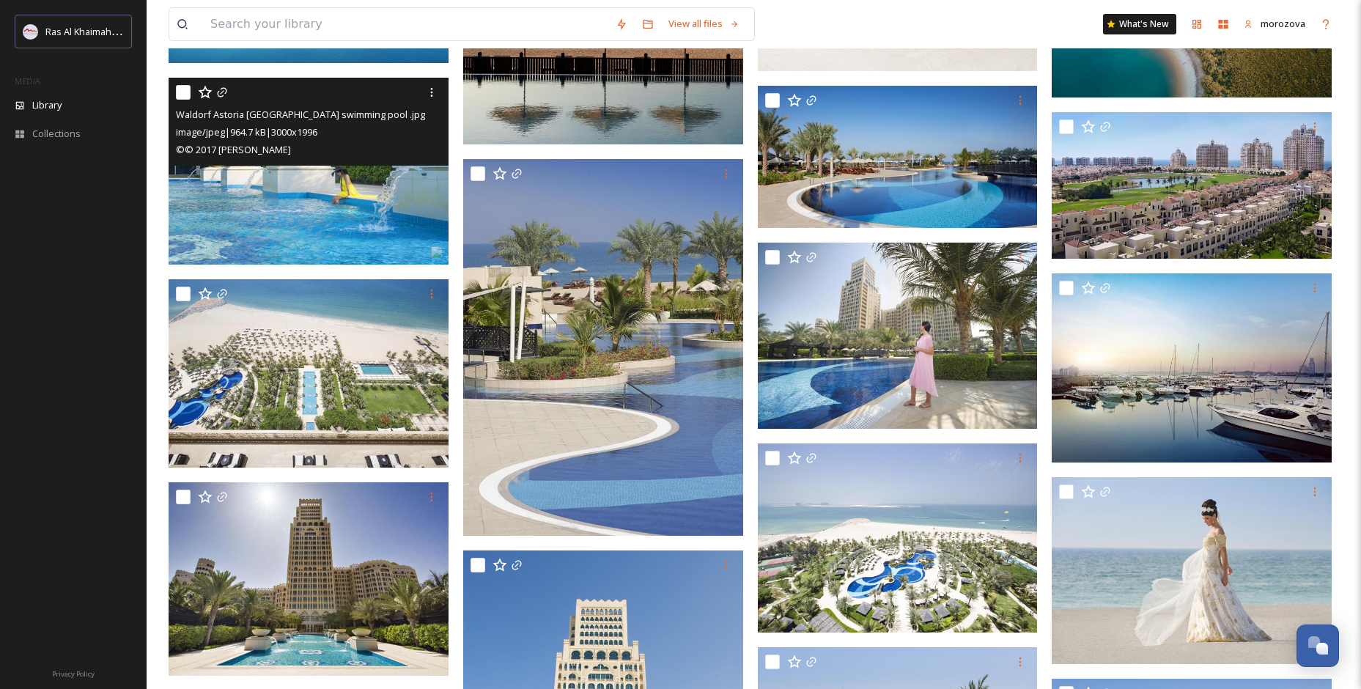
click at [363, 194] on img at bounding box center [309, 171] width 280 height 186
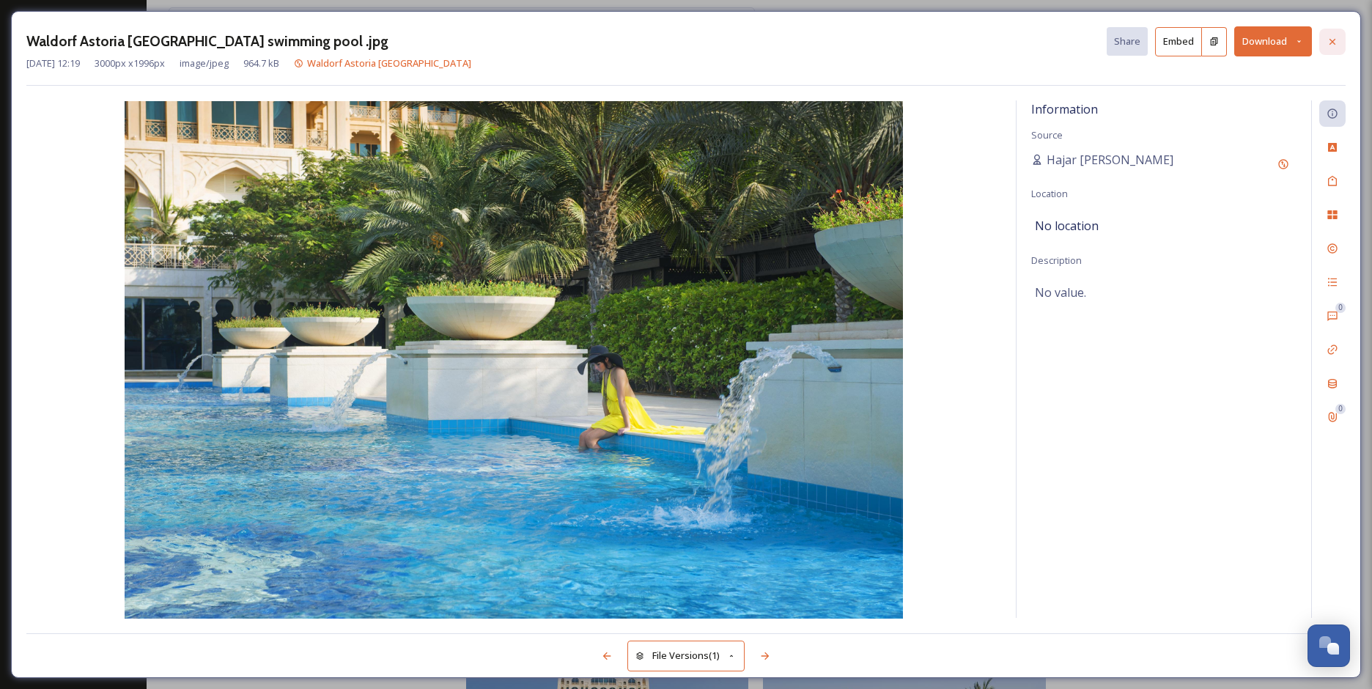
click at [1335, 43] on icon at bounding box center [1333, 42] width 12 height 12
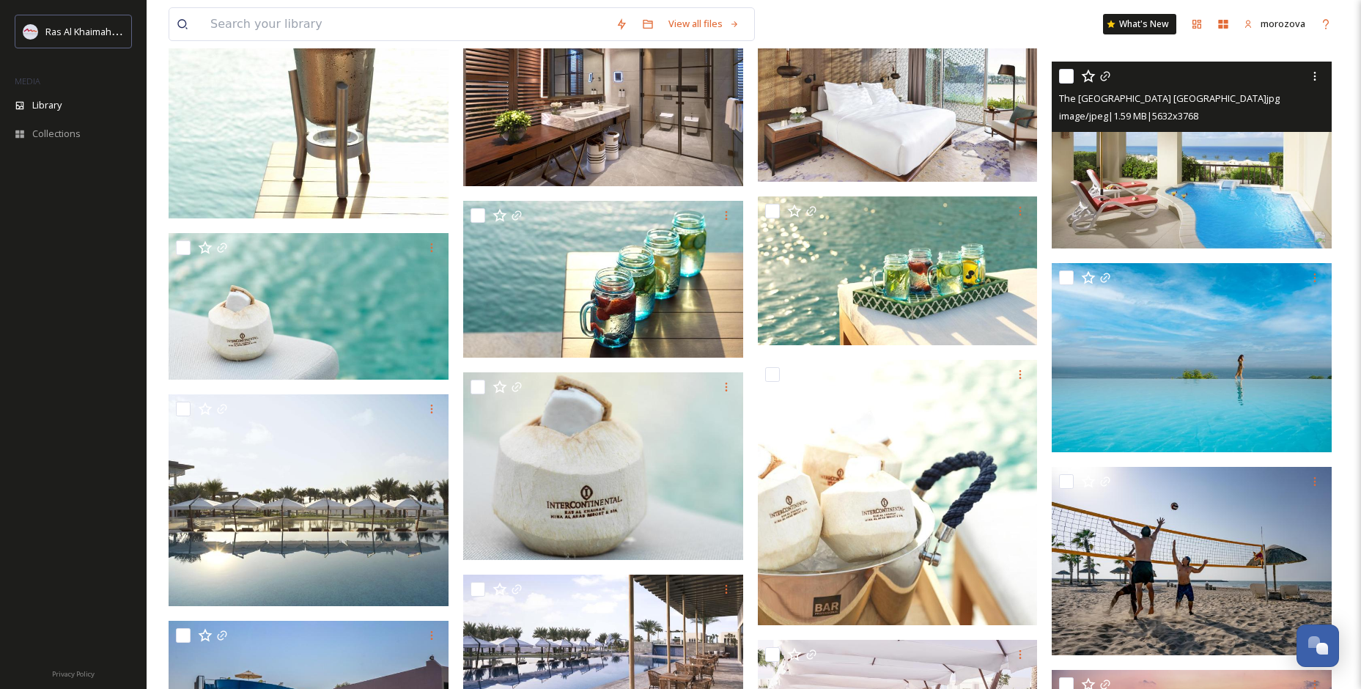
scroll to position [16929, 0]
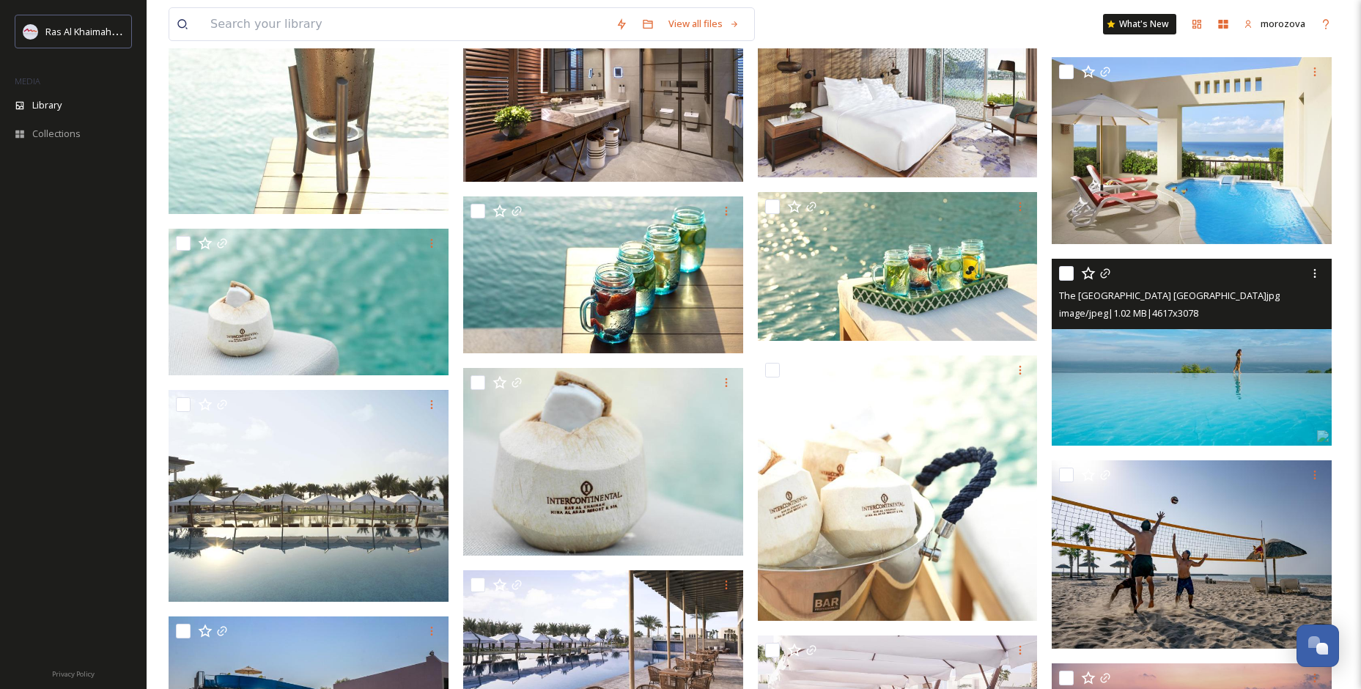
click at [1166, 361] on img at bounding box center [1192, 352] width 280 height 187
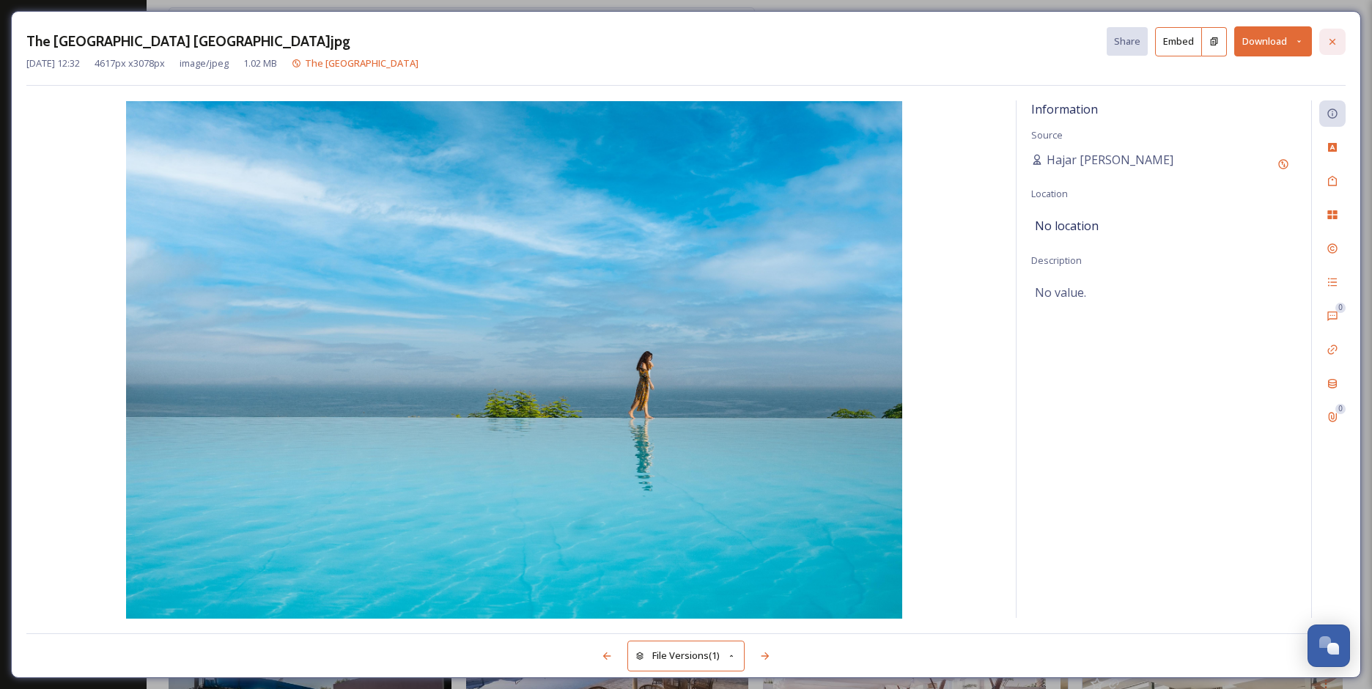
click at [1341, 45] on div at bounding box center [1333, 42] width 26 height 26
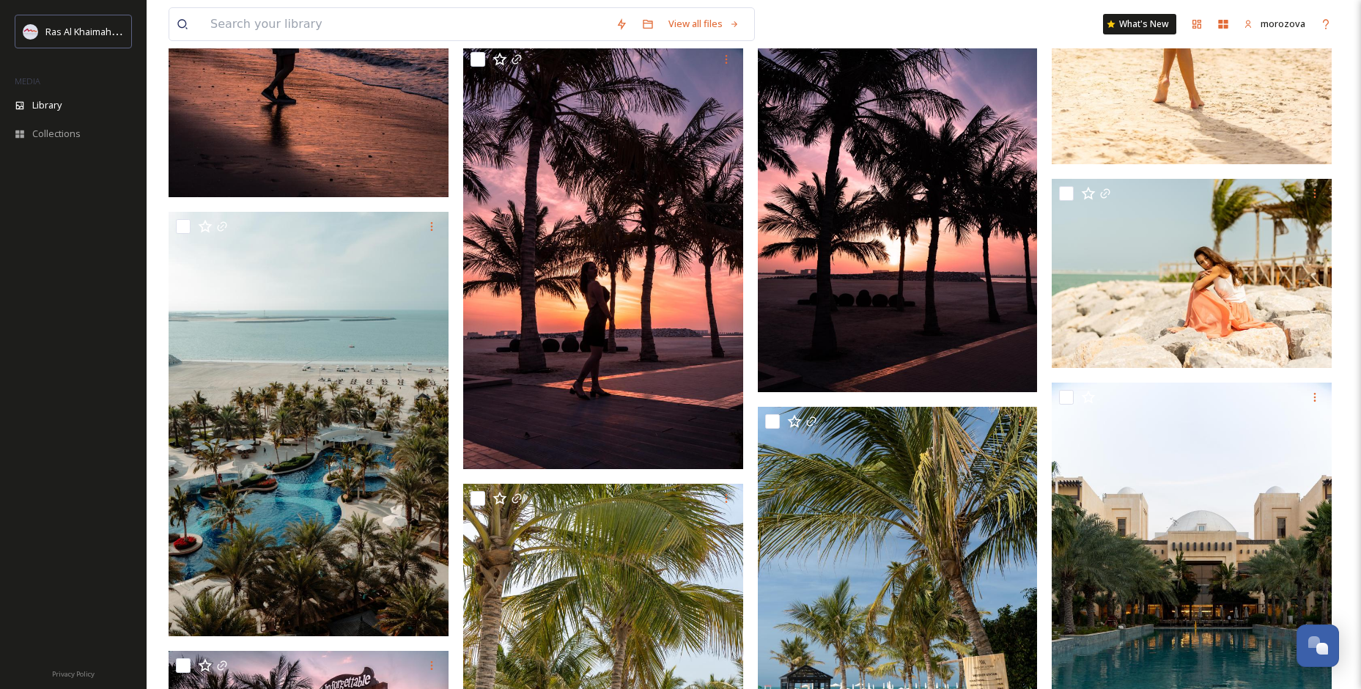
scroll to position [12970, 0]
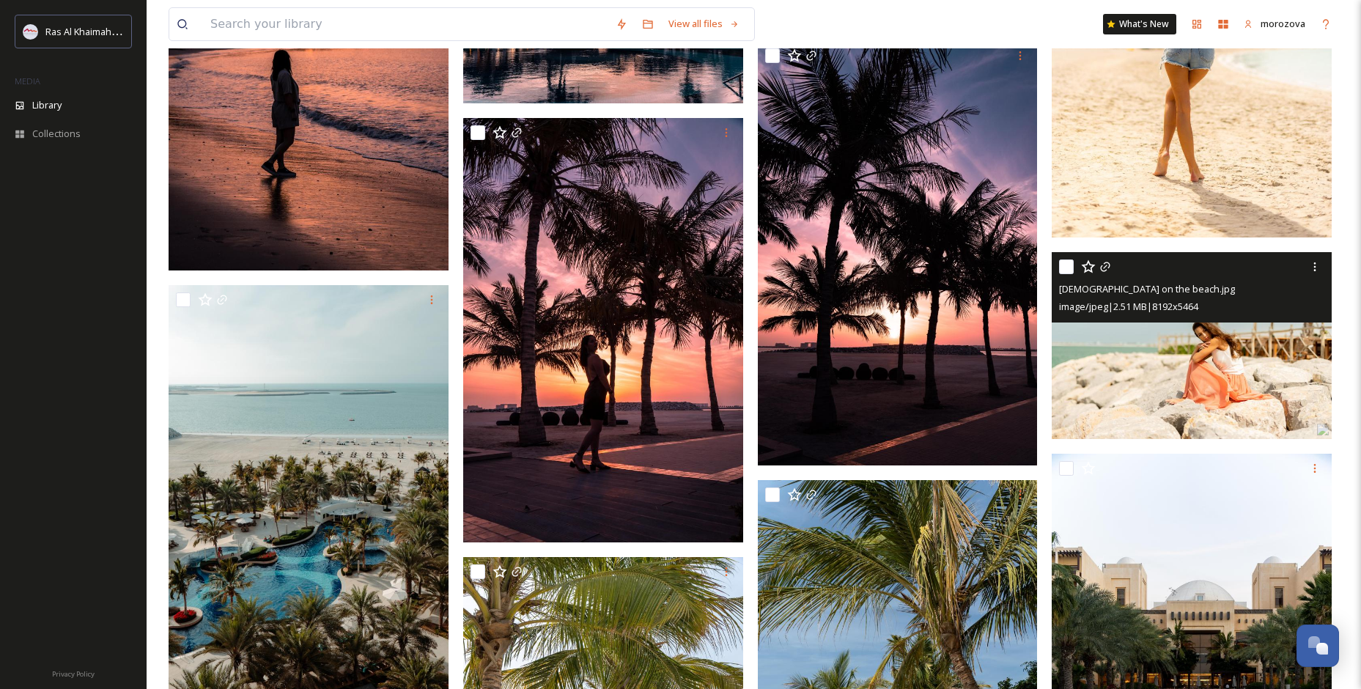
click at [1243, 393] on img at bounding box center [1192, 345] width 280 height 187
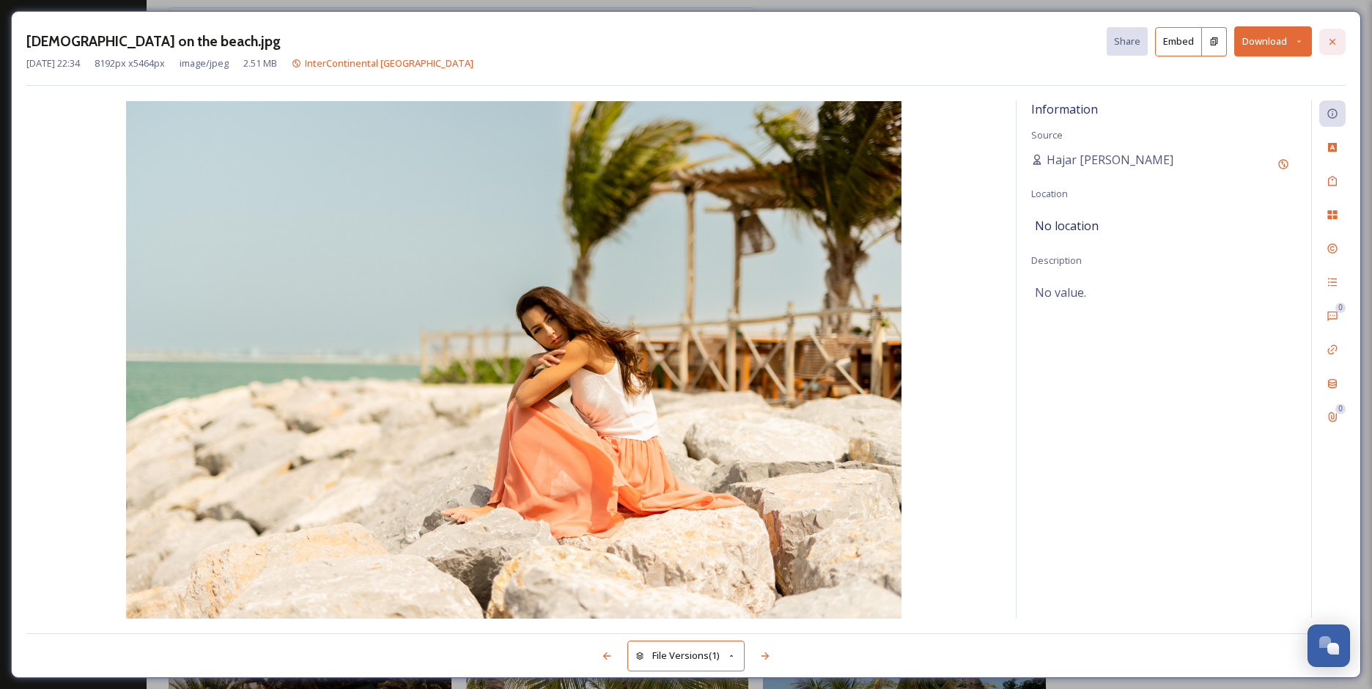
click at [1339, 36] on div at bounding box center [1333, 42] width 26 height 26
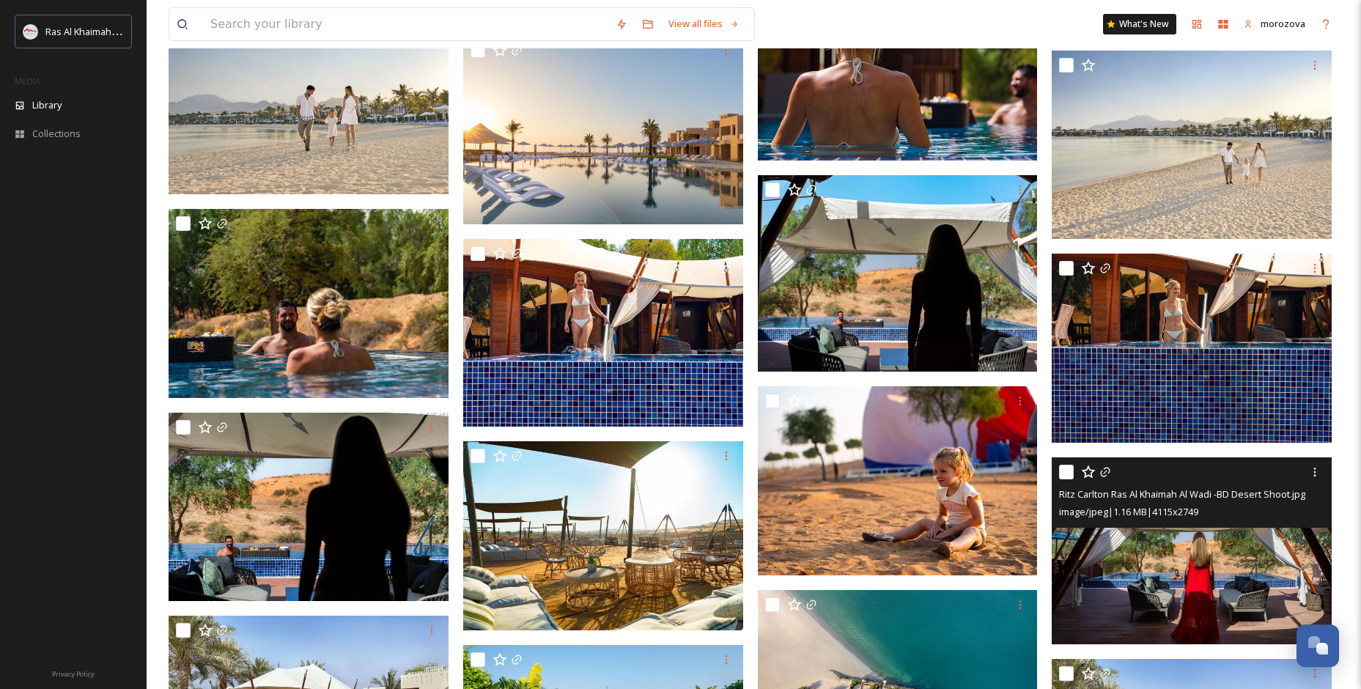
scroll to position [948, 0]
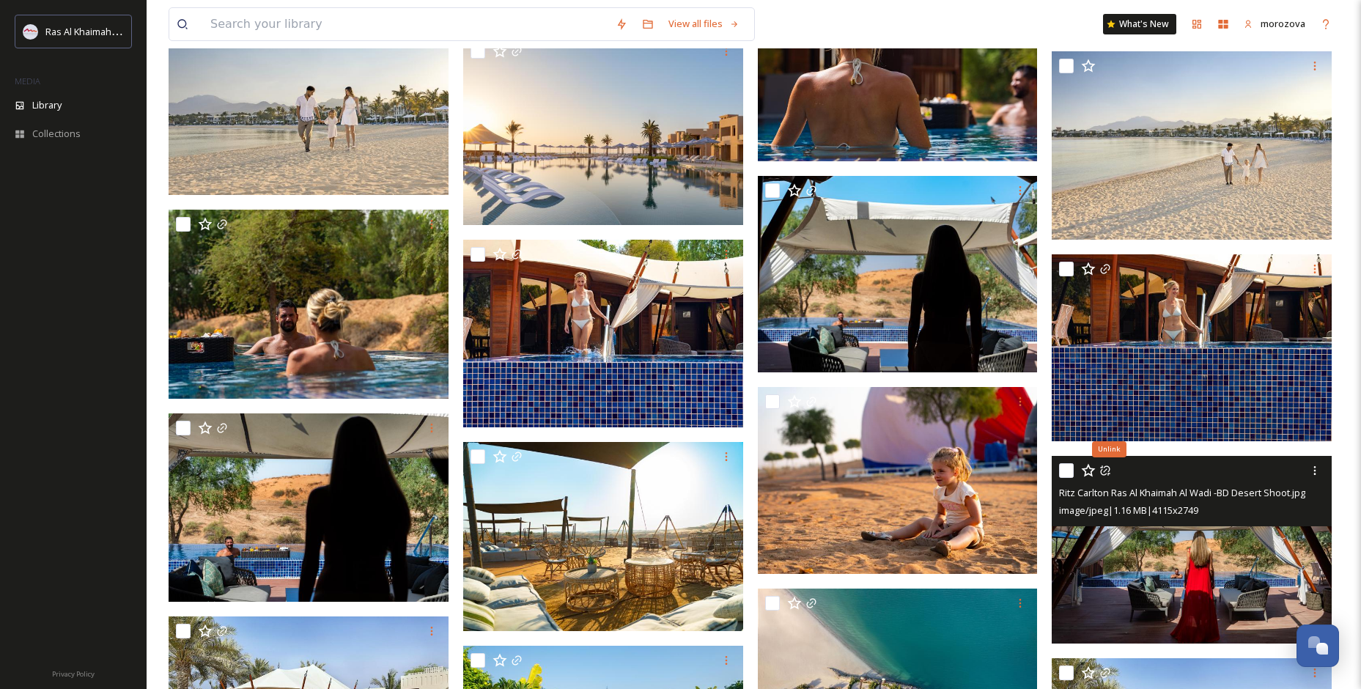
click at [1158, 553] on img at bounding box center [1192, 549] width 280 height 187
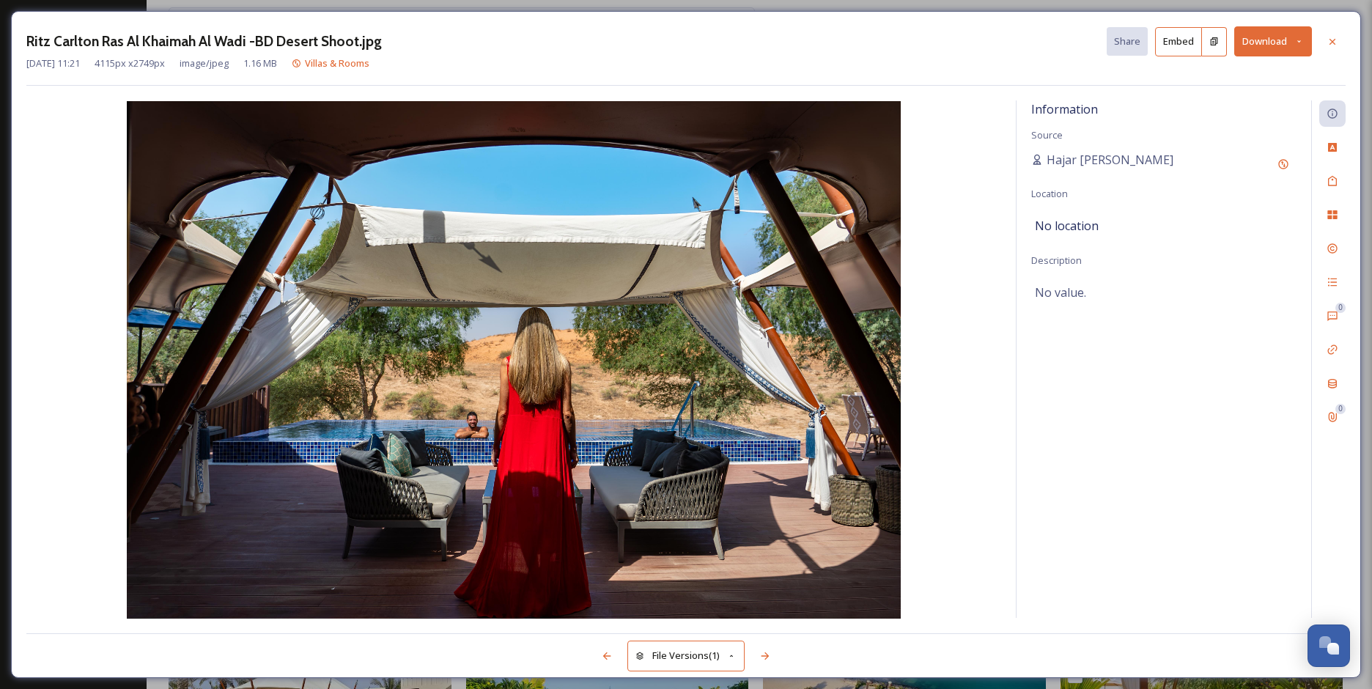
click at [1303, 43] on icon at bounding box center [1300, 42] width 10 height 10
click at [1244, 68] on span "Download Original (4115 x 2749)" at bounding box center [1235, 75] width 139 height 14
click at [1333, 40] on icon at bounding box center [1333, 41] width 6 height 6
